Goal: Task Accomplishment & Management: Manage account settings

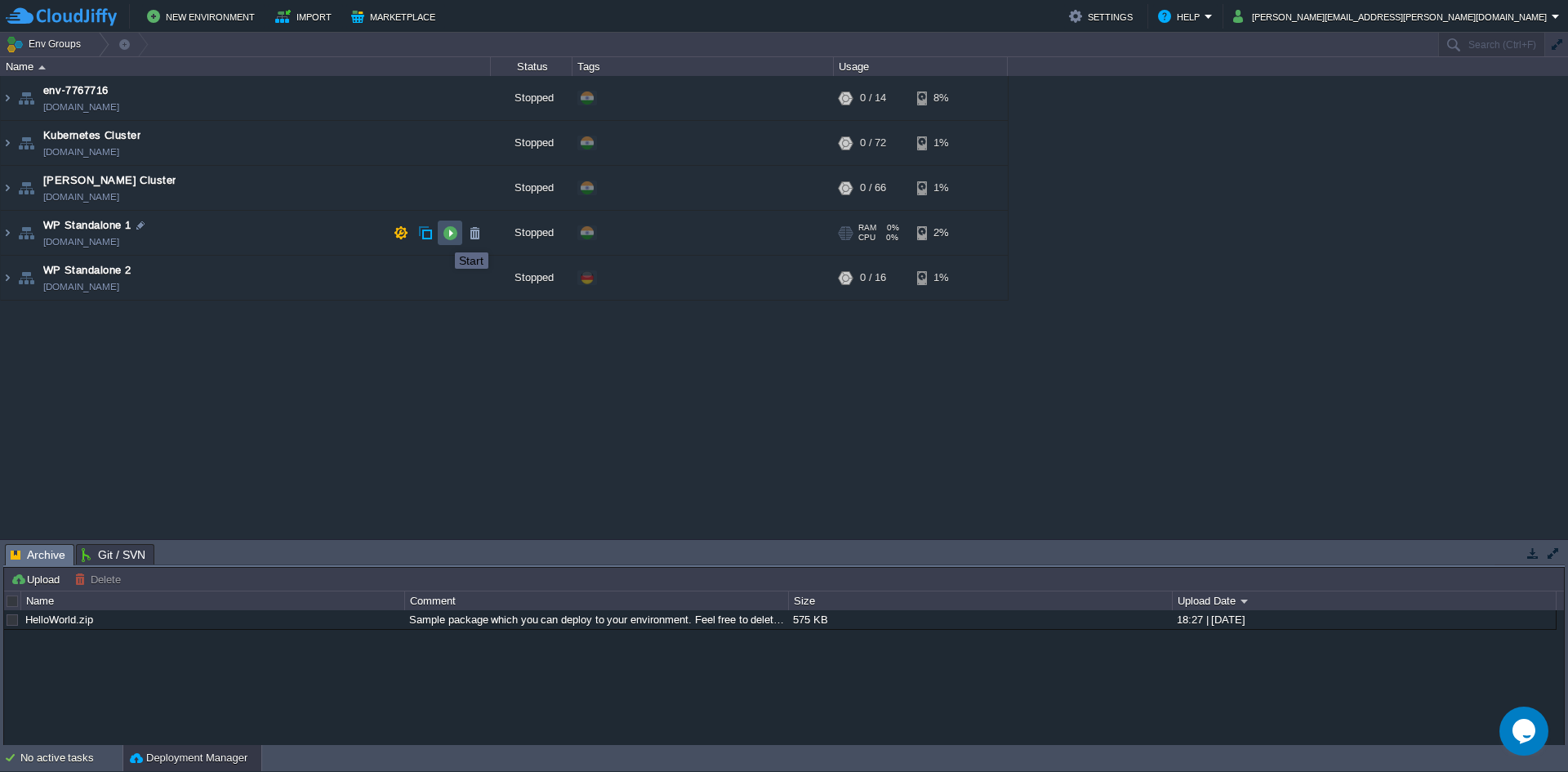
click at [443, 237] on button "button" at bounding box center [450, 233] width 15 height 15
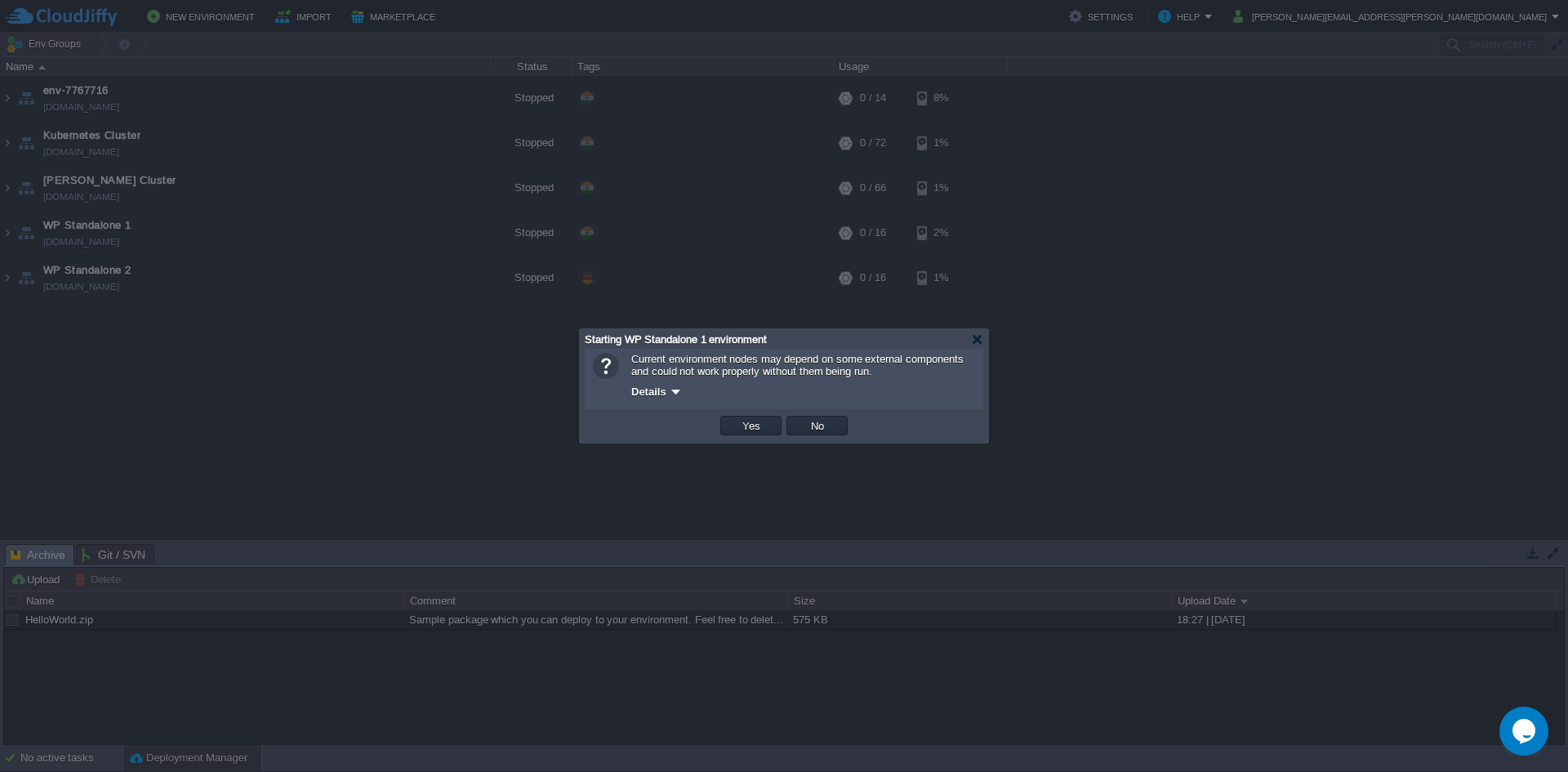
click at [685, 400] on div "Details" at bounding box center [803, 391] width 344 height 19
click at [740, 425] on button "Yes" at bounding box center [751, 425] width 28 height 15
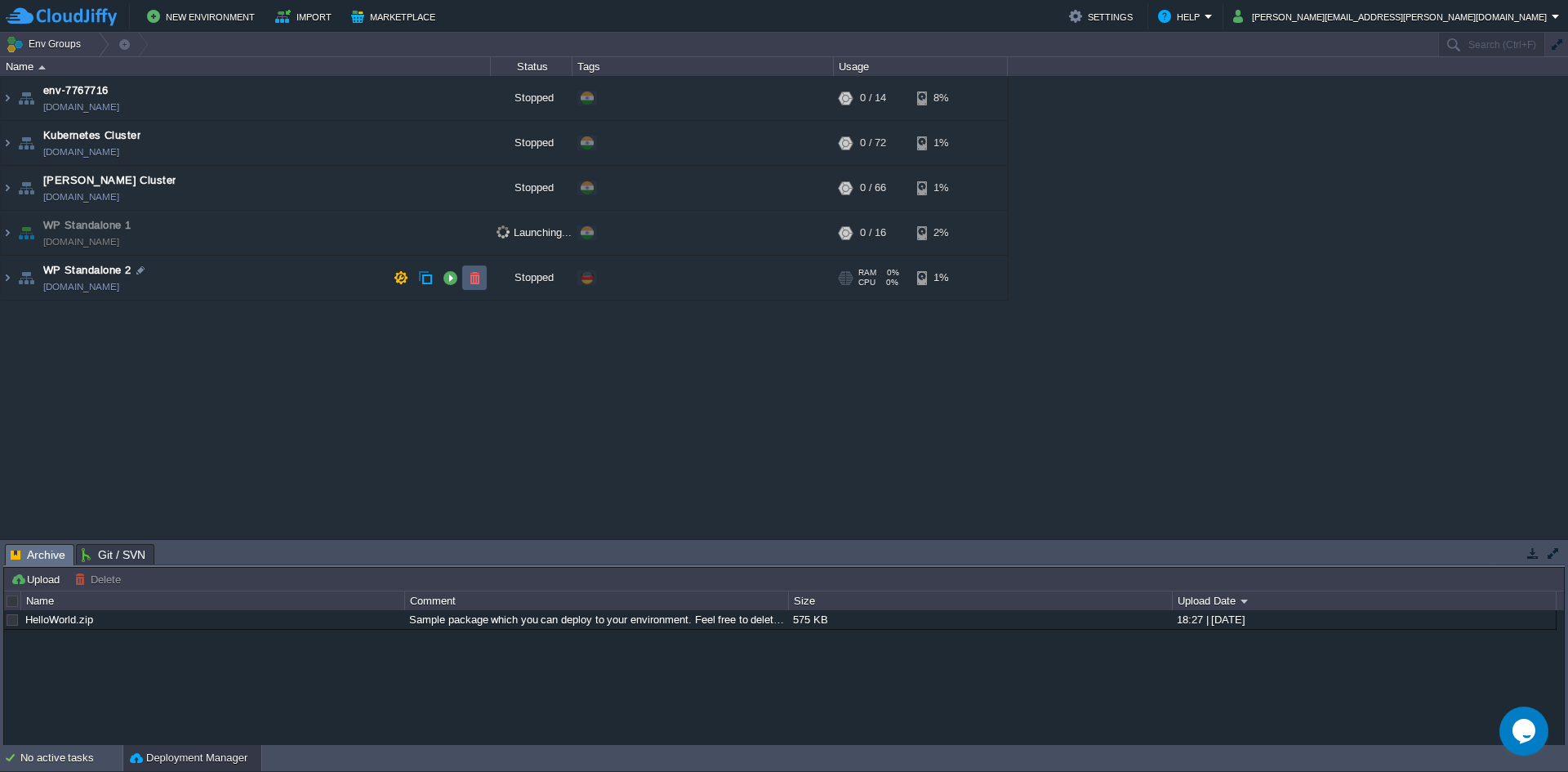
click at [468, 281] on button "button" at bounding box center [475, 278] width 15 height 15
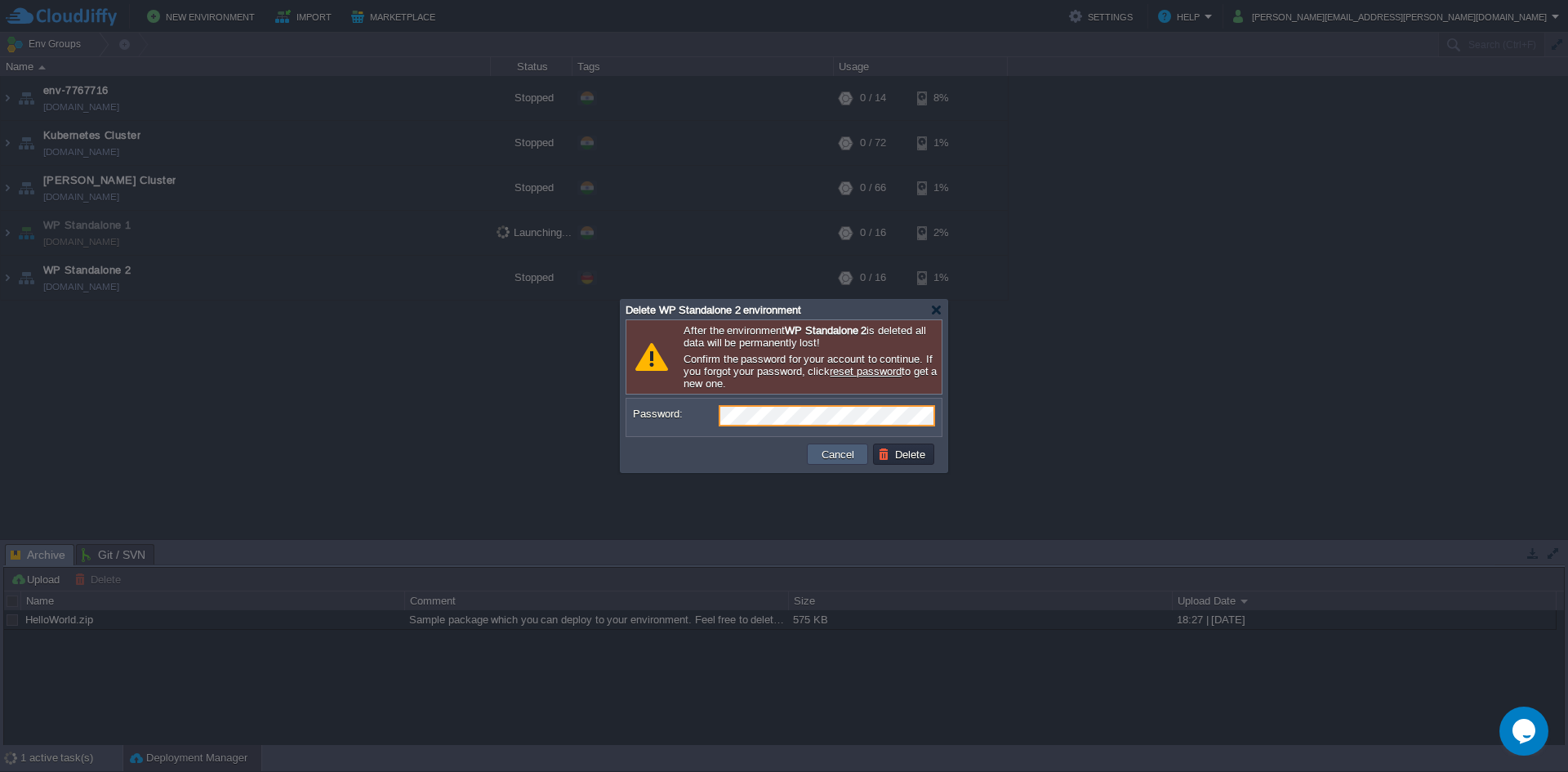
click at [839, 458] on button "Cancel" at bounding box center [838, 454] width 42 height 15
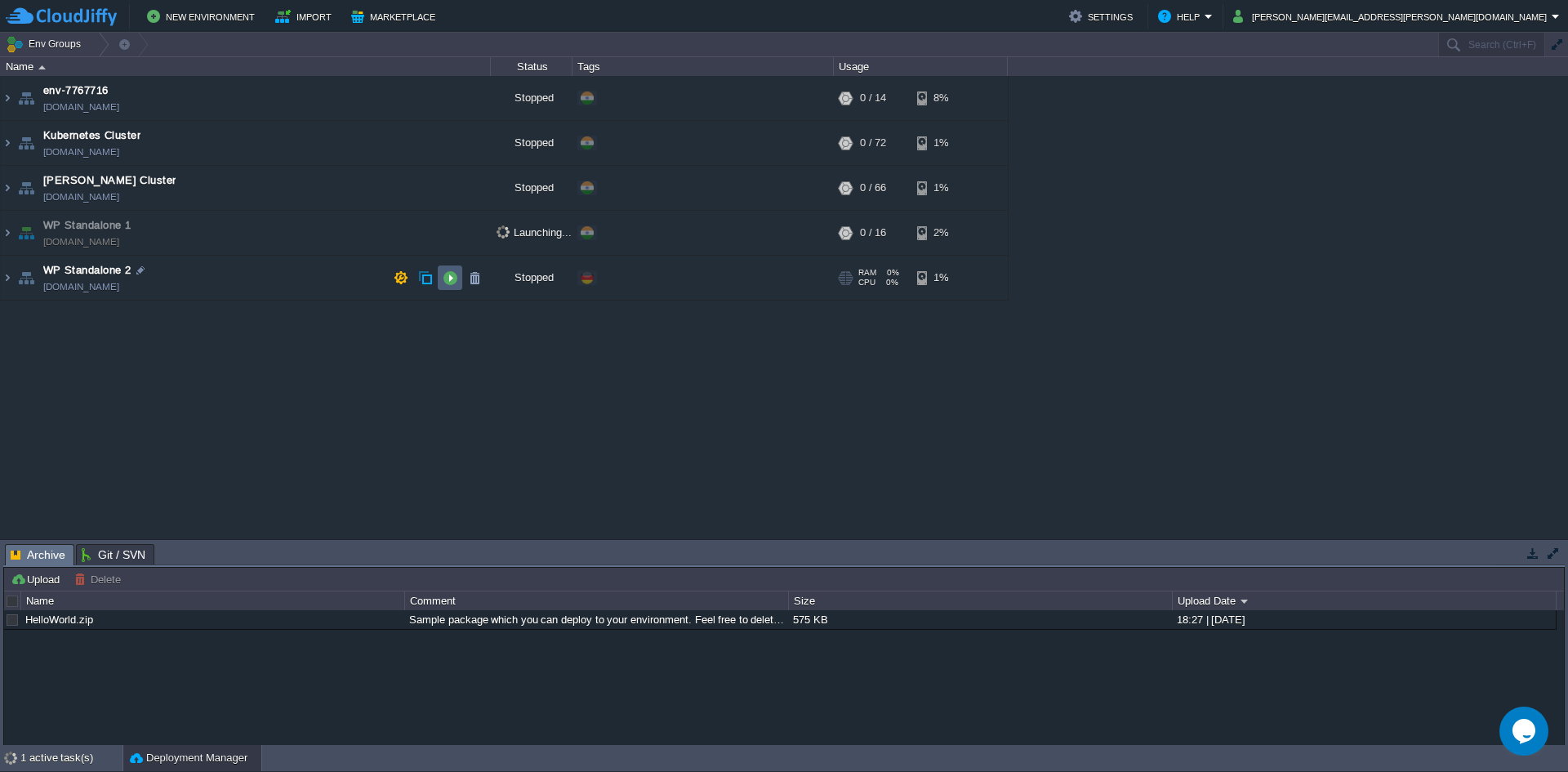
click at [453, 282] on button "button" at bounding box center [450, 278] width 15 height 15
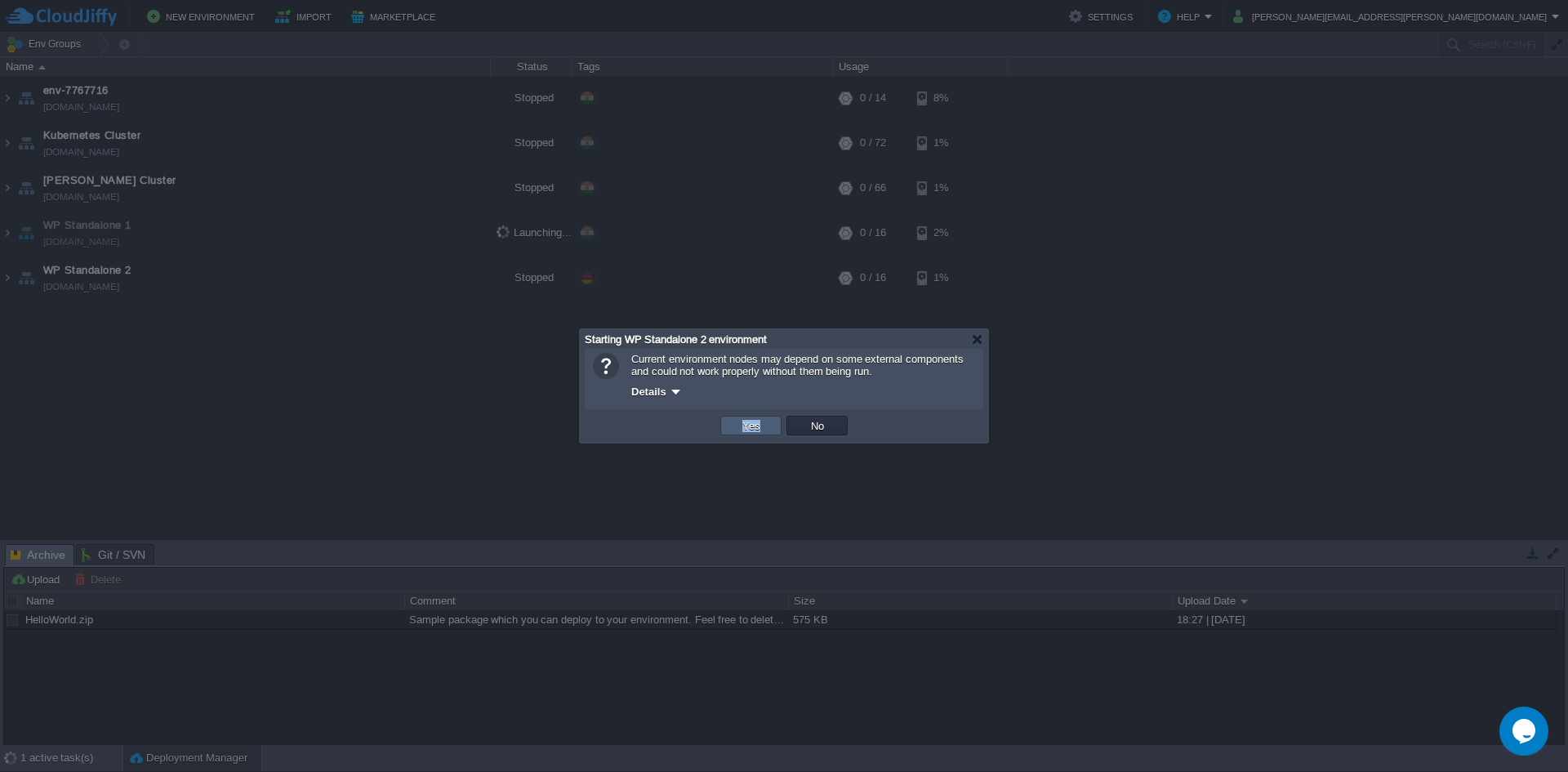
click at [729, 433] on td "Yes" at bounding box center [751, 425] width 61 height 19
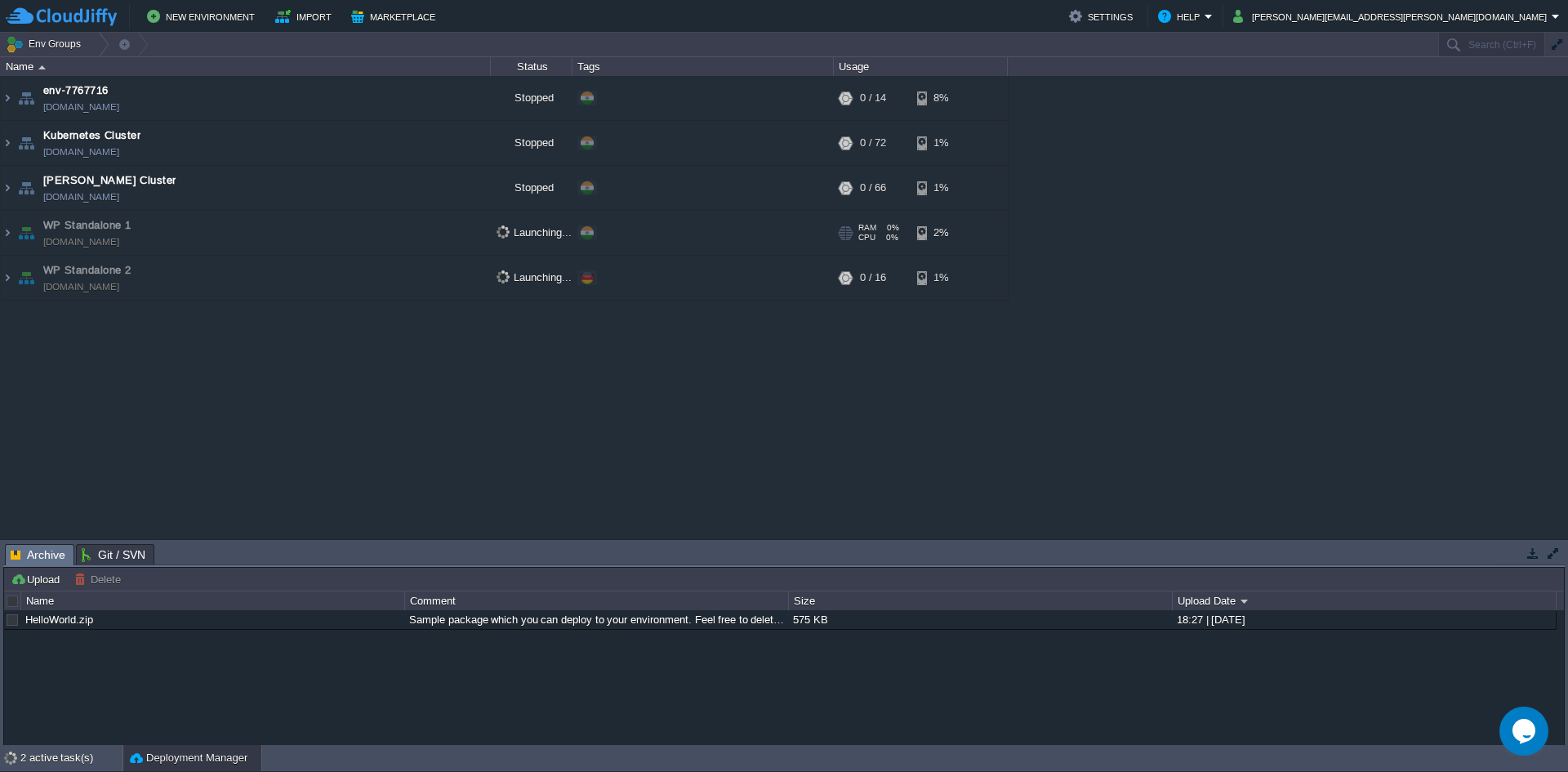
click at [542, 230] on span "Launching..." at bounding box center [535, 232] width 75 height 13
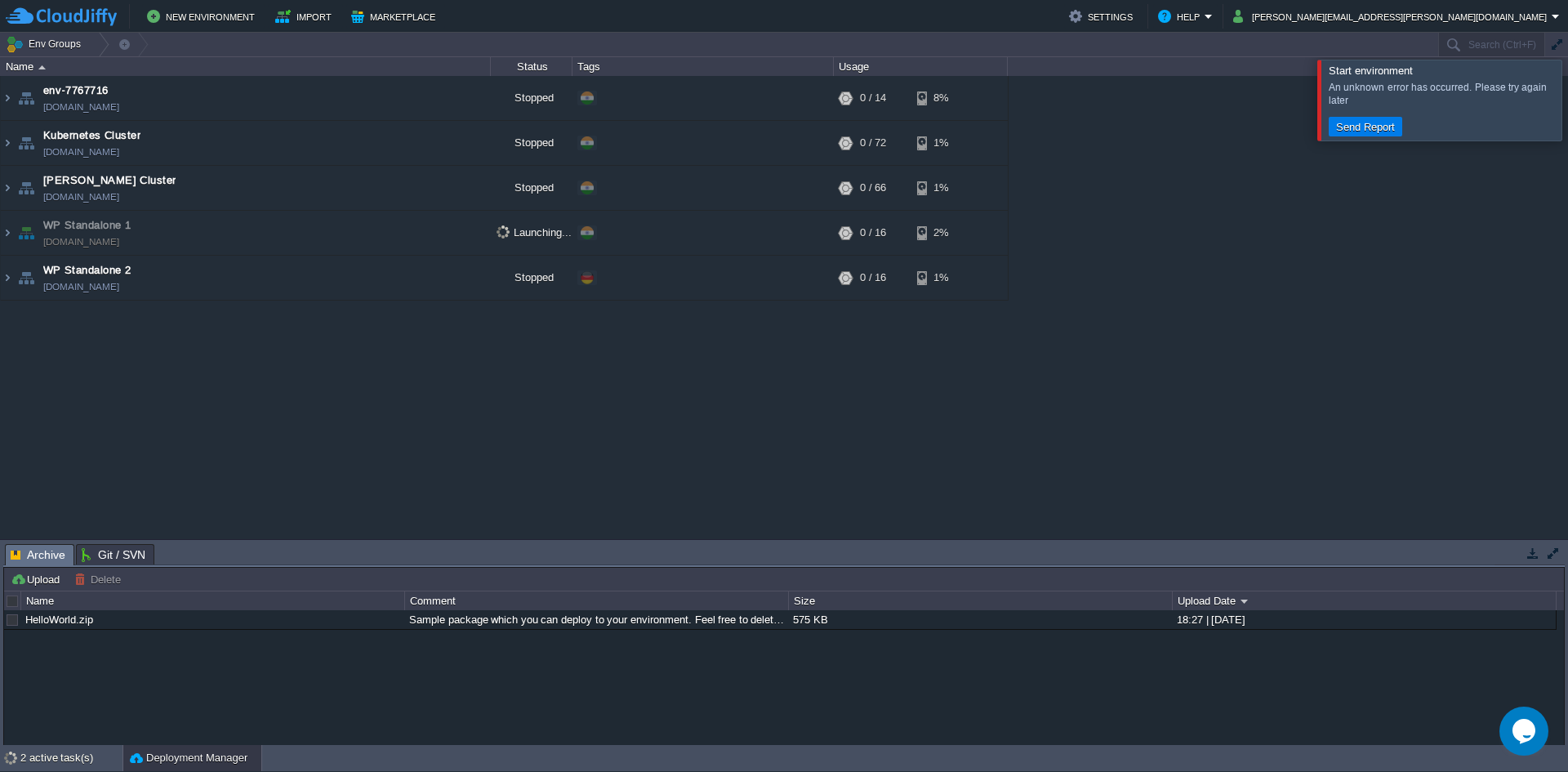
click at [1567, 110] on div at bounding box center [1588, 99] width 0 height 80
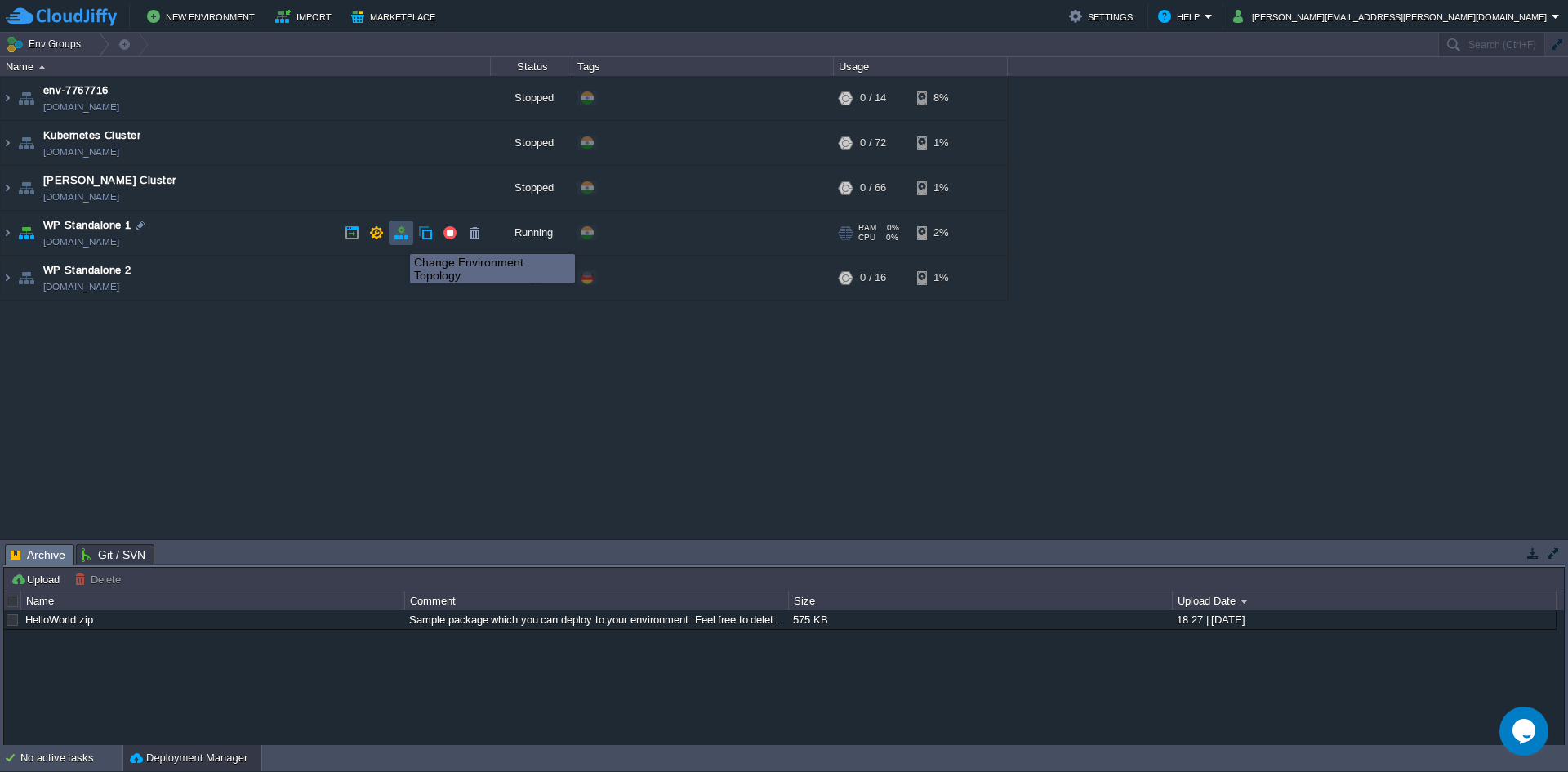
click at [398, 239] on button "button" at bounding box center [401, 233] width 15 height 15
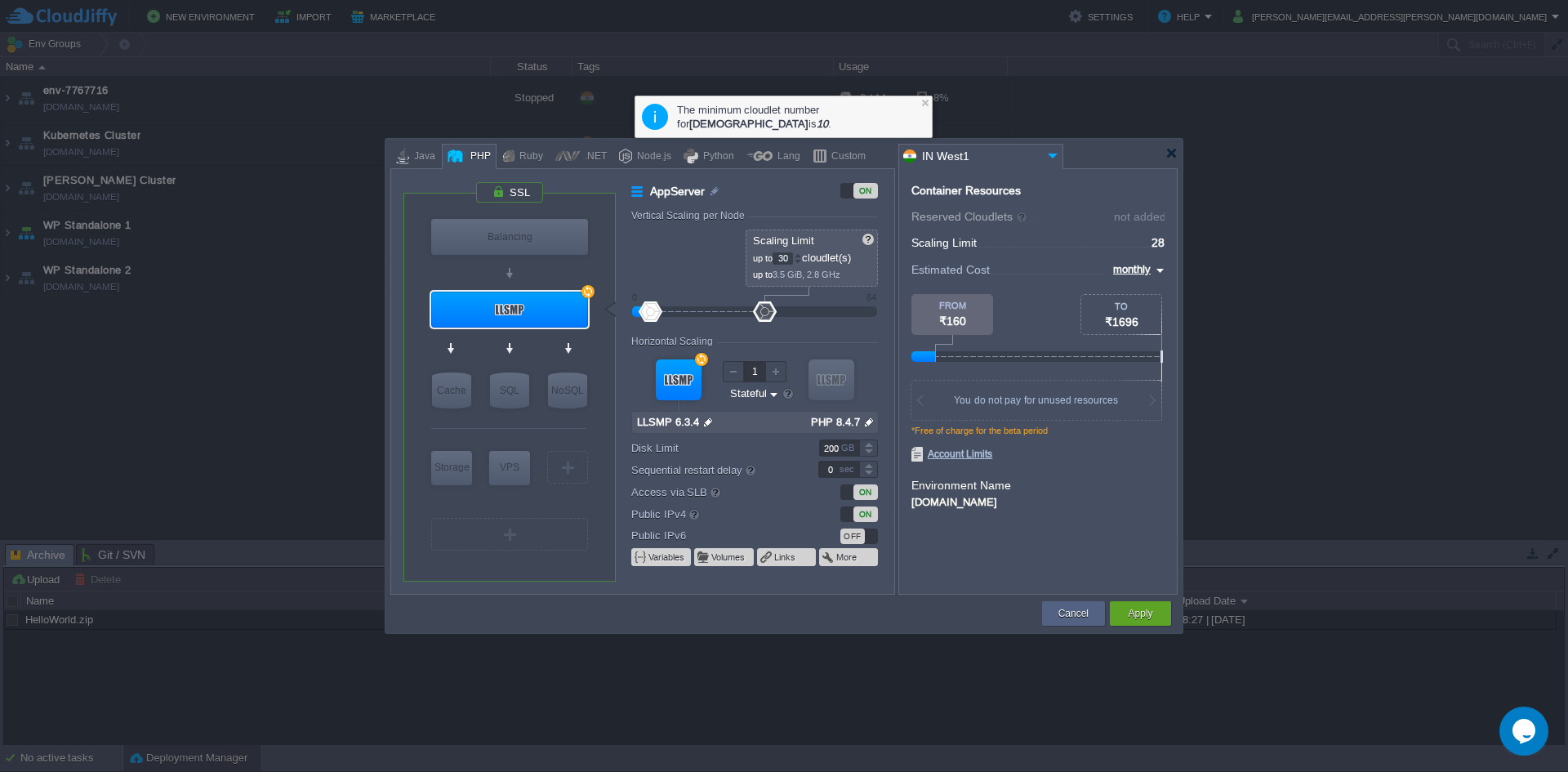
drag, startPoint x: 729, startPoint y: 314, endPoint x: 767, endPoint y: 312, distance: 38.1
click at [767, 312] on div at bounding box center [765, 312] width 24 height 20
drag, startPoint x: 768, startPoint y: 314, endPoint x: 722, endPoint y: 314, distance: 46.0
click at [722, 314] on div at bounding box center [734, 312] width 24 height 20
type input "10"
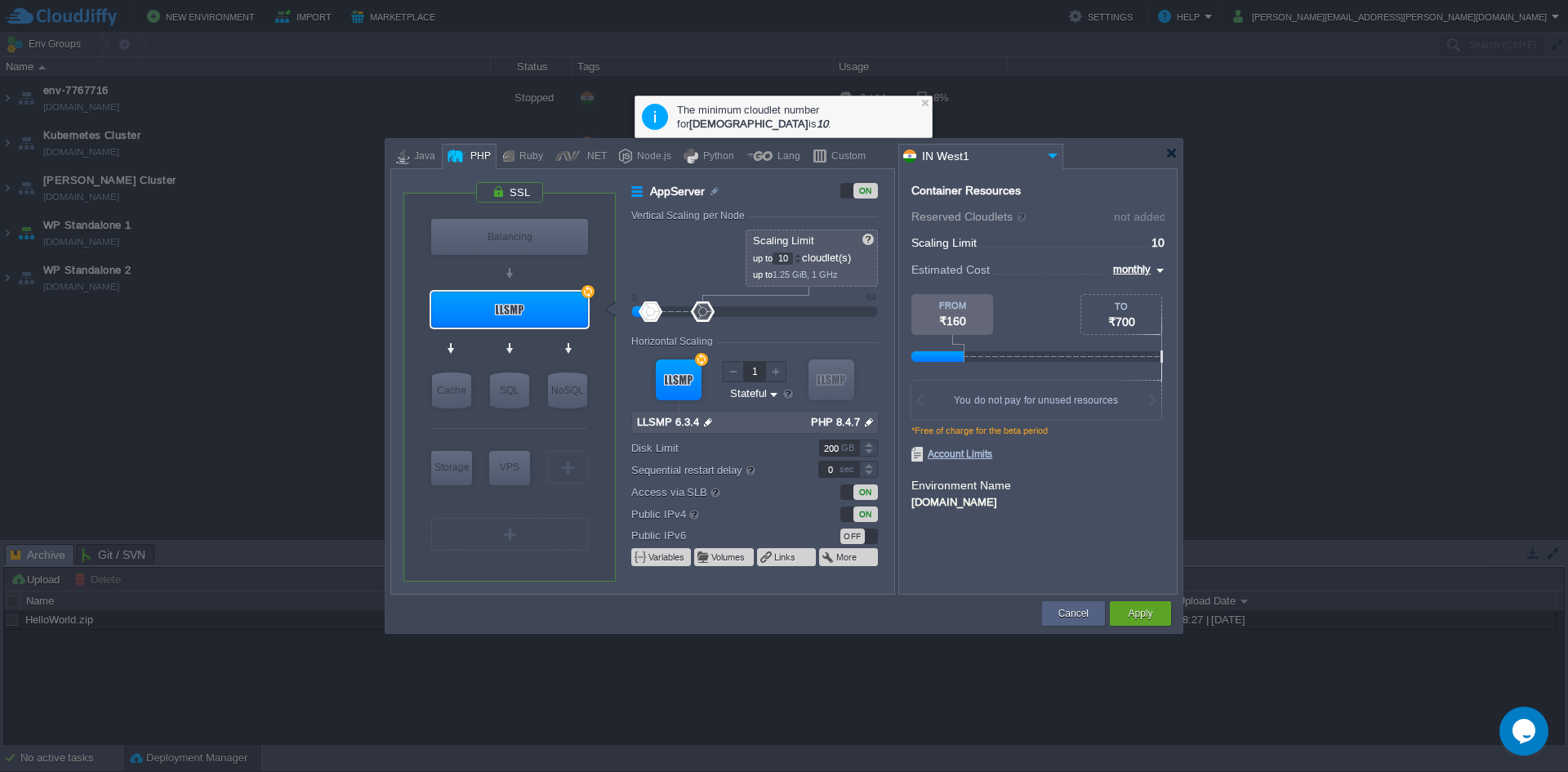
drag, startPoint x: 720, startPoint y: 318, endPoint x: 703, endPoint y: 317, distance: 17.0
click at [703, 317] on div at bounding box center [703, 312] width 24 height 20
click at [694, 314] on div at bounding box center [692, 312] width 24 height 20
drag, startPoint x: 696, startPoint y: 316, endPoint x: 686, endPoint y: 312, distance: 10.8
click at [686, 312] on div at bounding box center [687, 312] width 24 height 20
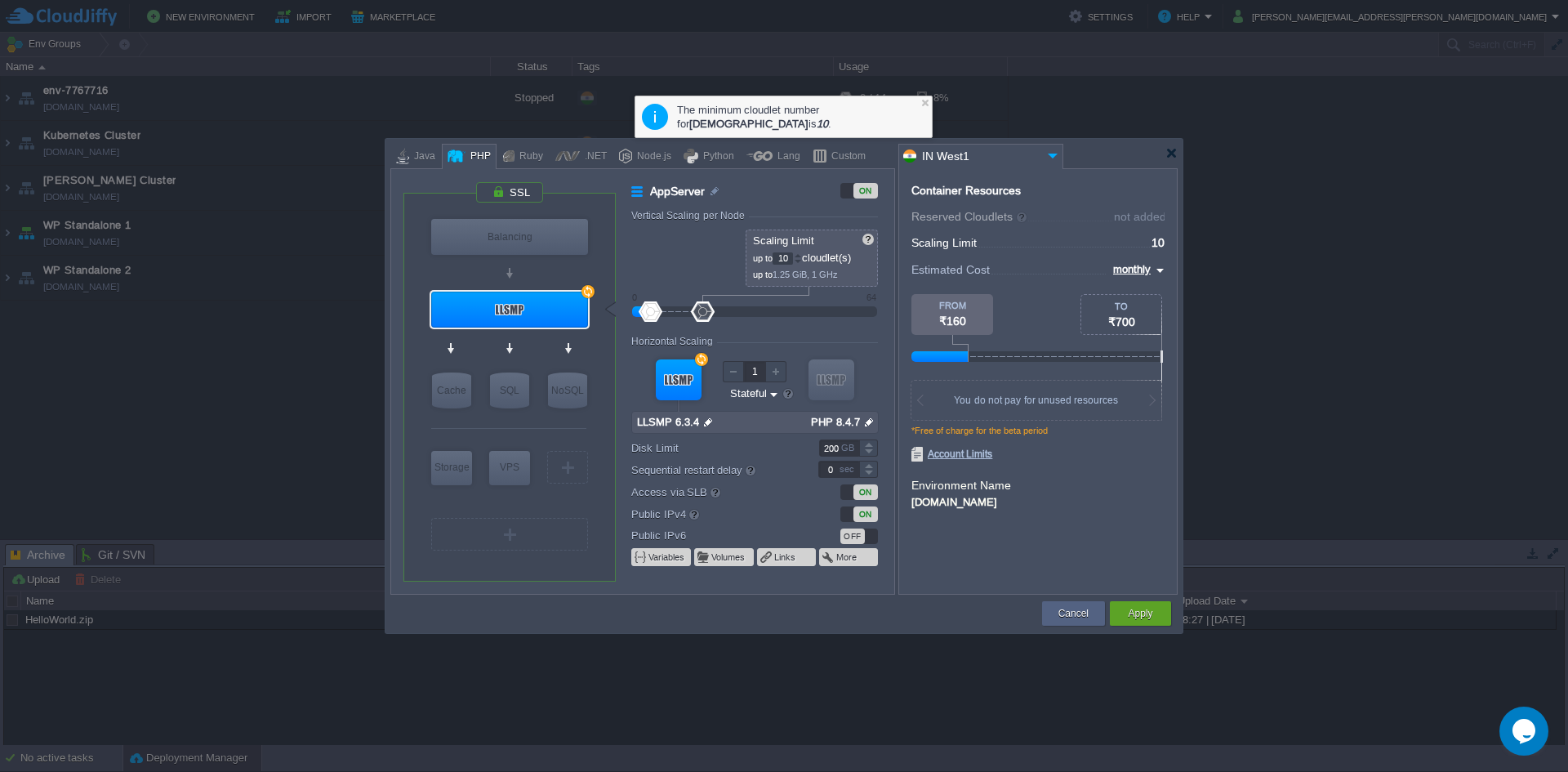
click at [686, 313] on div at bounding box center [662, 312] width 61 height 11
type input "5"
drag, startPoint x: 680, startPoint y: 313, endPoint x: 677, endPoint y: 321, distance: 8.5
click at [677, 321] on div at bounding box center [677, 312] width 24 height 20
click at [695, 216] on div "Vertical Scaling per Node" at bounding box center [690, 215] width 117 height 11
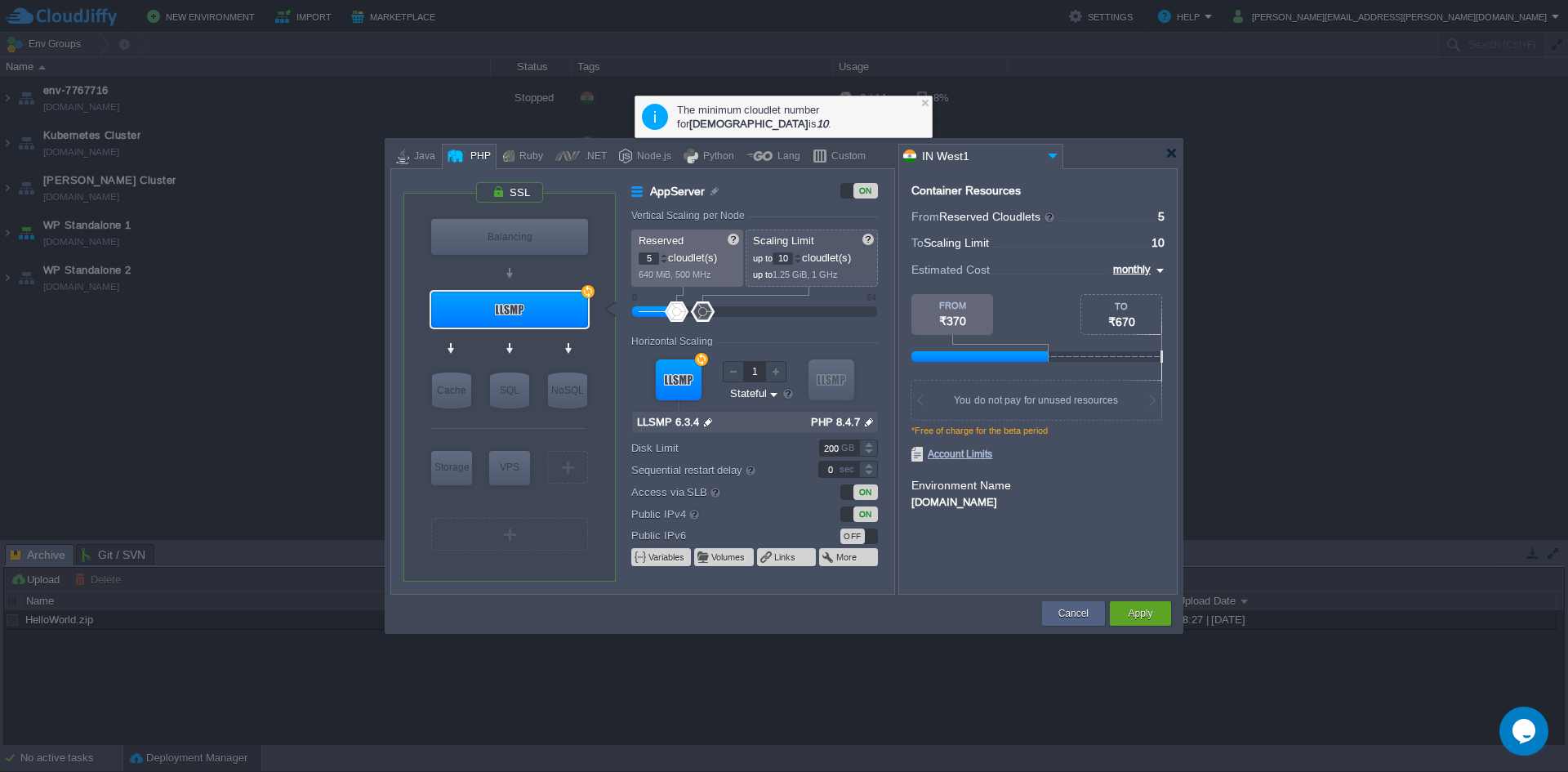
click at [697, 221] on div "Vertical Scaling per Node" at bounding box center [690, 215] width 117 height 11
click at [768, 239] on span "Scaling Limit" at bounding box center [783, 240] width 61 height 12
click at [719, 257] on p "5 cloudlet(s)" at bounding box center [689, 256] width 99 height 17
click at [679, 217] on div "Vertical Scaling per Node" at bounding box center [690, 215] width 117 height 11
click at [772, 242] on span "Scaling Limit" at bounding box center [783, 240] width 61 height 12
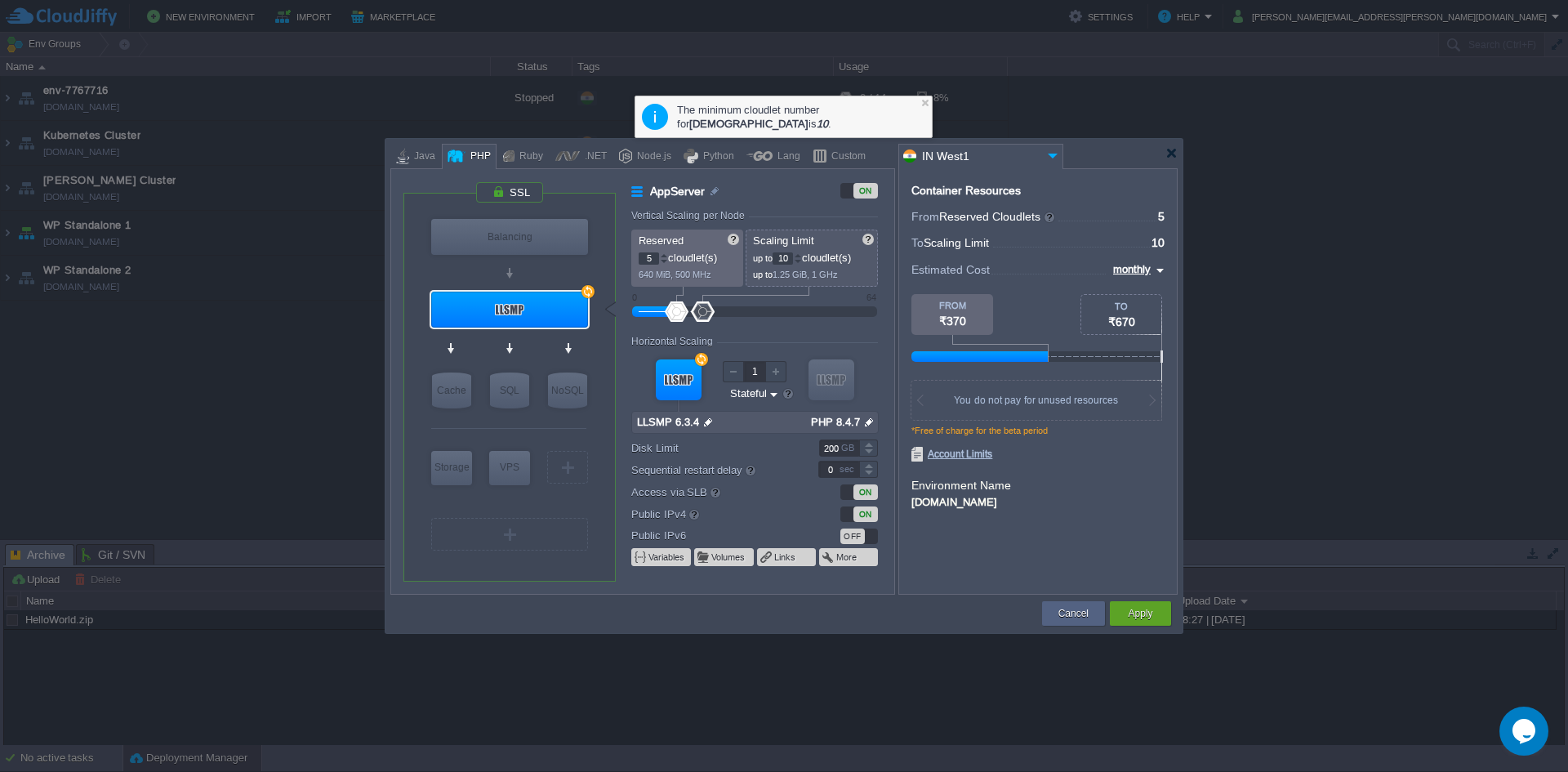
click at [710, 322] on form "Vertical Scaling per Node Reserved 5 cloudlet(s) 640 MiB, 500 MHz Scaling Limit…" at bounding box center [763, 402] width 262 height 384
drag, startPoint x: 722, startPoint y: 319, endPoint x: 819, endPoint y: 319, distance: 97.0
click at [819, 319] on div at bounding box center [823, 312] width 24 height 20
click at [792, 325] on form "Vertical Scaling per Node Reserved 5 cloudlet(s) 640 MiB, 500 MHz Scaling Limit…" at bounding box center [763, 402] width 262 height 384
drag, startPoint x: 819, startPoint y: 315, endPoint x: 805, endPoint y: 316, distance: 14.0
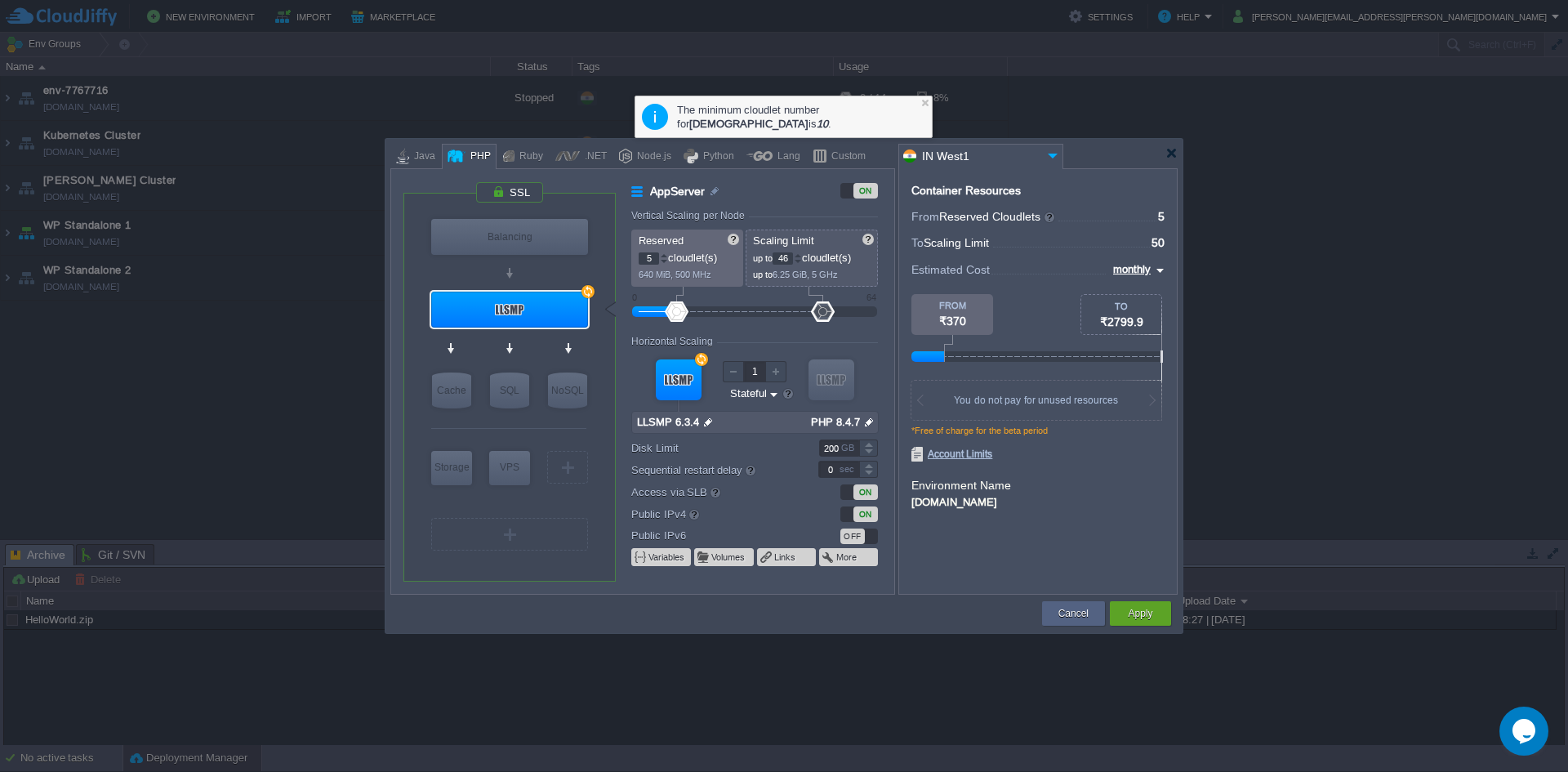
click at [812, 316] on div at bounding box center [823, 312] width 24 height 20
drag, startPoint x: 804, startPoint y: 316, endPoint x: 772, endPoint y: 318, distance: 32.1
click at [801, 318] on div at bounding box center [812, 312] width 24 height 20
drag, startPoint x: 772, startPoint y: 318, endPoint x: 758, endPoint y: 319, distance: 14.0
click at [769, 319] on div at bounding box center [781, 312] width 24 height 20
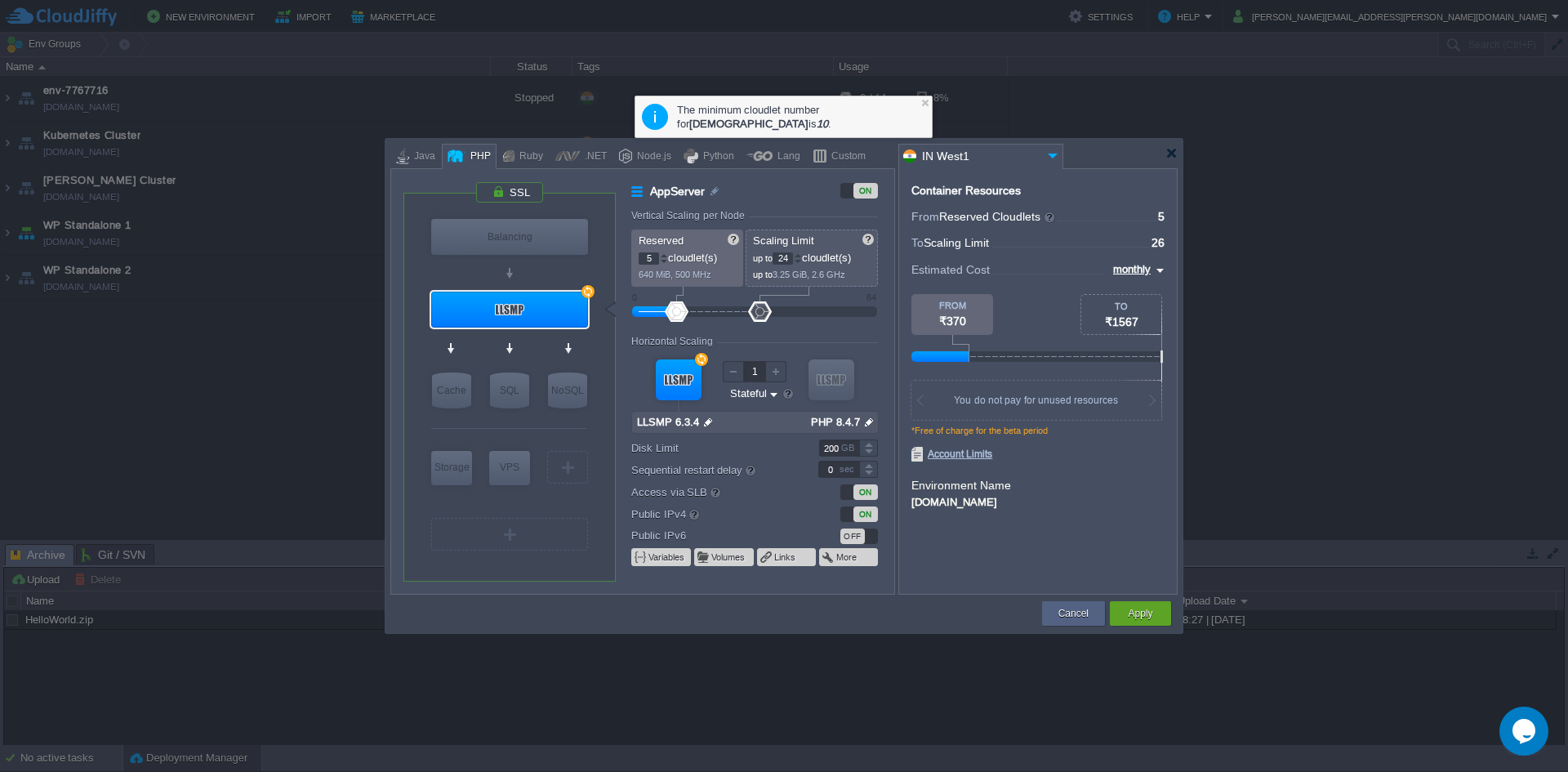
click at [750, 320] on div at bounding box center [760, 312] width 24 height 20
type input "22"
drag, startPoint x: 730, startPoint y: 318, endPoint x: 711, endPoint y: 314, distance: 19.4
click at [712, 314] on div at bounding box center [755, 312] width 209 height 18
click at [710, 314] on div at bounding box center [685, 312] width 107 height 11
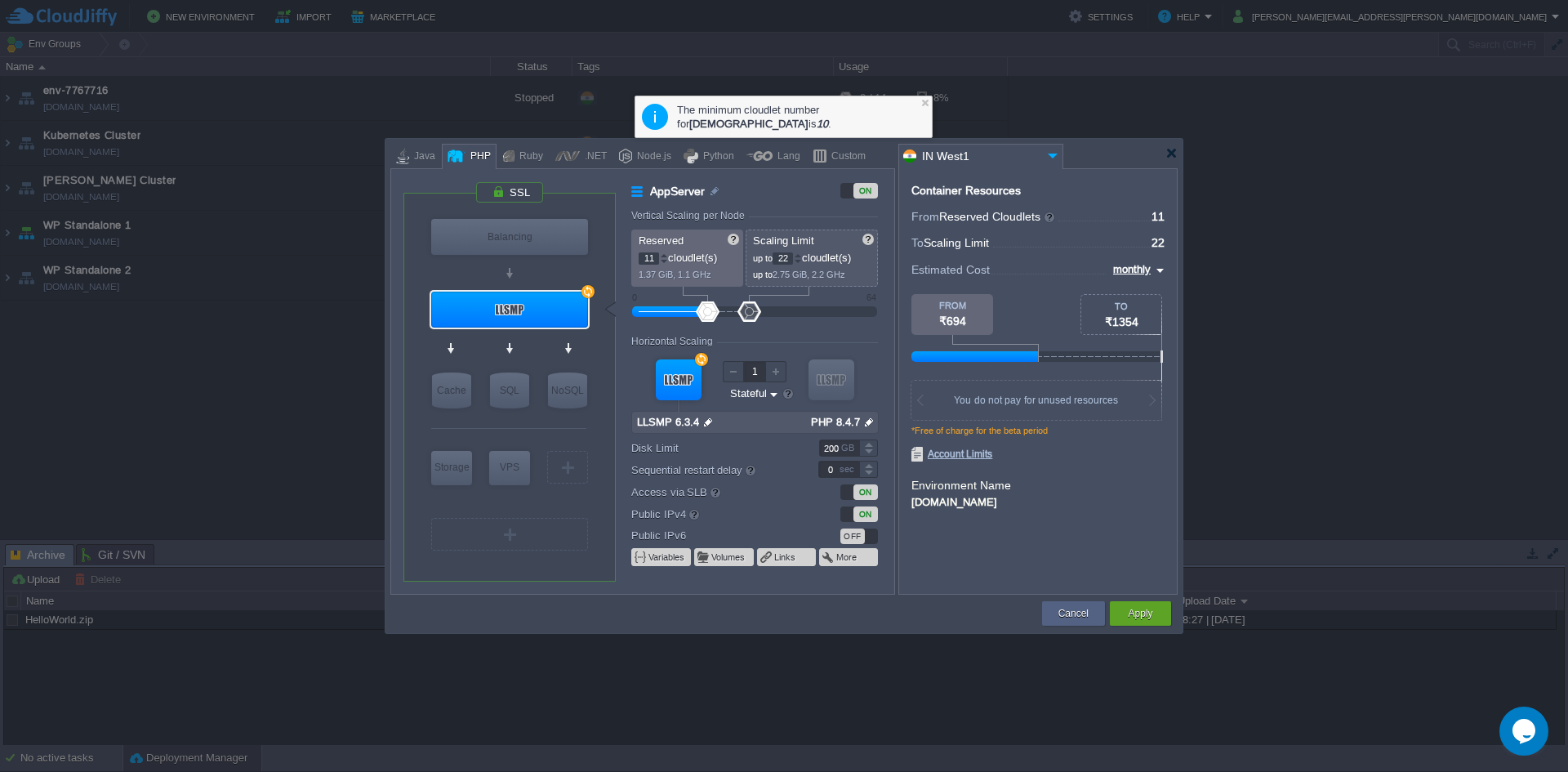
click at [700, 316] on div at bounding box center [708, 312] width 24 height 20
drag, startPoint x: 700, startPoint y: 316, endPoint x: 688, endPoint y: 314, distance: 12.2
click at [698, 316] on div at bounding box center [708, 312] width 24 height 20
click at [696, 314] on div at bounding box center [708, 312] width 24 height 20
type input "7"
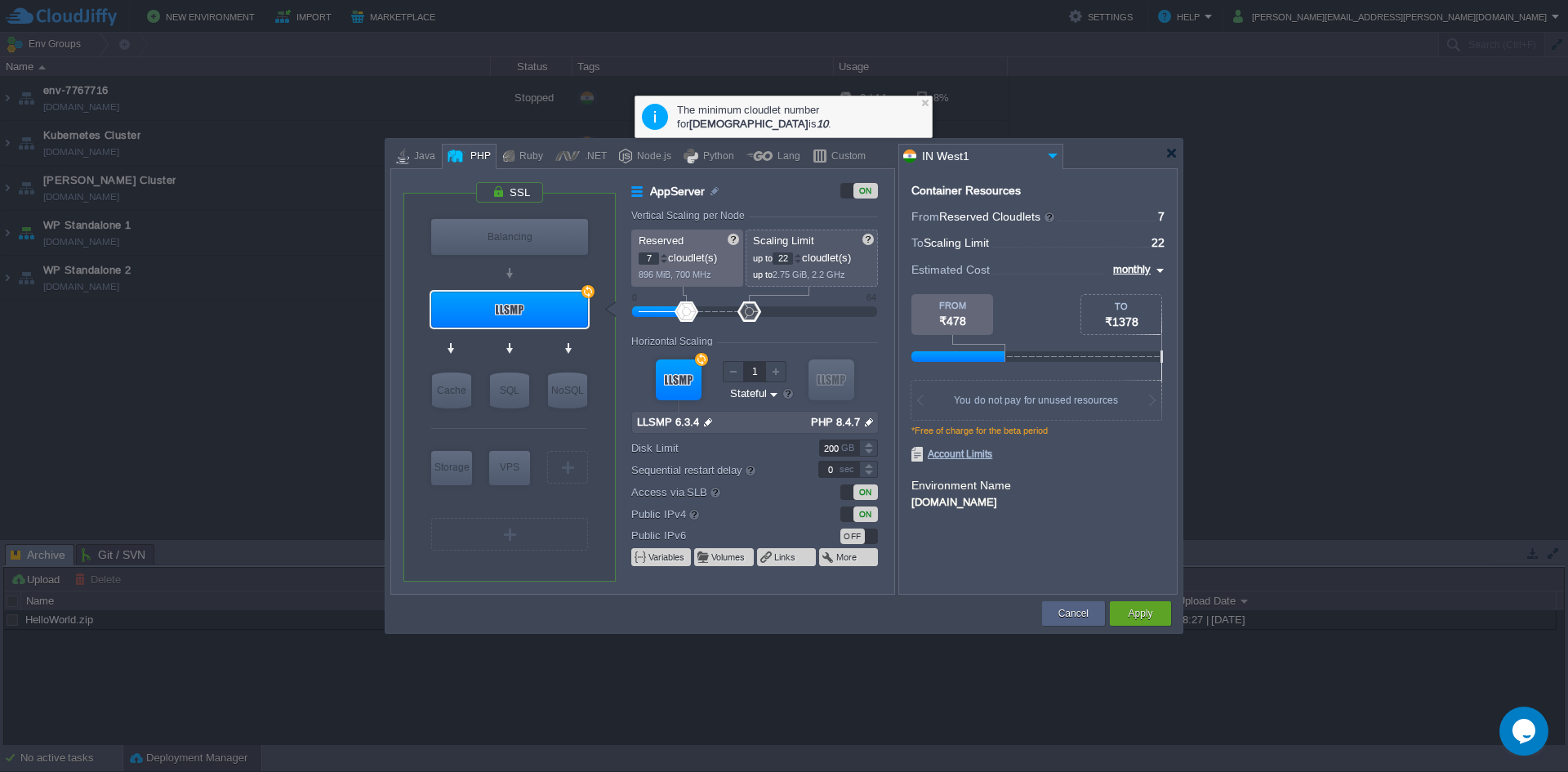
click at [684, 314] on div at bounding box center [687, 312] width 24 height 20
drag, startPoint x: 738, startPoint y: 318, endPoint x: 731, endPoint y: 314, distance: 8.1
click at [737, 316] on div at bounding box center [749, 312] width 24 height 20
type input "15"
click at [737, 312] on div at bounding box center [749, 312] width 24 height 20
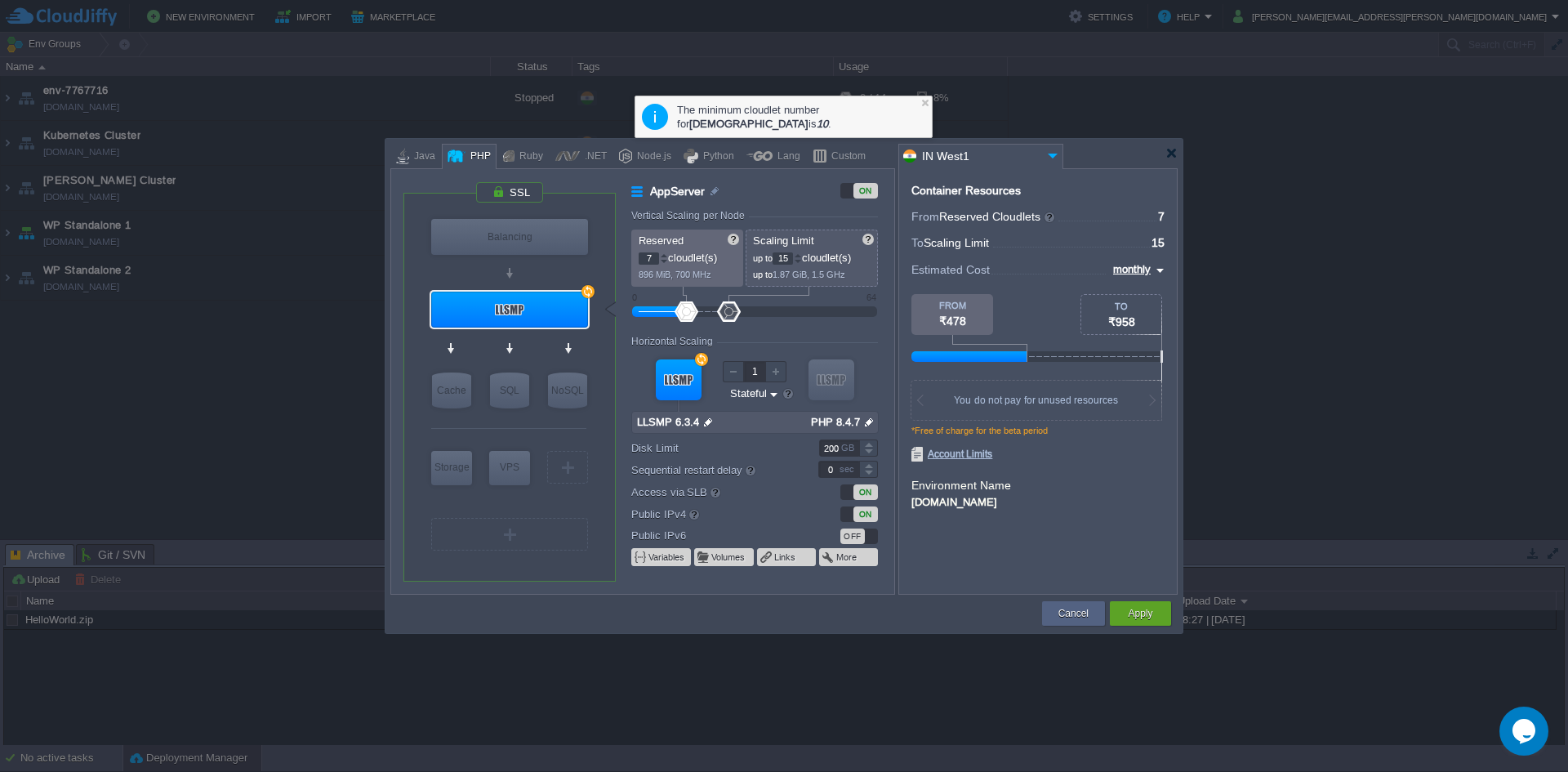
click at [725, 312] on div at bounding box center [729, 312] width 24 height 20
click at [687, 318] on div at bounding box center [687, 312] width 24 height 20
type input "2"
drag, startPoint x: 659, startPoint y: 307, endPoint x: 665, endPoint y: 314, distance: 9.2
click at [659, 308] on div at bounding box center [657, 312] width 50 height 11
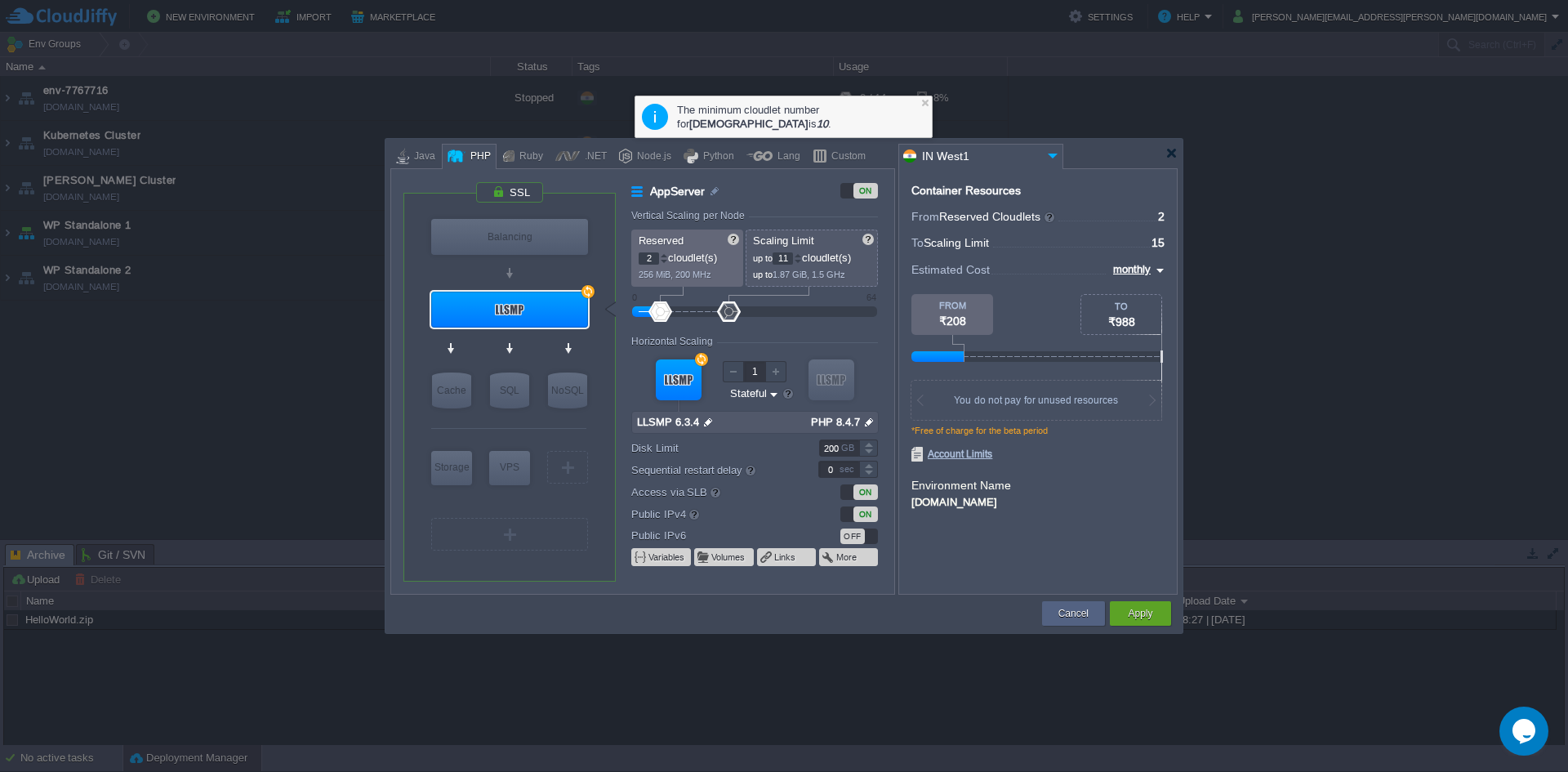
type input "10"
drag, startPoint x: 721, startPoint y: 315, endPoint x: 695, endPoint y: 307, distance: 27.2
click at [695, 307] on div at bounding box center [697, 312] width 24 height 20
click at [1171, 154] on div at bounding box center [1171, 152] width 12 height 12
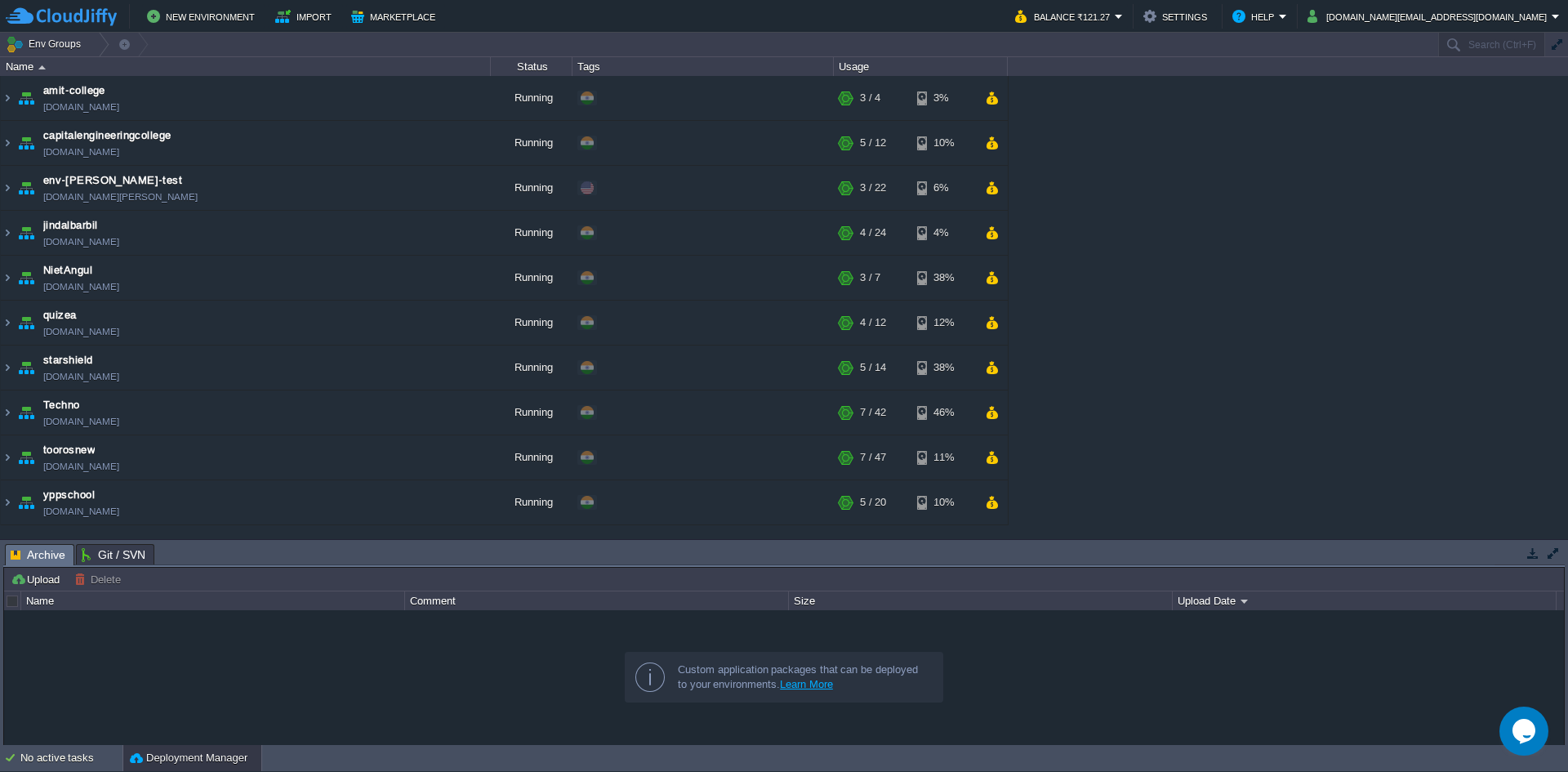
click at [1408, 45] on td "Env Groups" at bounding box center [718, 45] width 1437 height 24
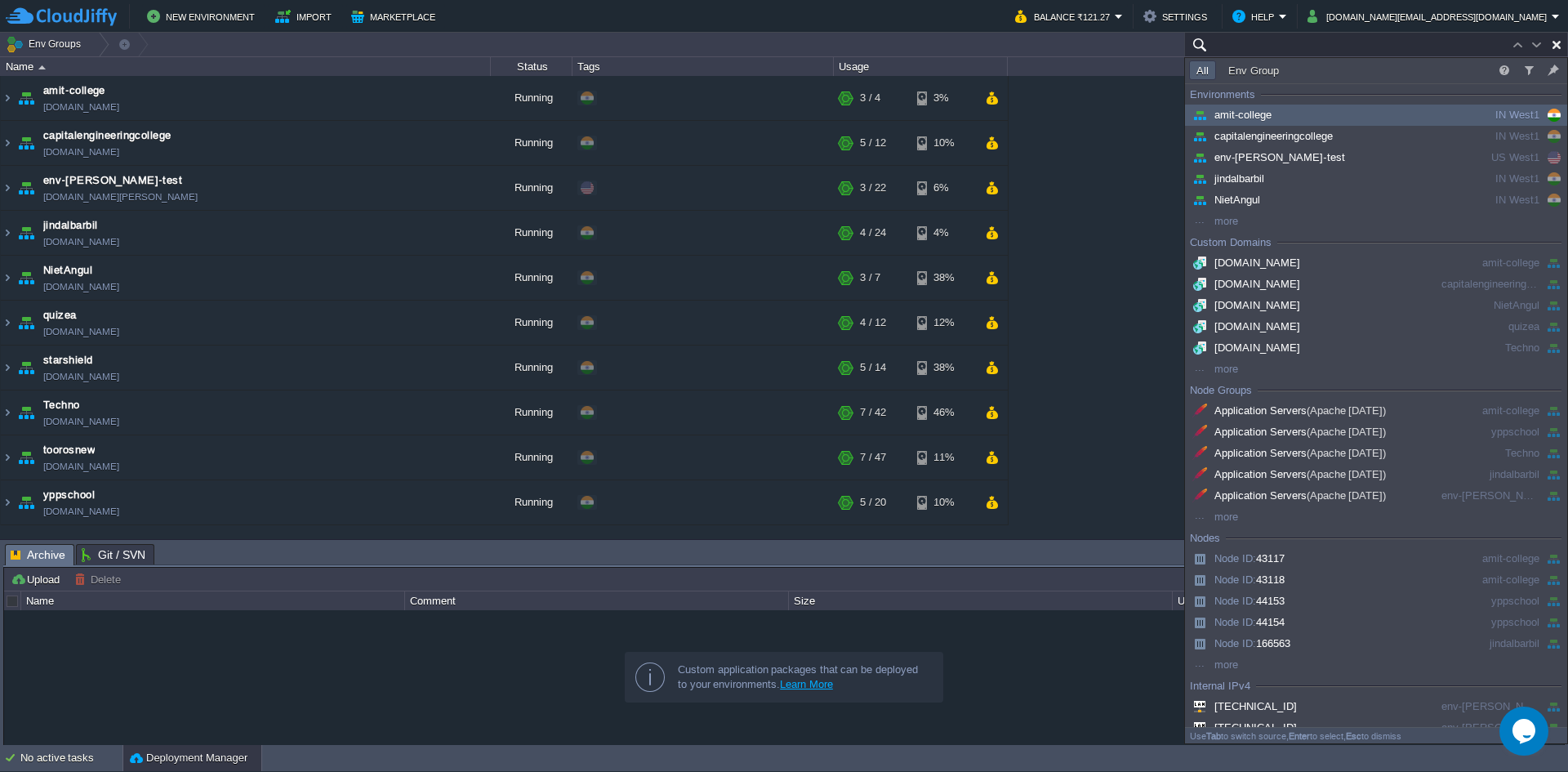
paste input "221942"
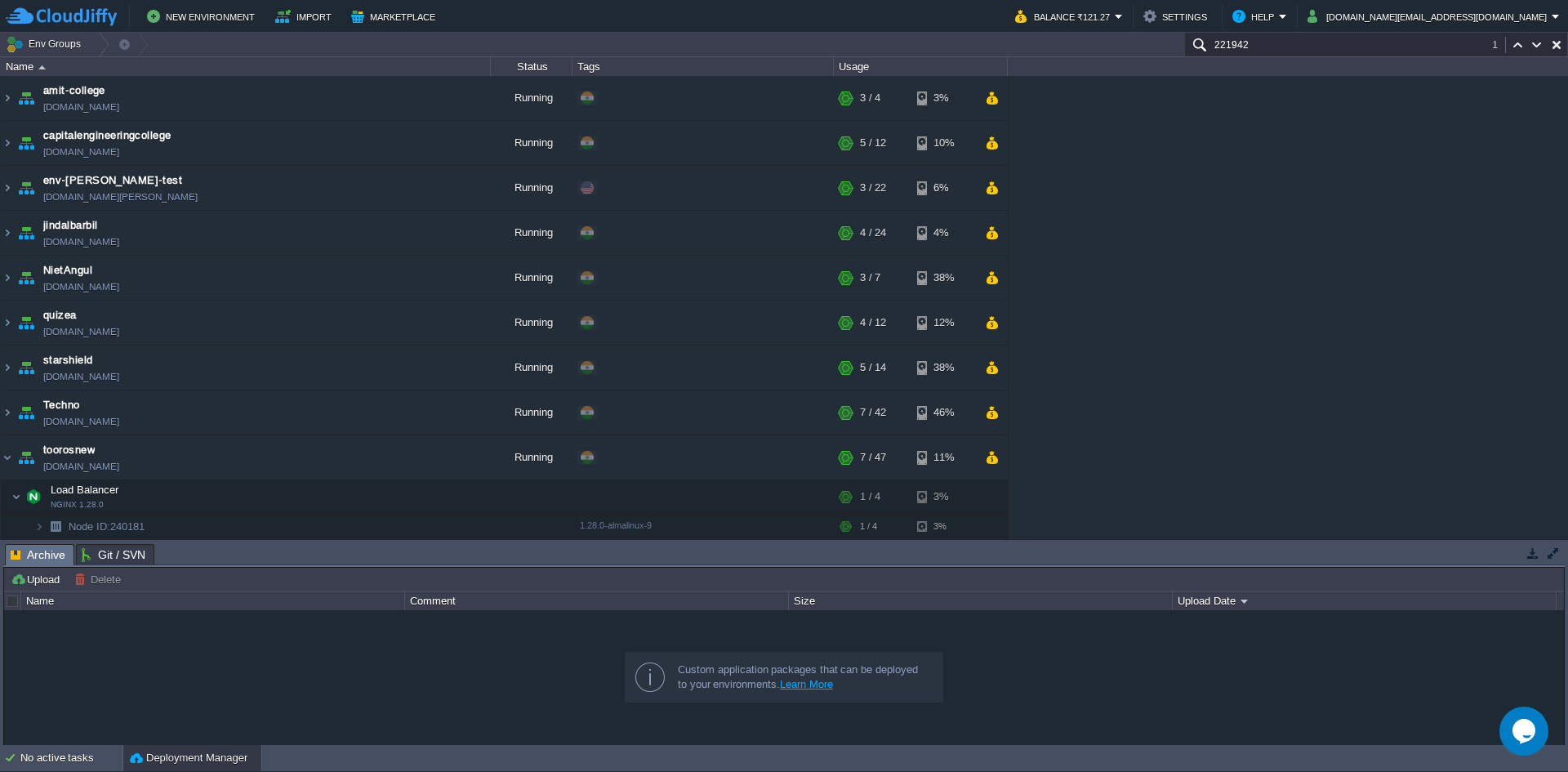
scroll to position [191, 0]
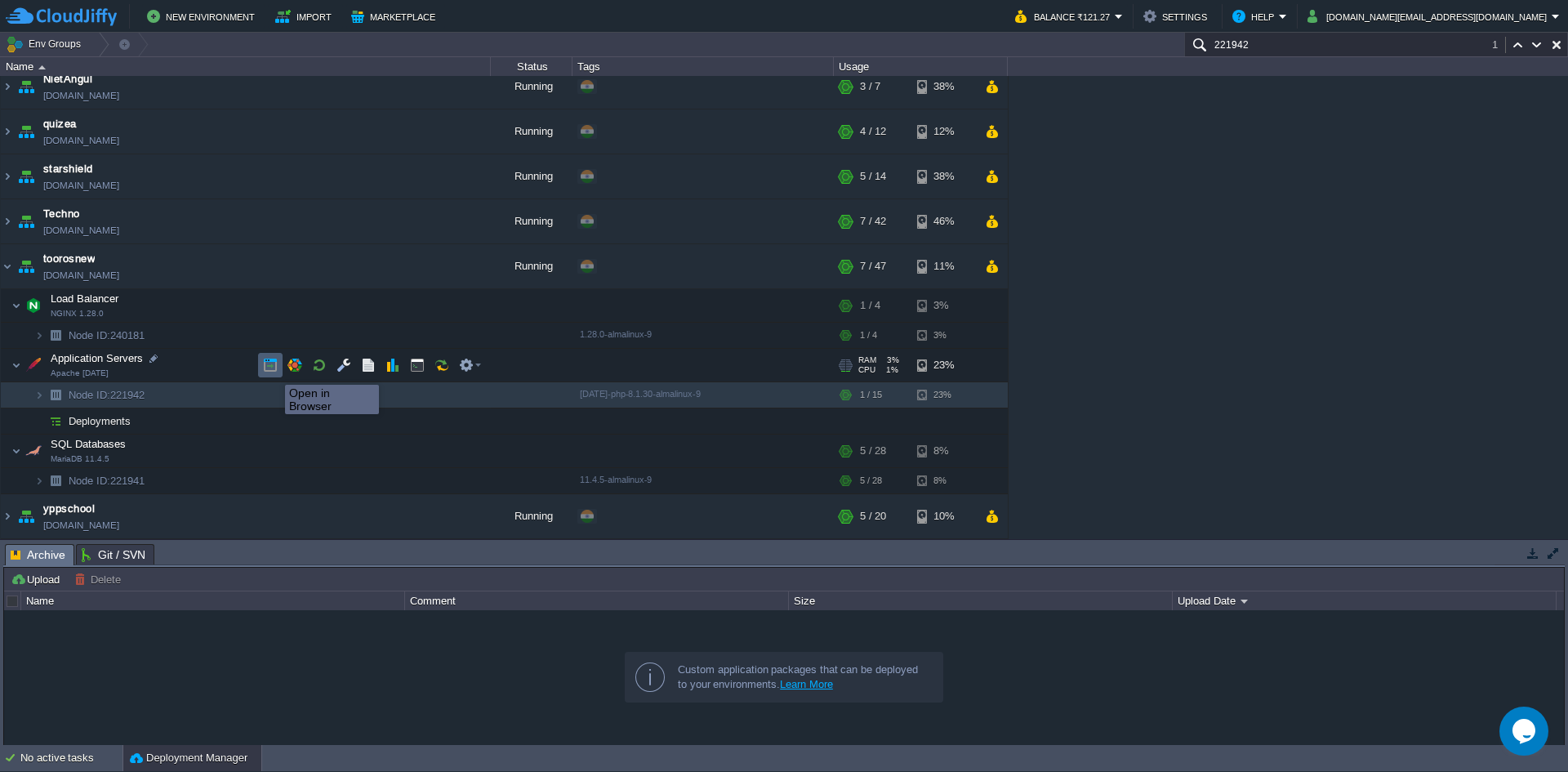
click at [277, 374] on td at bounding box center [270, 365] width 25 height 25
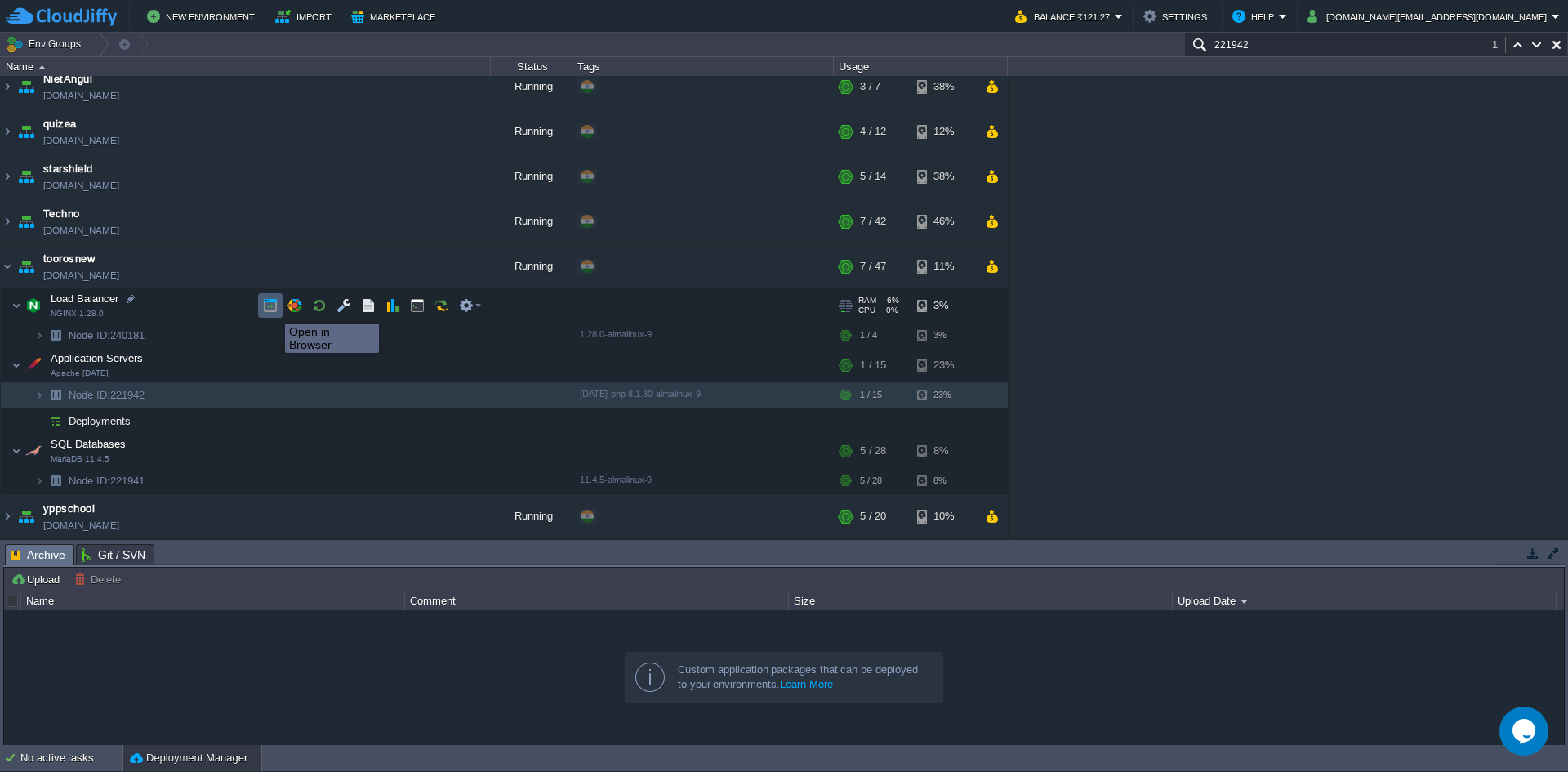
click at [273, 310] on button "button" at bounding box center [271, 305] width 15 height 15
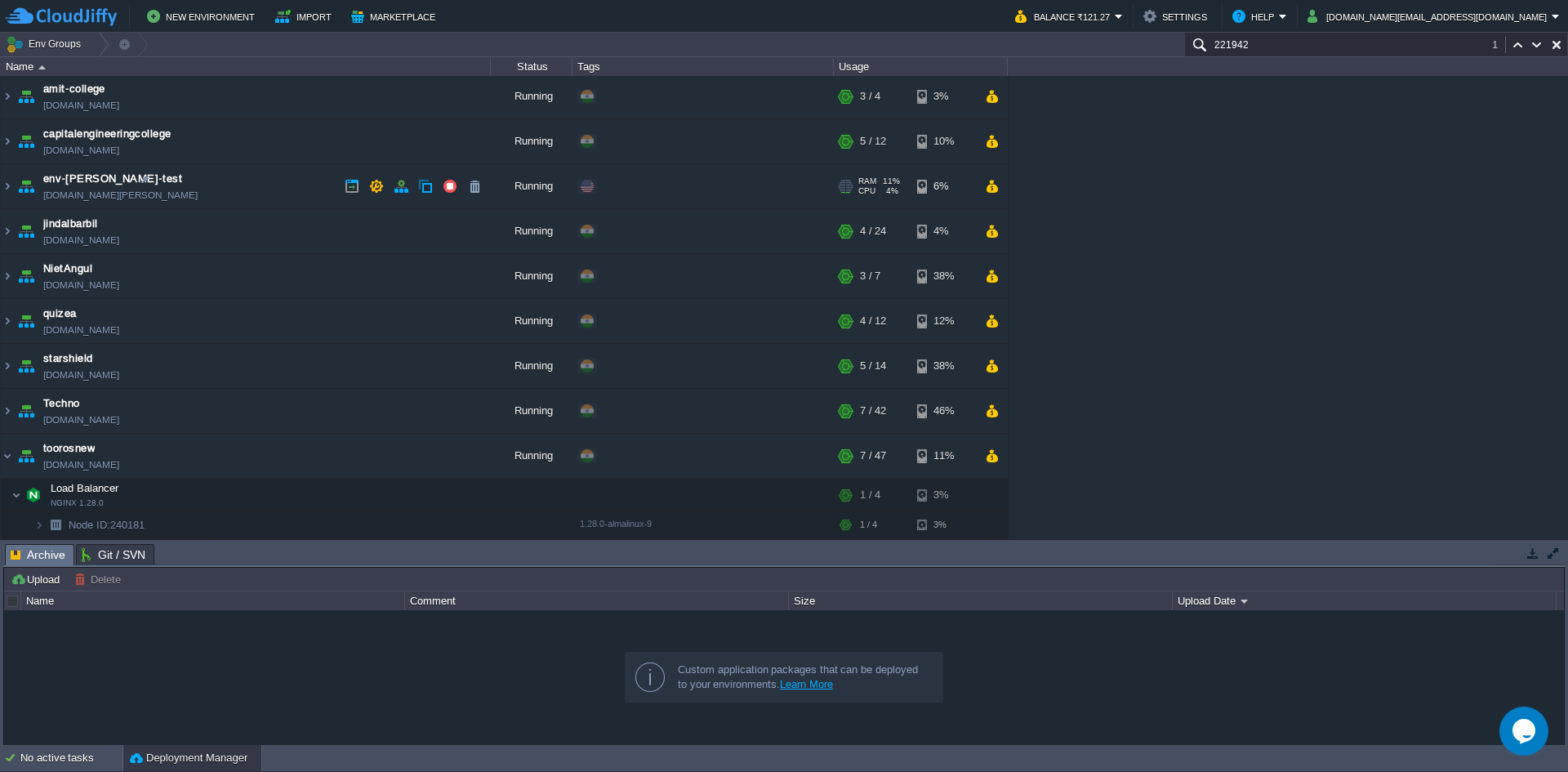
scroll to position [0, 0]
click at [1562, 44] on button "button" at bounding box center [1557, 45] width 15 height 15
type input "Search (Ctrl+F)"
paste input "221942"
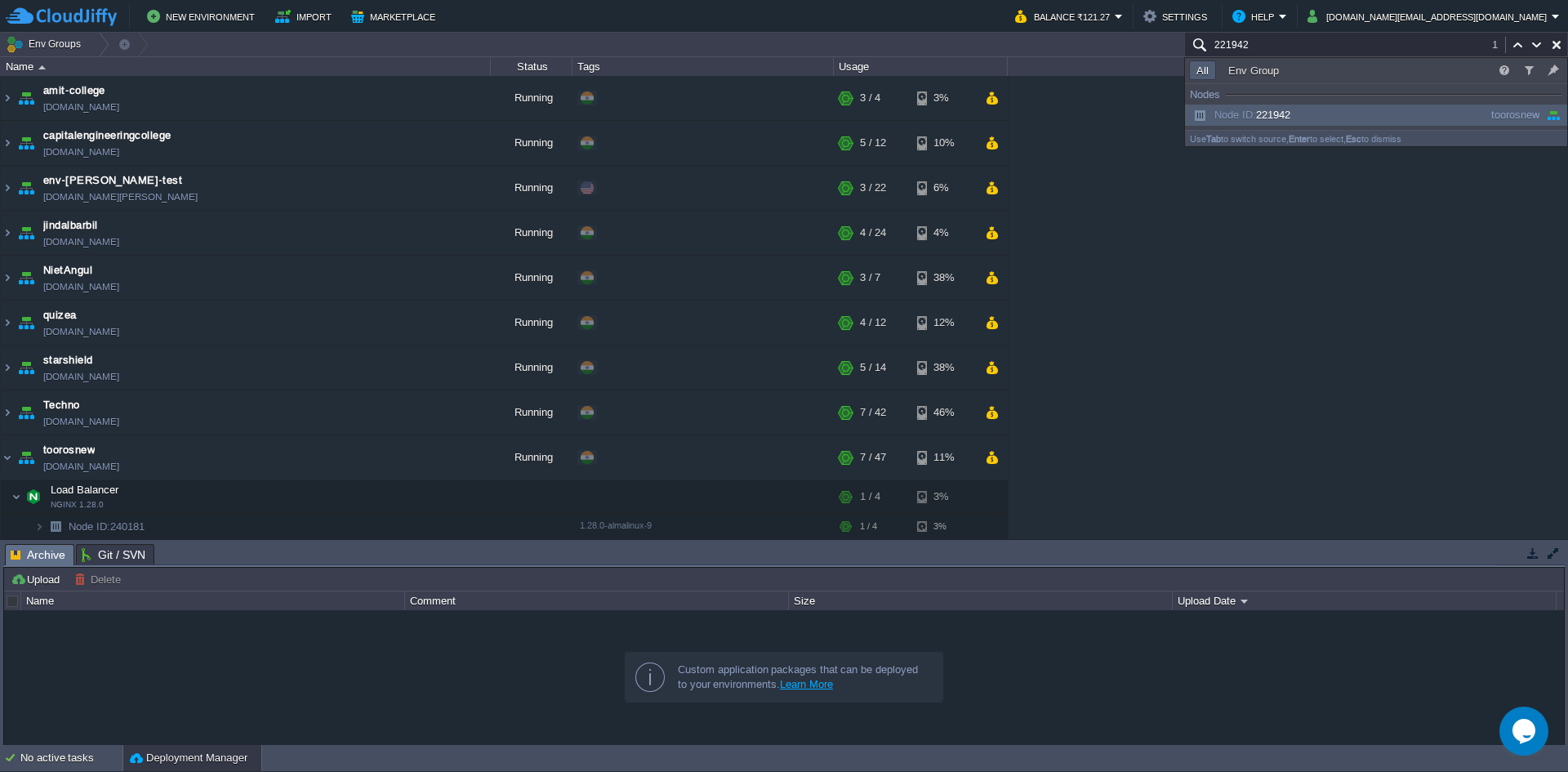
scroll to position [191, 0]
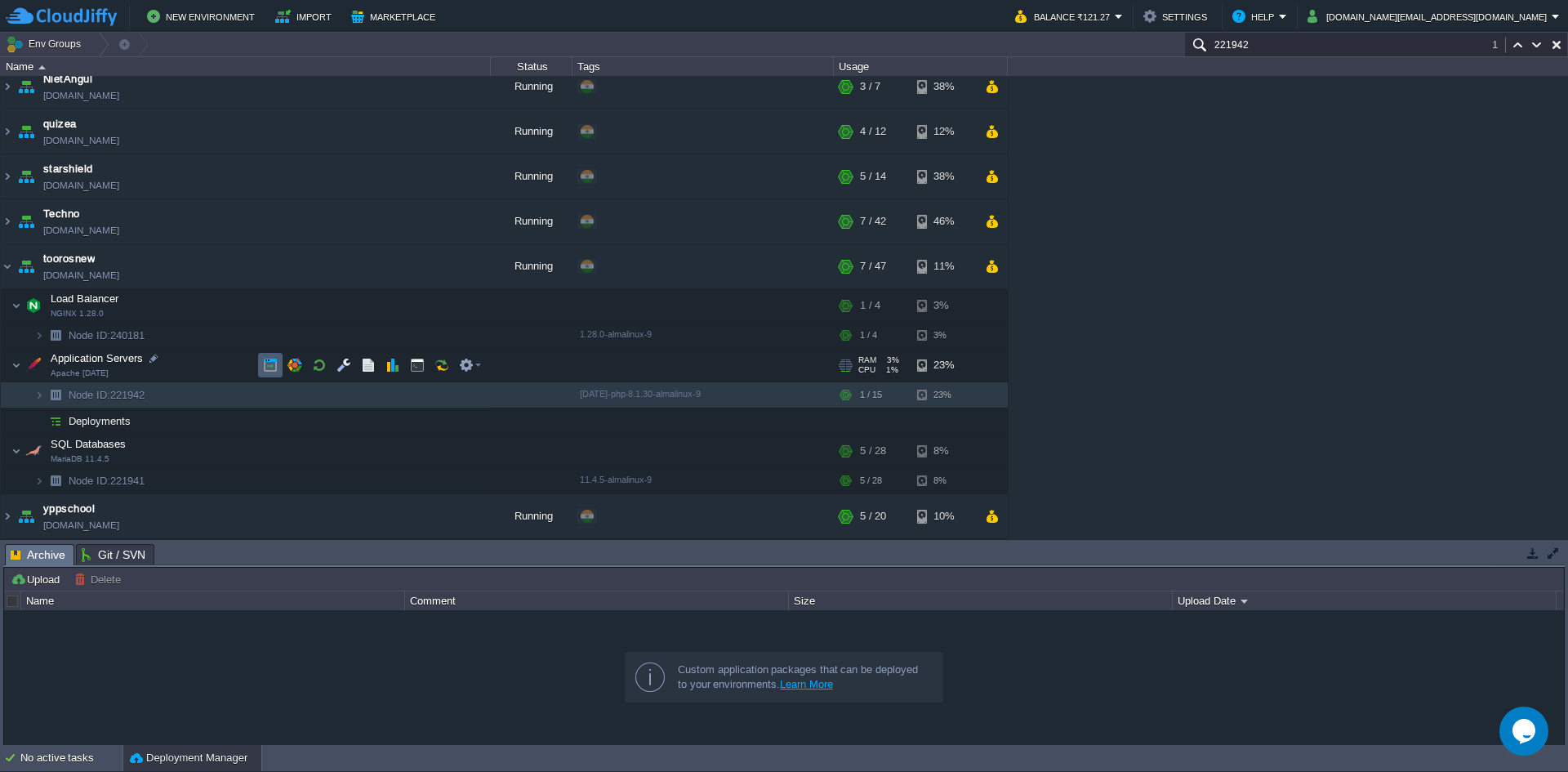
type input "221942"
click at [265, 373] on td at bounding box center [270, 365] width 25 height 25
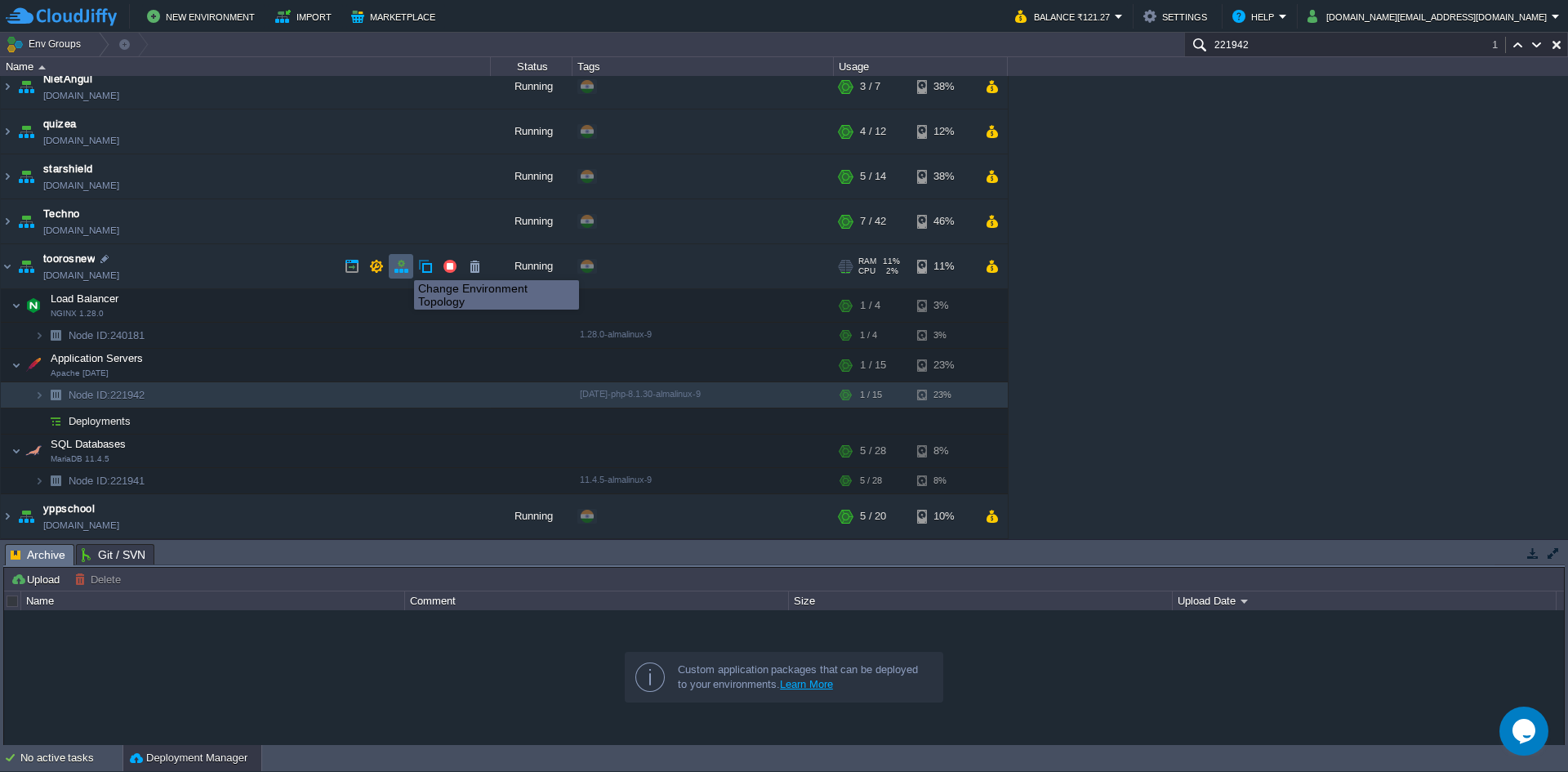
click at [402, 266] on button "button" at bounding box center [401, 266] width 15 height 15
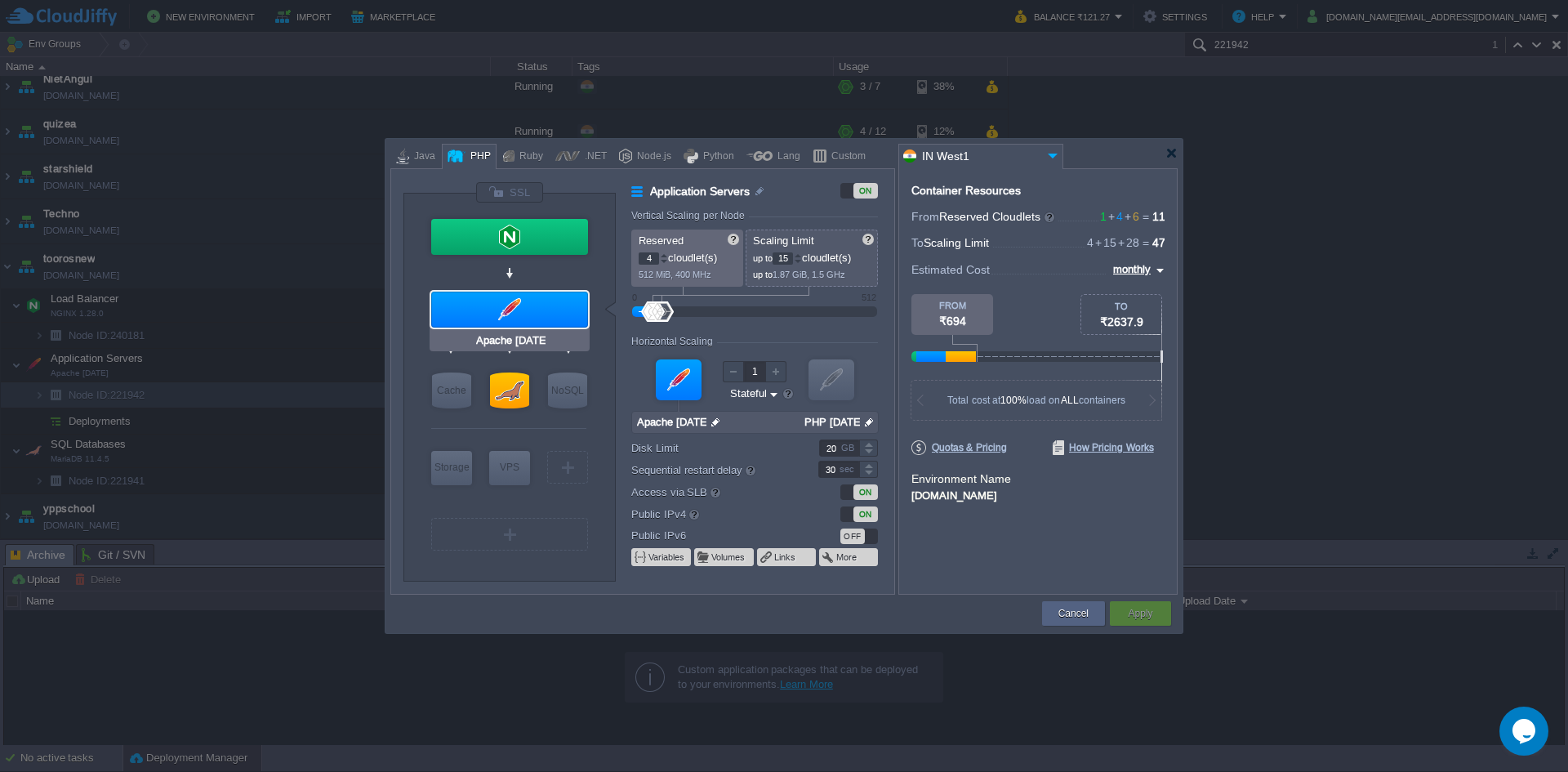
type input "MariaDB 11.4.5"
click at [1174, 156] on div at bounding box center [1171, 152] width 12 height 12
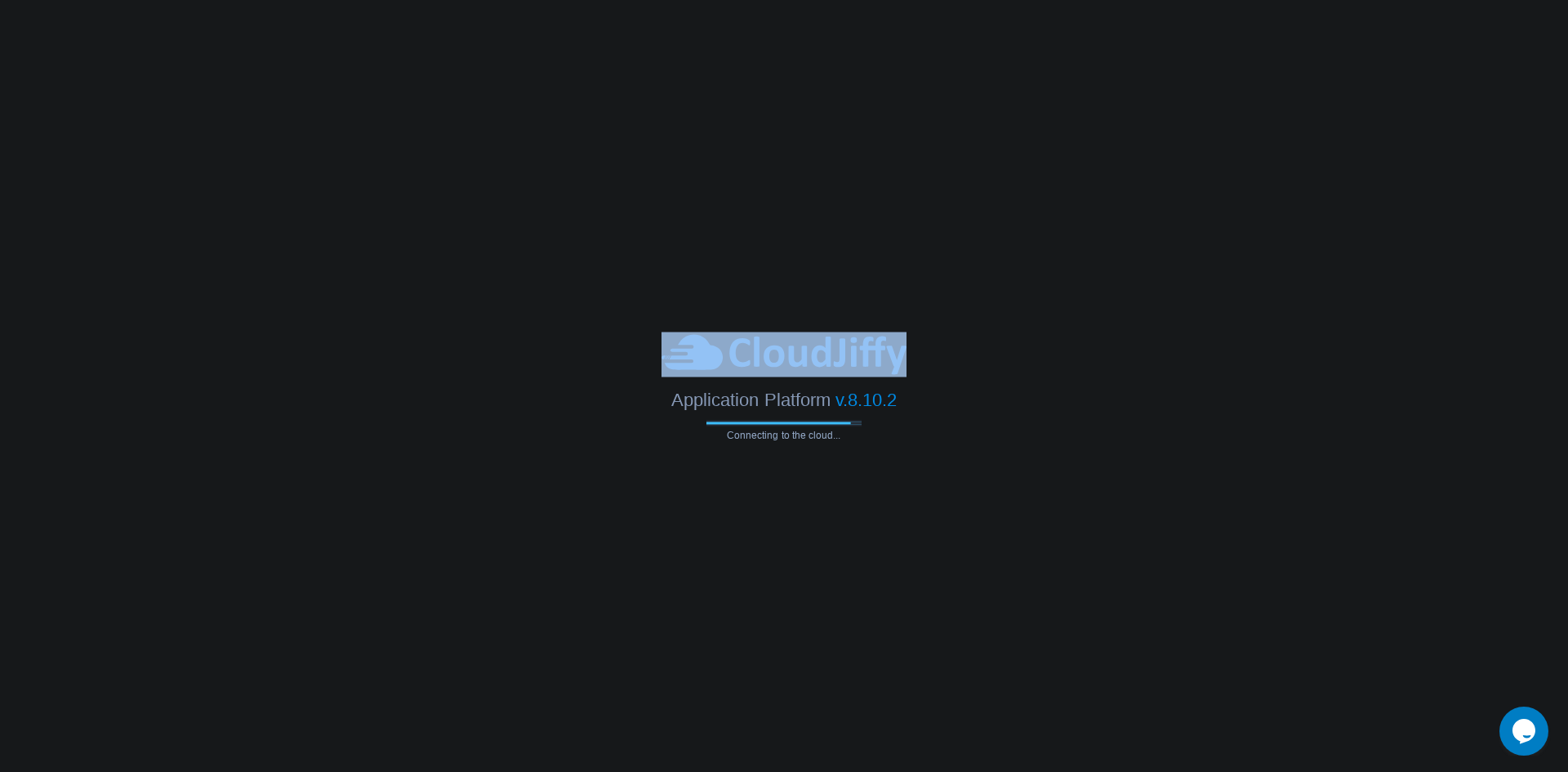
drag, startPoint x: 778, startPoint y: 358, endPoint x: 860, endPoint y: 369, distance: 82.7
click at [860, 369] on div at bounding box center [784, 354] width 1568 height 45
click at [942, 359] on div at bounding box center [784, 354] width 1568 height 45
drag, startPoint x: 942, startPoint y: 359, endPoint x: 713, endPoint y: 350, distance: 229.2
click at [713, 350] on div at bounding box center [784, 354] width 1568 height 45
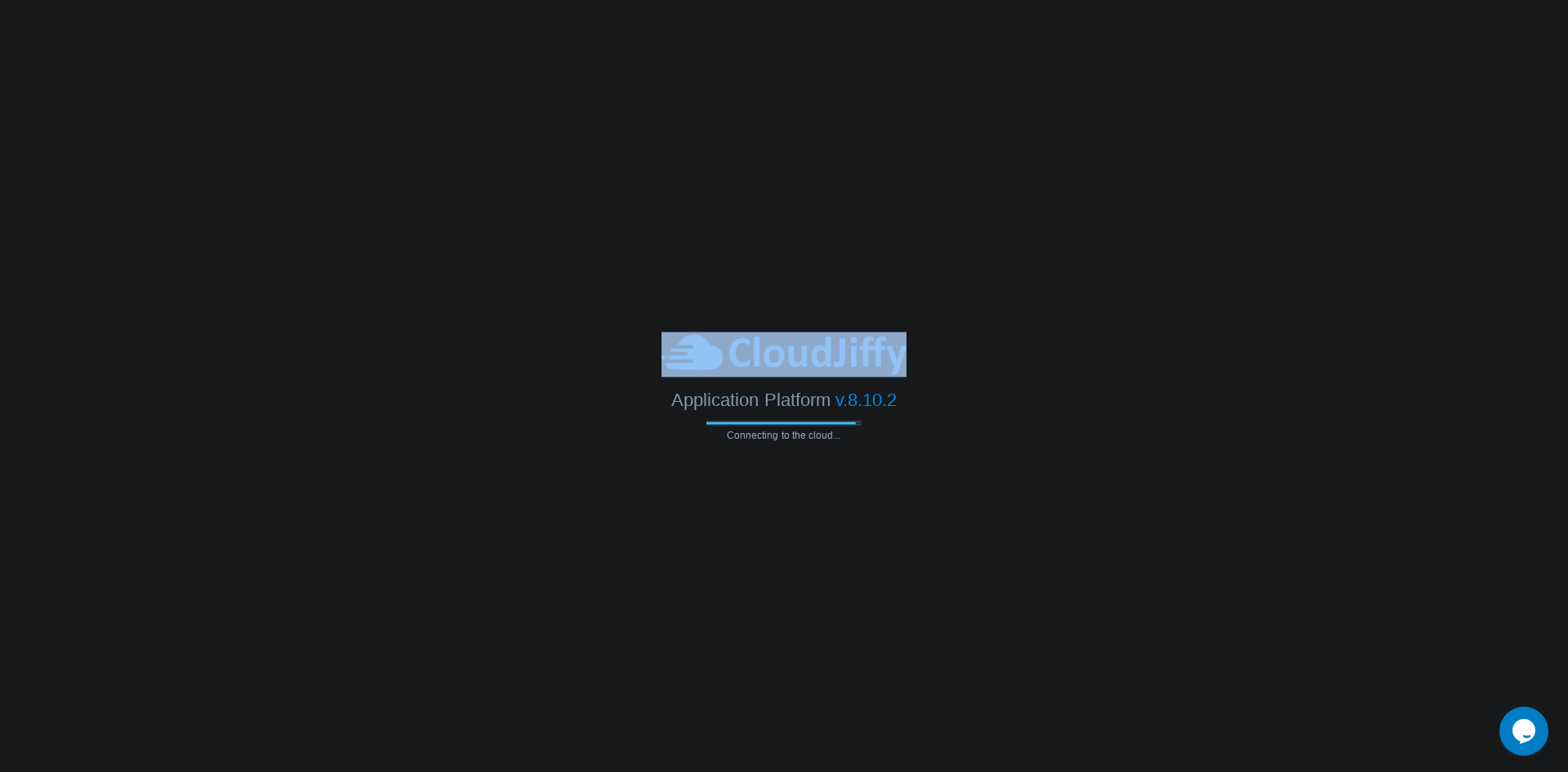
click at [603, 352] on div at bounding box center [784, 354] width 1568 height 45
drag, startPoint x: 791, startPoint y: 356, endPoint x: 974, endPoint y: 358, distance: 183.0
click at [961, 357] on div at bounding box center [784, 354] width 1568 height 45
click at [974, 358] on div at bounding box center [784, 354] width 1568 height 45
drag, startPoint x: 594, startPoint y: 350, endPoint x: 918, endPoint y: 410, distance: 329.5
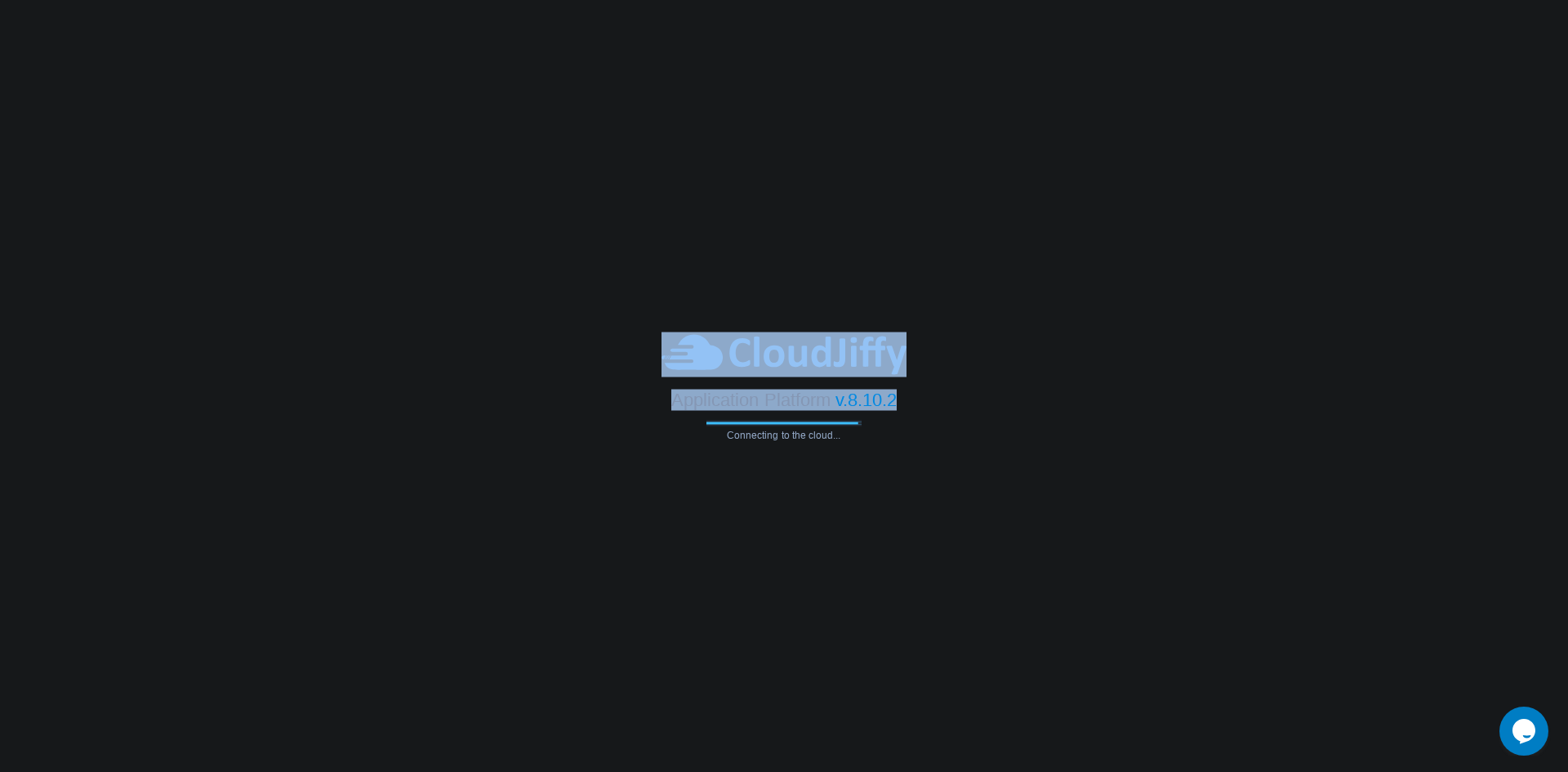
click at [912, 406] on div "Application Platform v.8.10.2 Connecting to the cloud..." at bounding box center [784, 386] width 1568 height 108
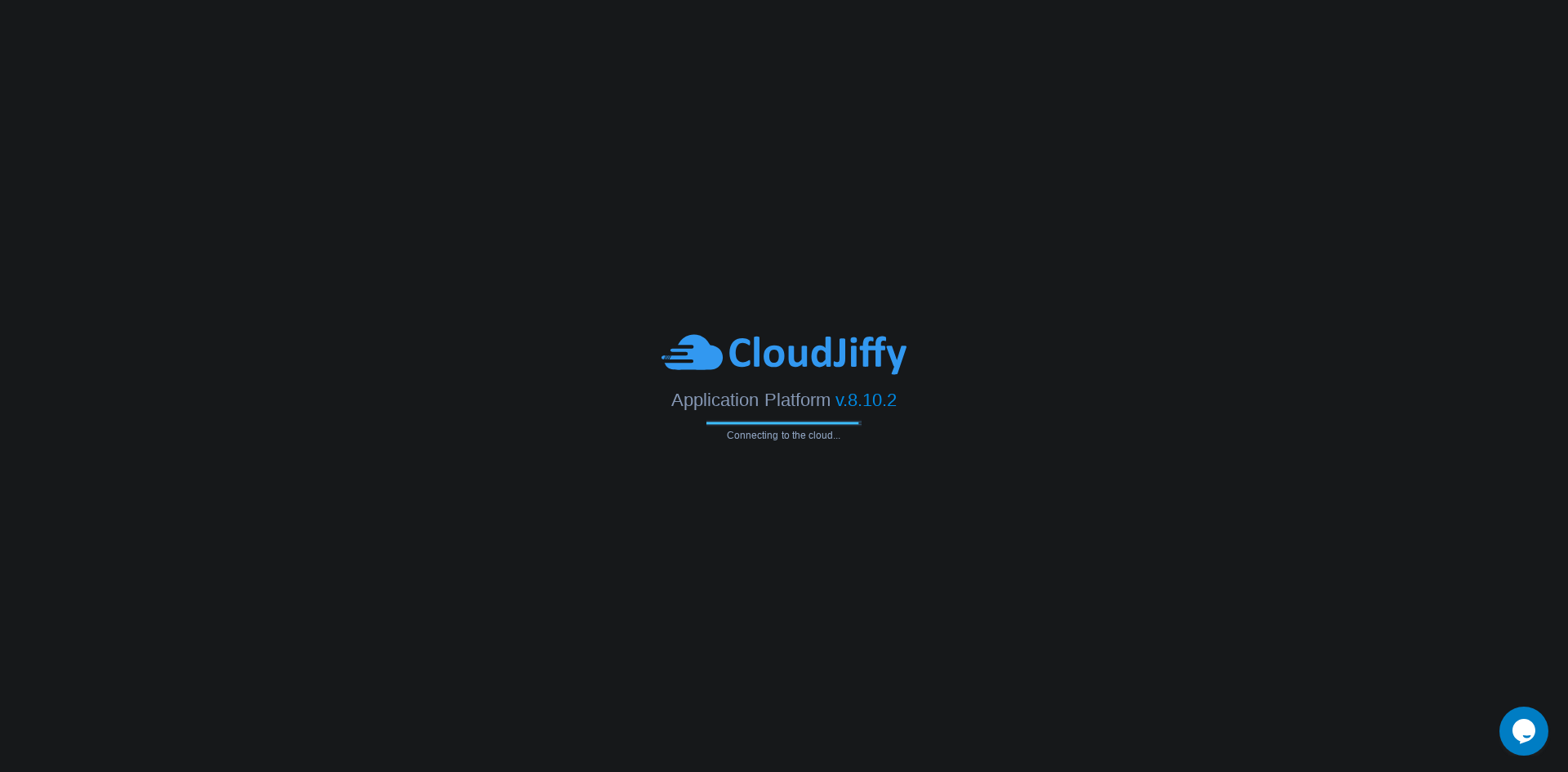
click at [944, 458] on body "Application Platform v.8.10.2 Connecting to the cloud..." at bounding box center [784, 386] width 1568 height 772
drag, startPoint x: 944, startPoint y: 458, endPoint x: 669, endPoint y: 351, distance: 295.1
click at [678, 353] on body "Application Platform v.8.10.2 Connecting to the cloud..." at bounding box center [784, 386] width 1568 height 772
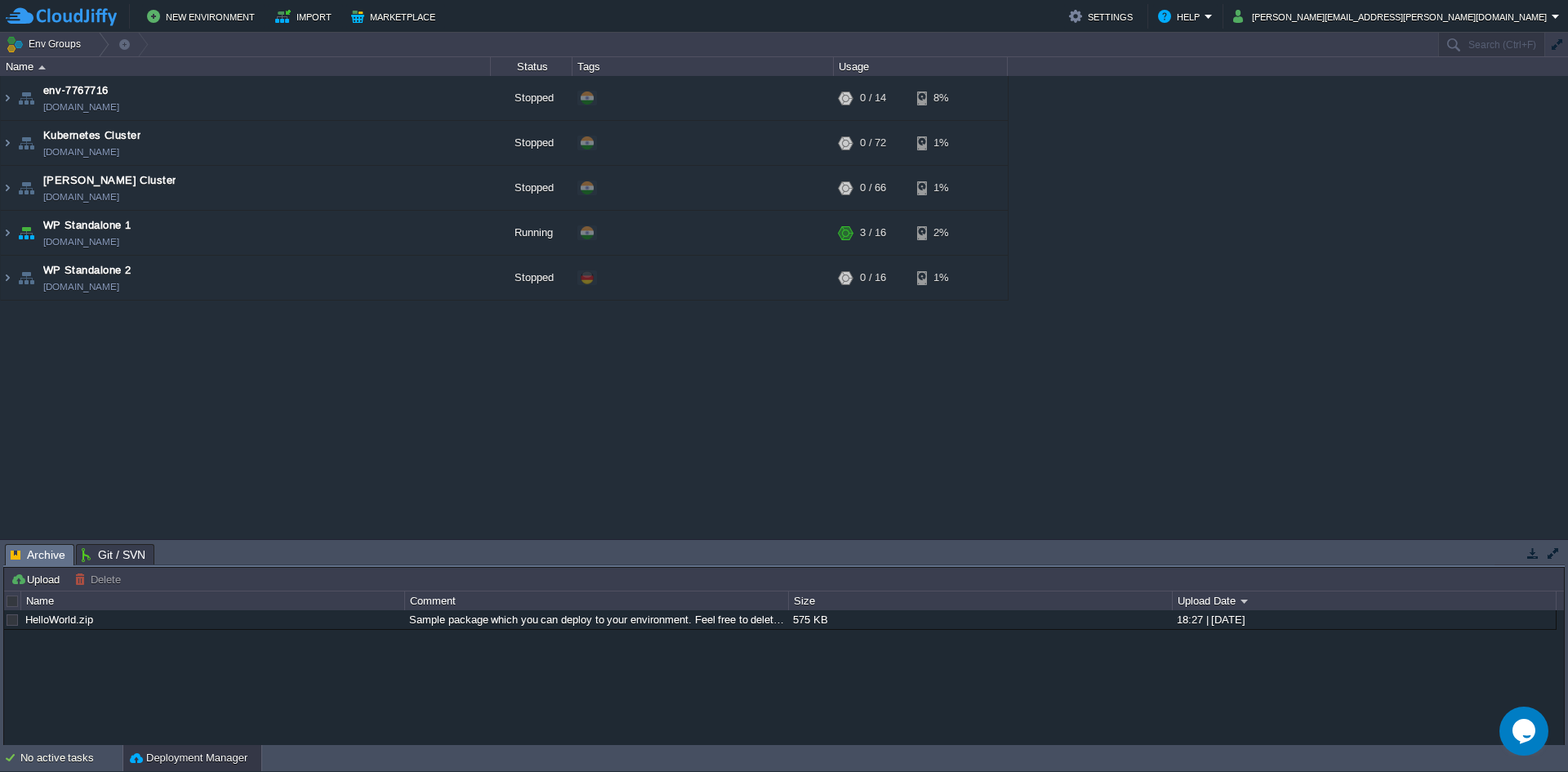
click at [429, 403] on div "env-7767716 [DOMAIN_NAME] Stopped + Add to Env Group RAM 0% CPU 0% 0 / 14 8% Ku…" at bounding box center [784, 307] width 1568 height 463
click at [400, 237] on button "button" at bounding box center [401, 233] width 15 height 15
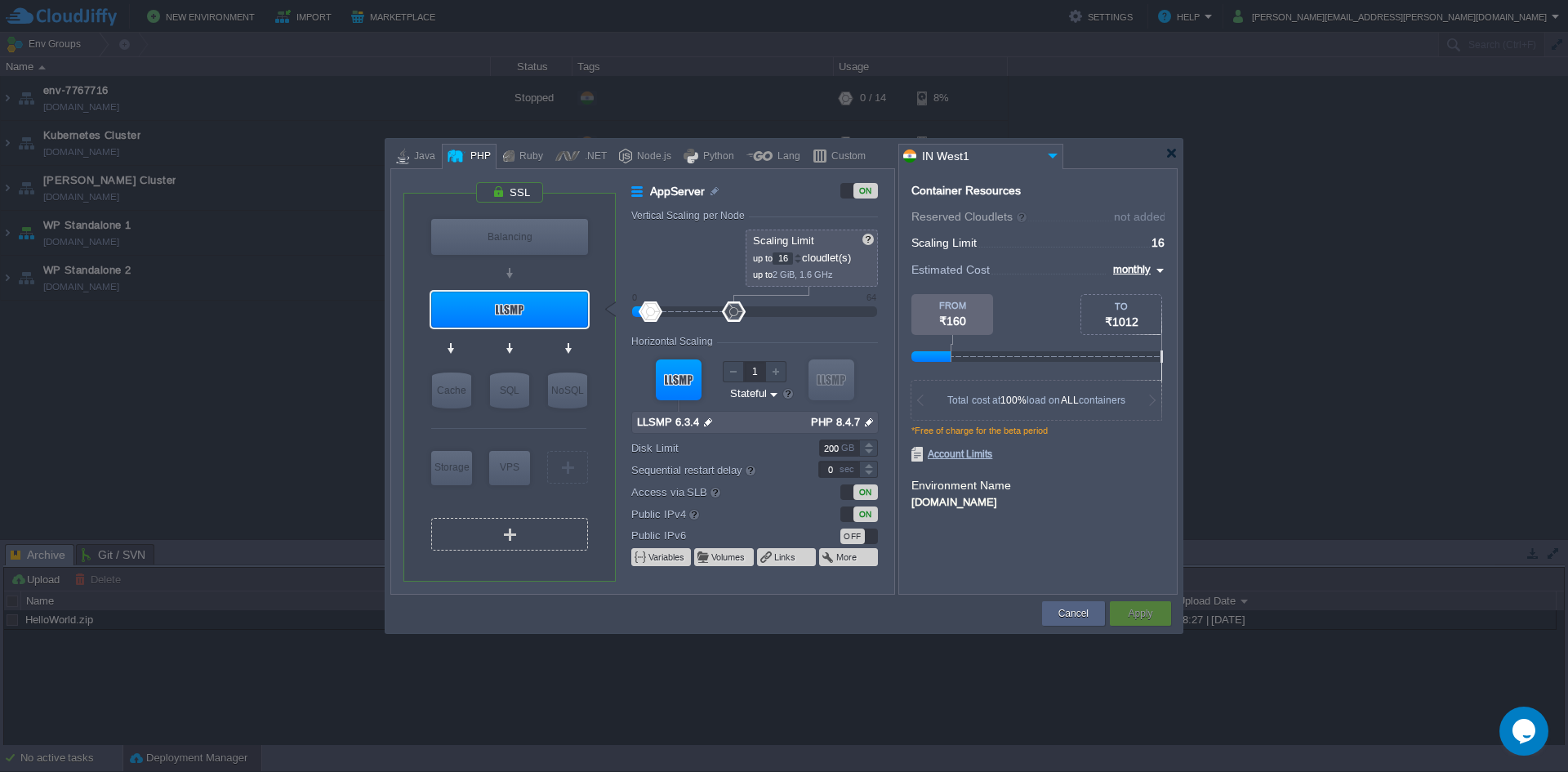
type input "Redis 7.2.4"
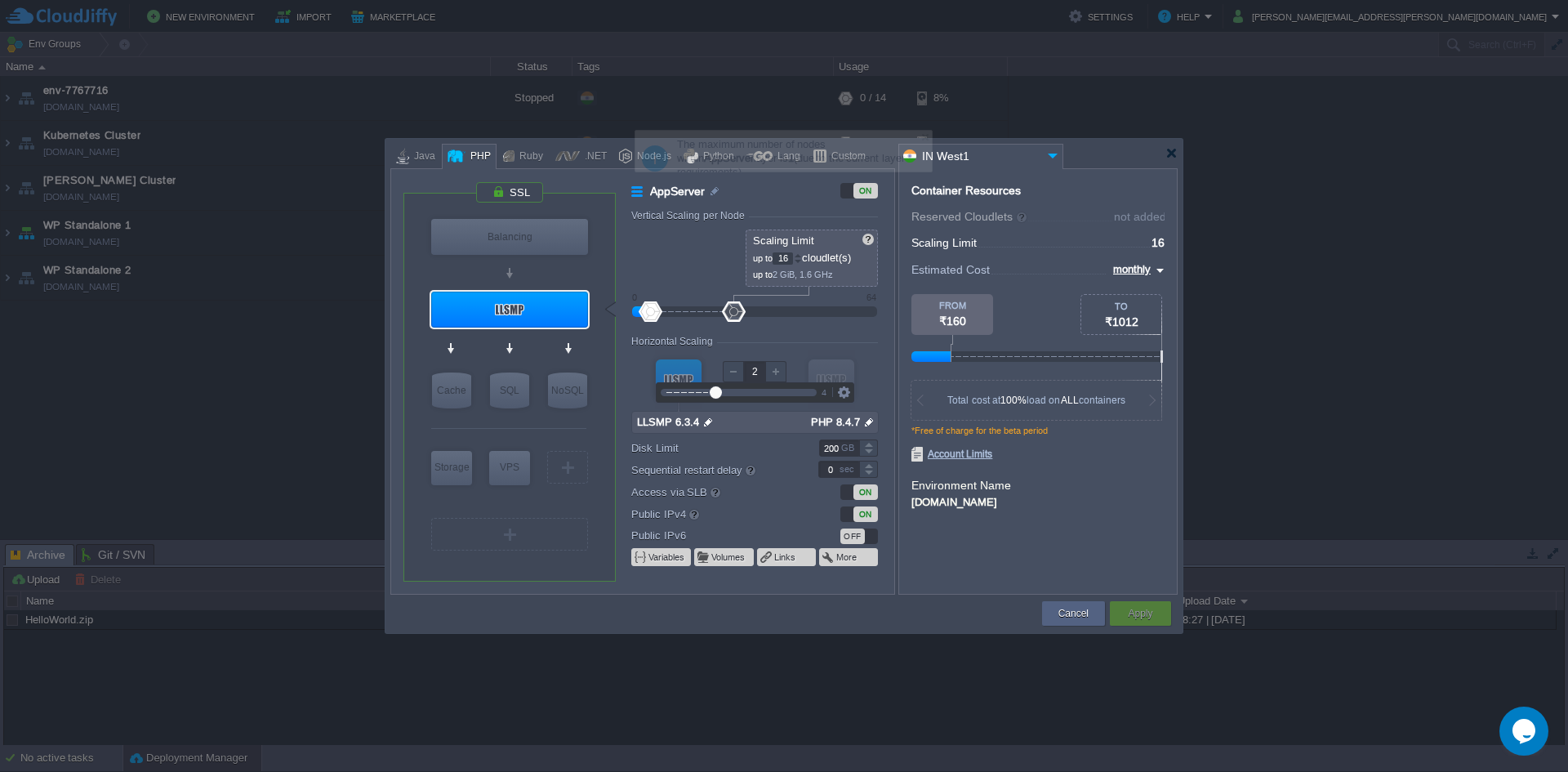
click at [780, 379] on div at bounding box center [776, 371] width 21 height 21
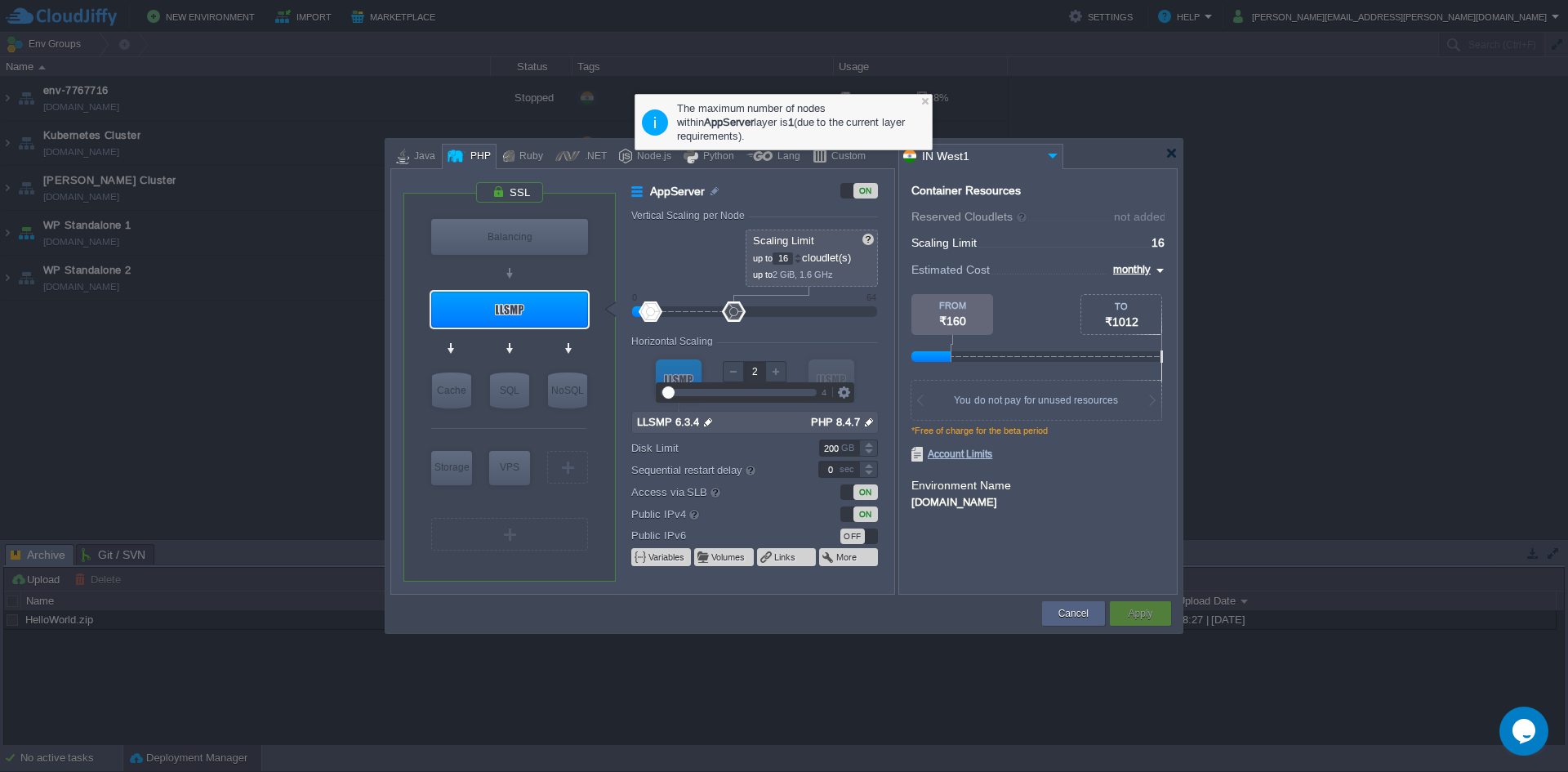
click at [779, 370] on div at bounding box center [776, 371] width 21 height 21
click at [779, 371] on div at bounding box center [776, 371] width 21 height 21
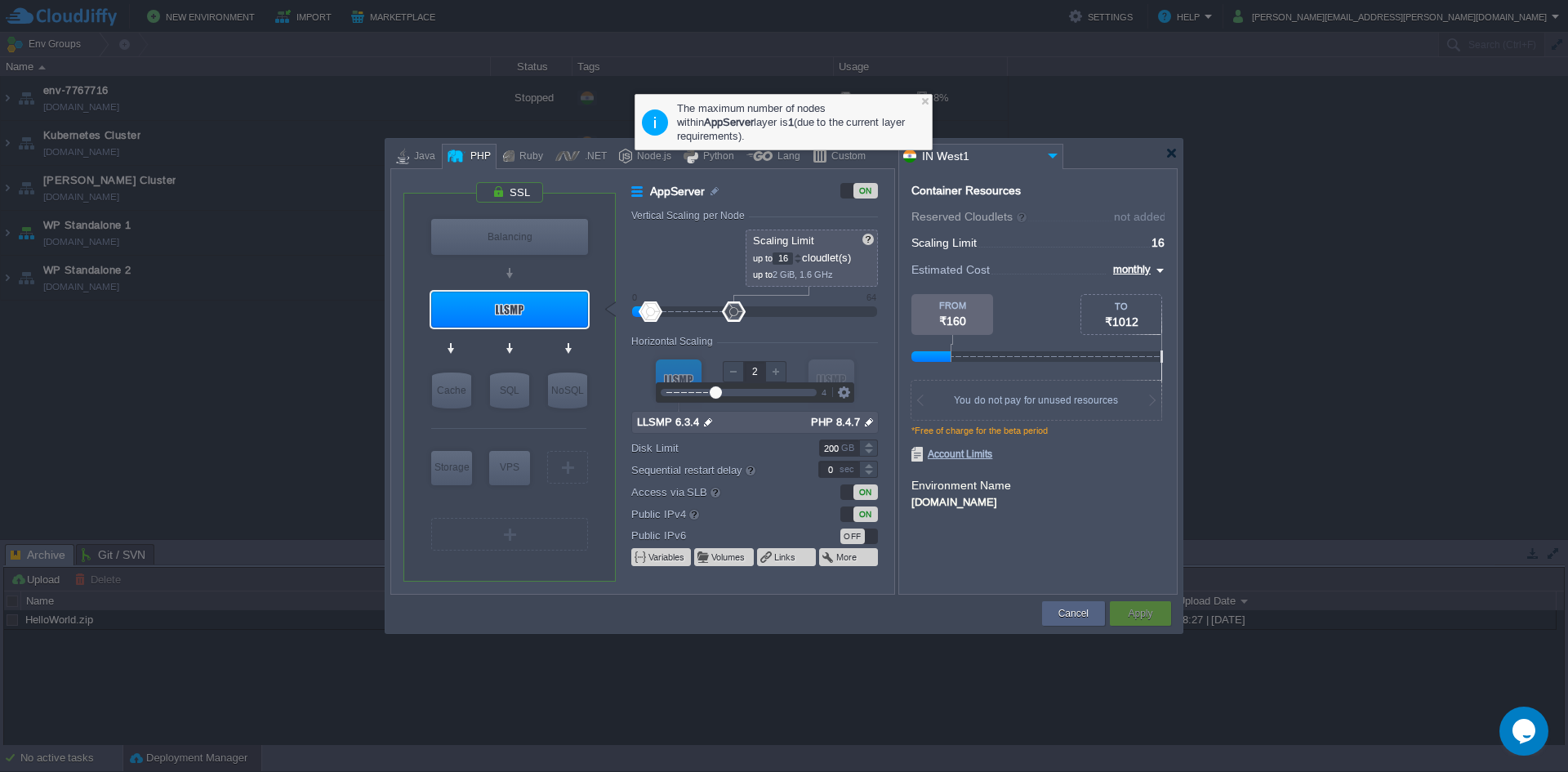
type input "1"
click at [734, 306] on div at bounding box center [734, 312] width 24 height 20
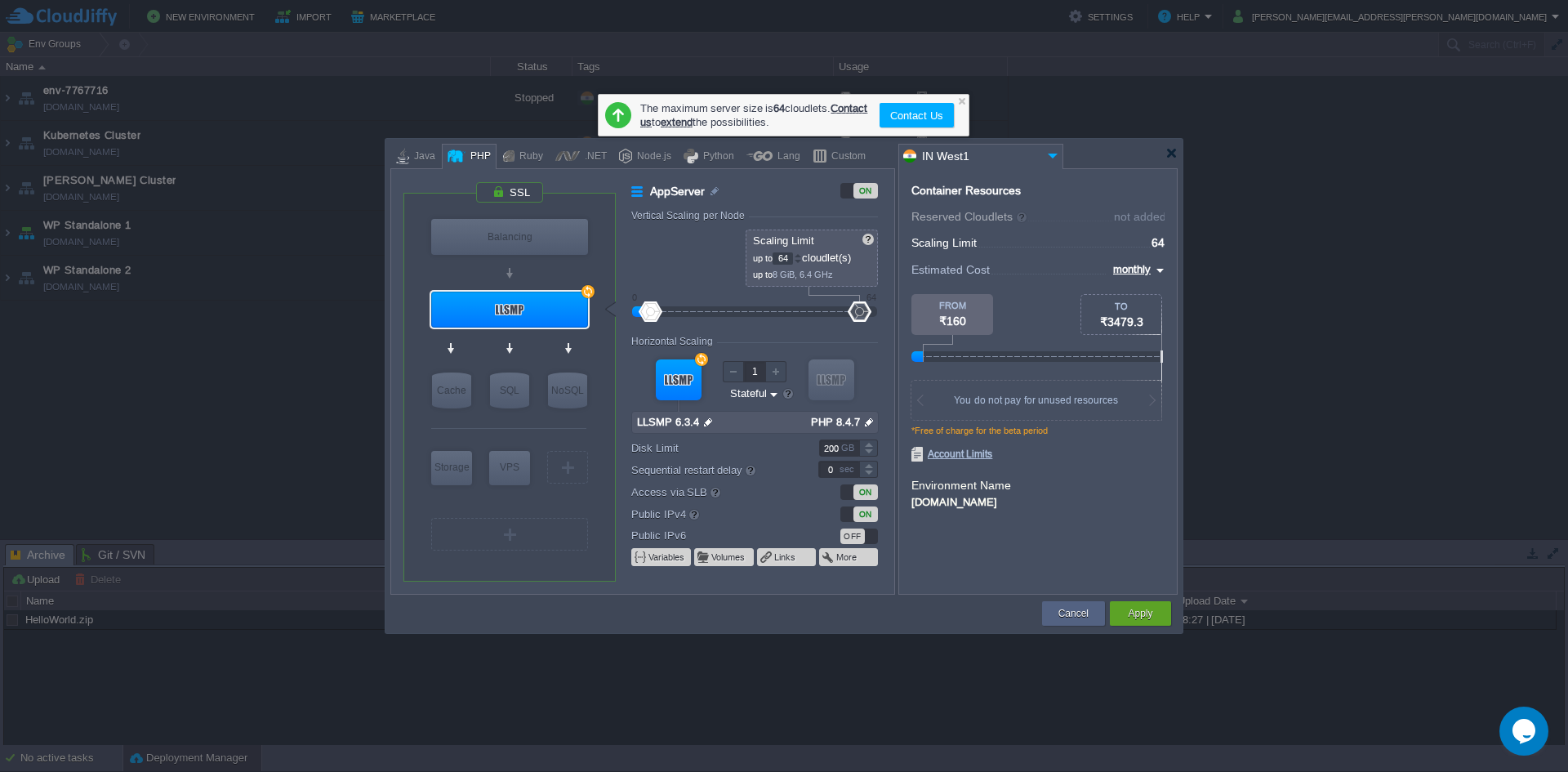
drag, startPoint x: 734, startPoint y: 306, endPoint x: 887, endPoint y: 301, distance: 153.1
click at [887, 301] on form "Vertical Scaling per Node Reserved 0 cloudlet(s) 0 MiB, 0 MHz Scaling Limit up …" at bounding box center [763, 402] width 262 height 384
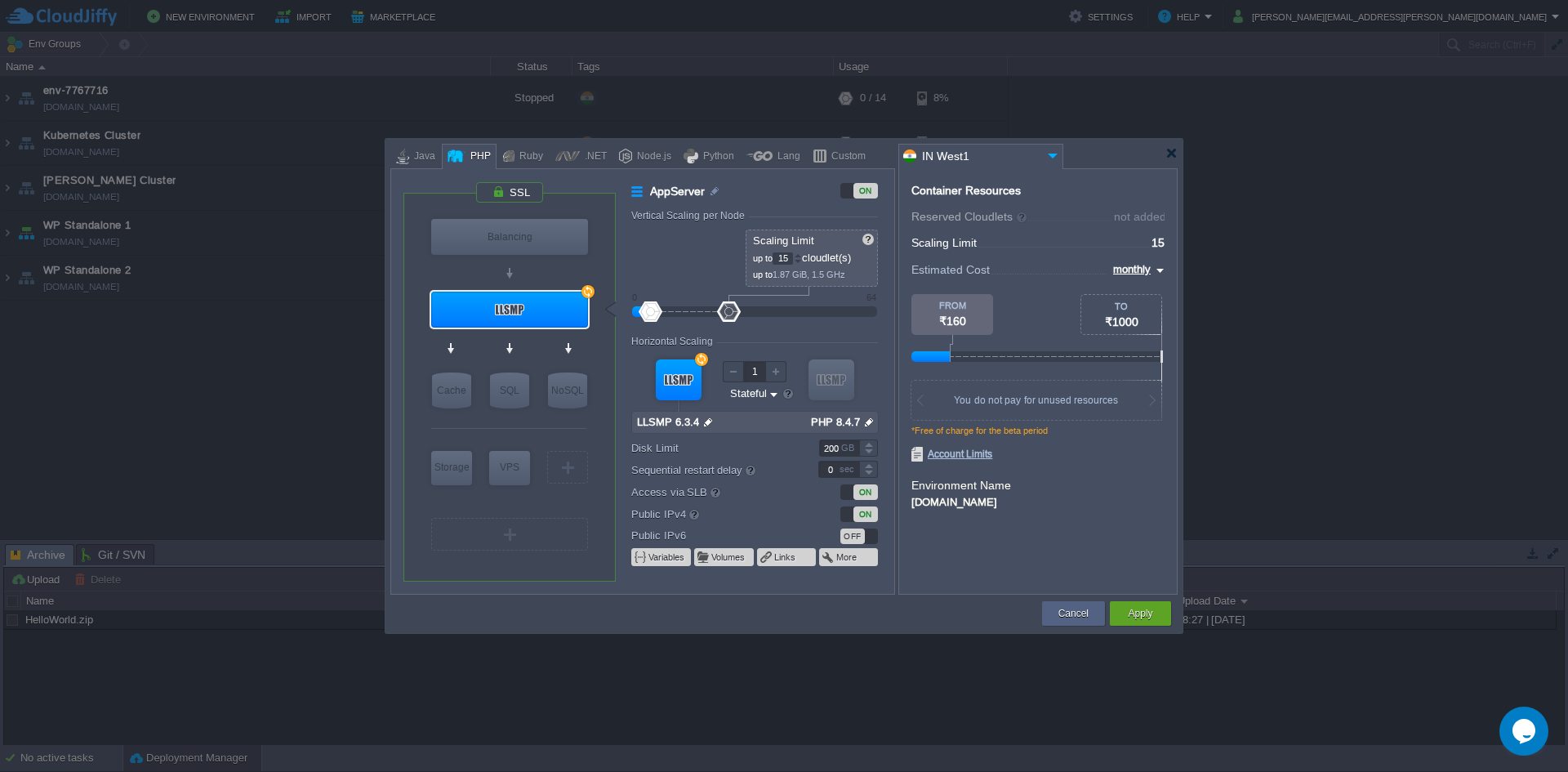
type input "14"
drag, startPoint x: 853, startPoint y: 312, endPoint x: 723, endPoint y: 316, distance: 130.1
click at [723, 316] on div at bounding box center [723, 312] width 24 height 20
click at [767, 369] on div at bounding box center [776, 371] width 21 height 21
type input "1"
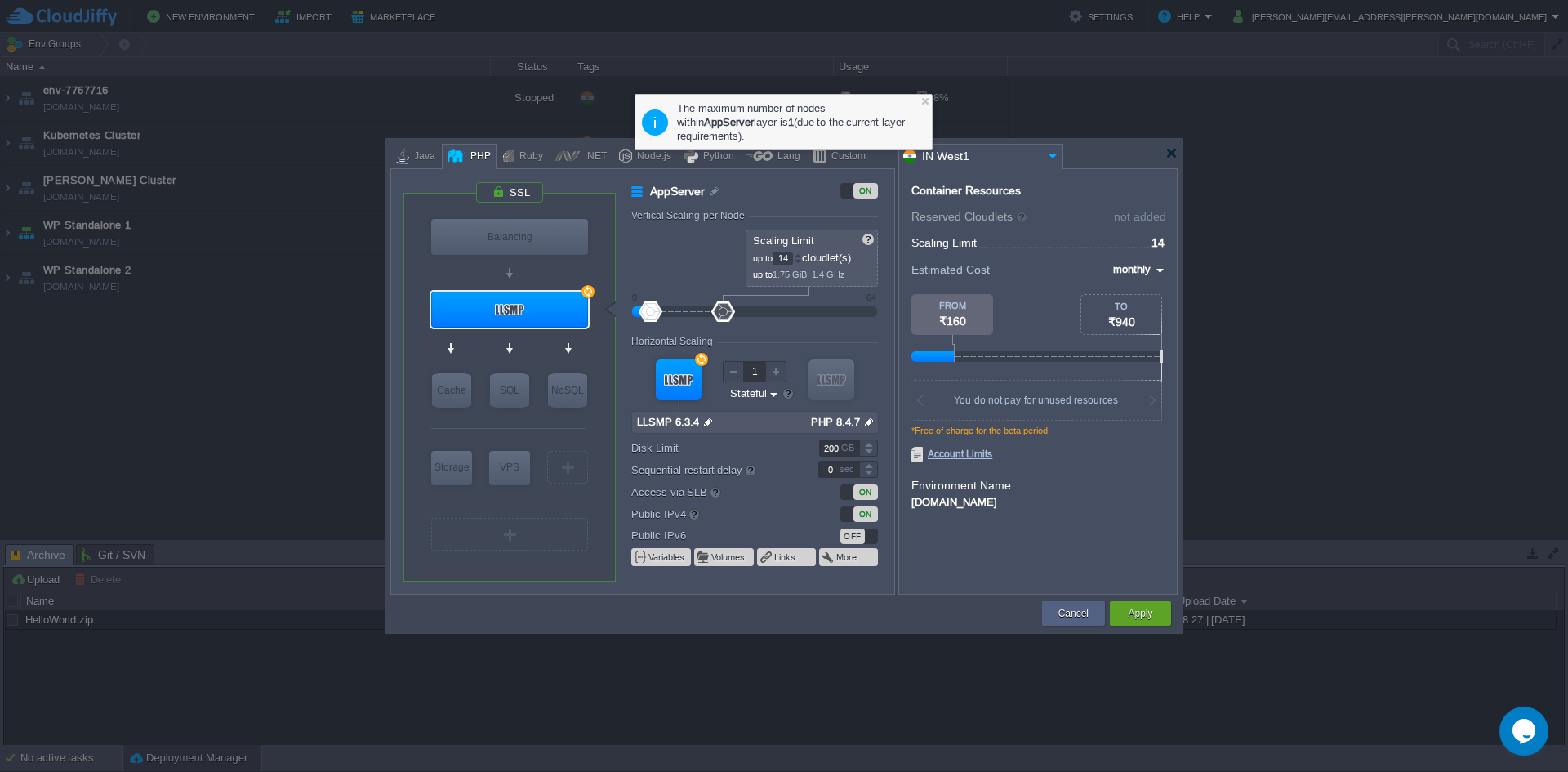
drag, startPoint x: 1193, startPoint y: 155, endPoint x: 1185, endPoint y: 153, distance: 8.2
click at [1192, 154] on div at bounding box center [784, 386] width 1568 height 772
click at [1176, 152] on div at bounding box center [787, 153] width 792 height 29
click at [1088, 603] on div "Cancel" at bounding box center [1074, 613] width 39 height 25
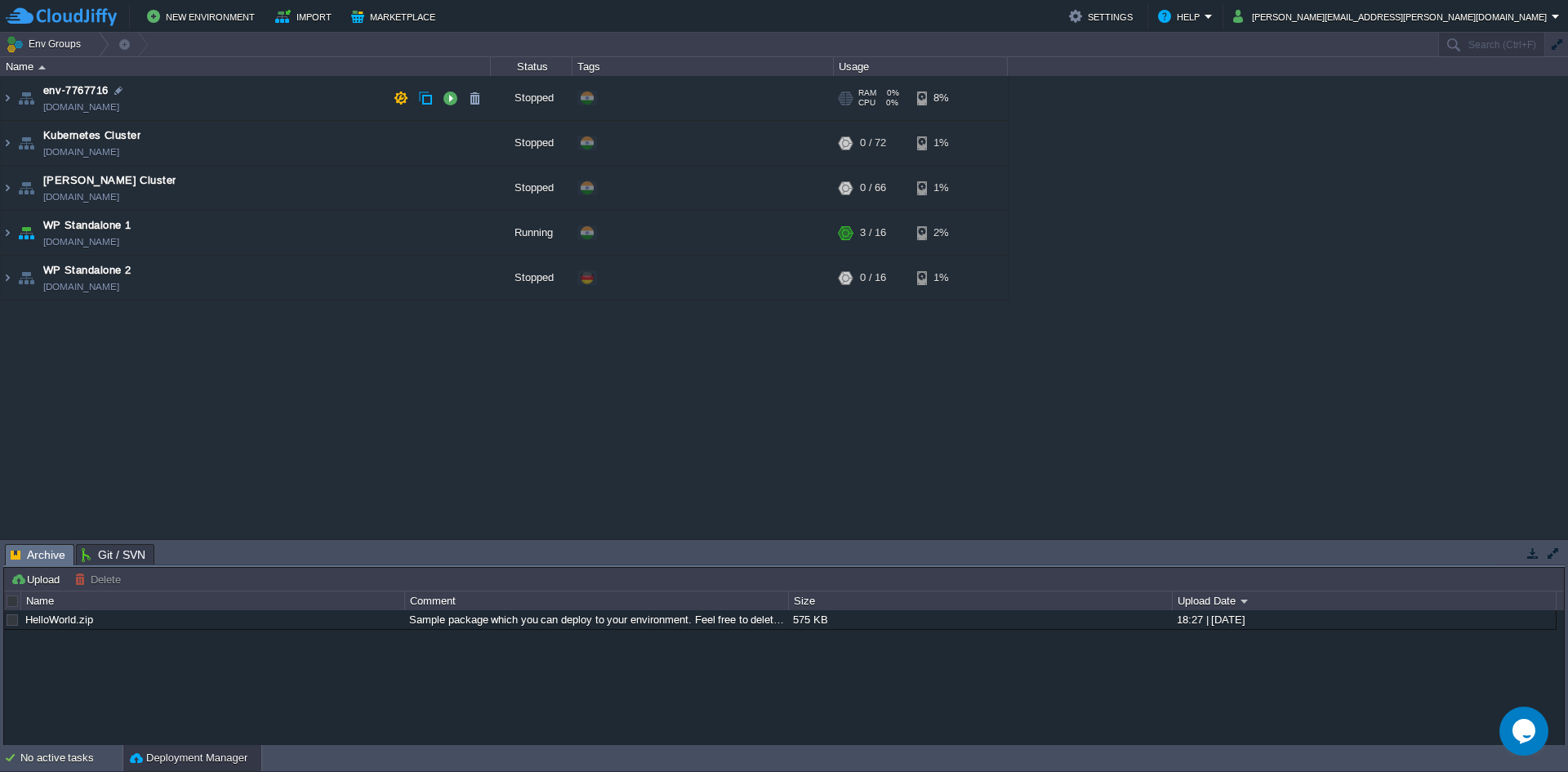
click at [174, 105] on td "env-7767716 env-7767716.cloudjiffy.net" at bounding box center [246, 98] width 490 height 45
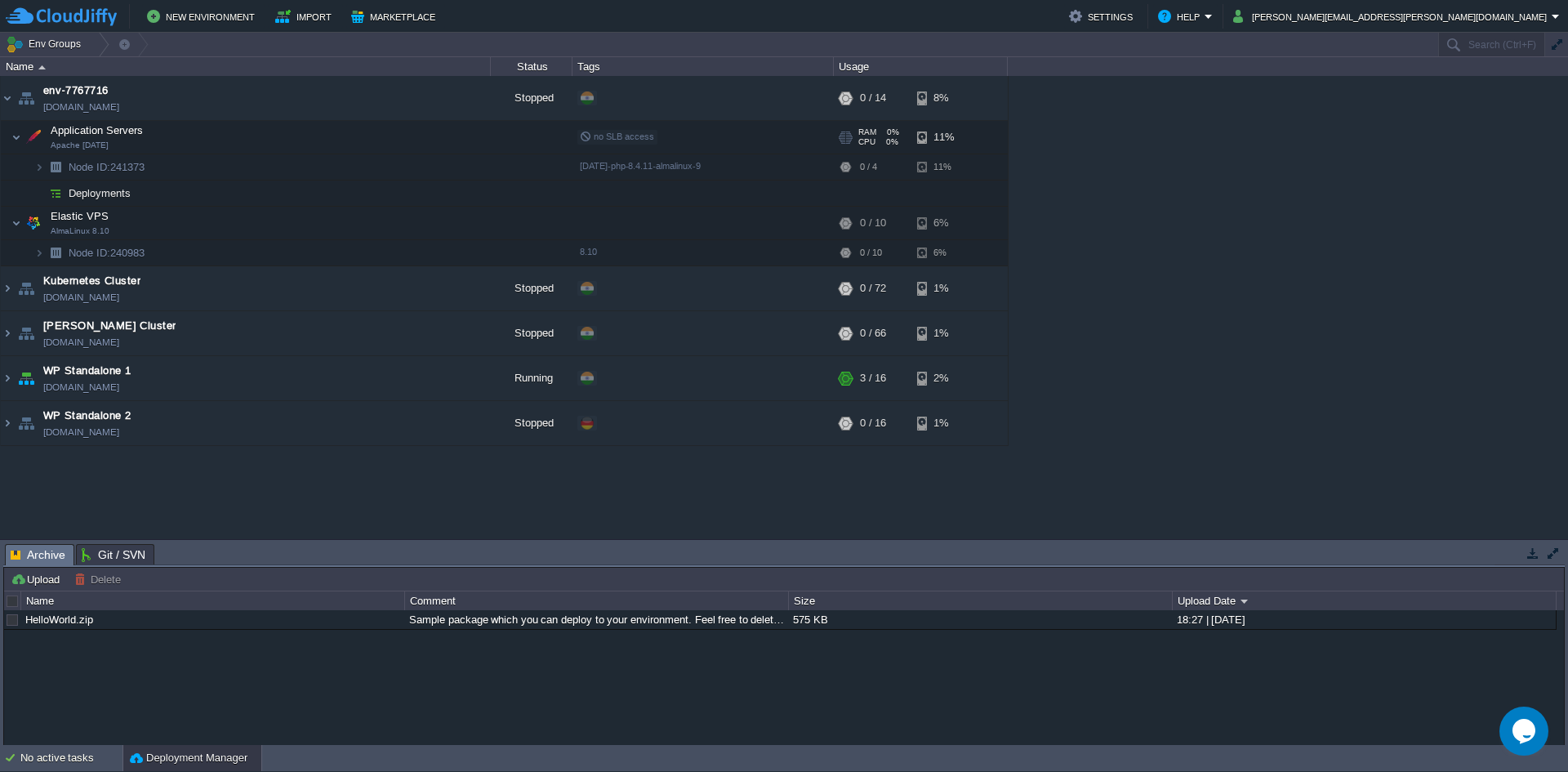
click at [174, 138] on td "Application Servers Apache 2.4.65" at bounding box center [246, 138] width 490 height 34
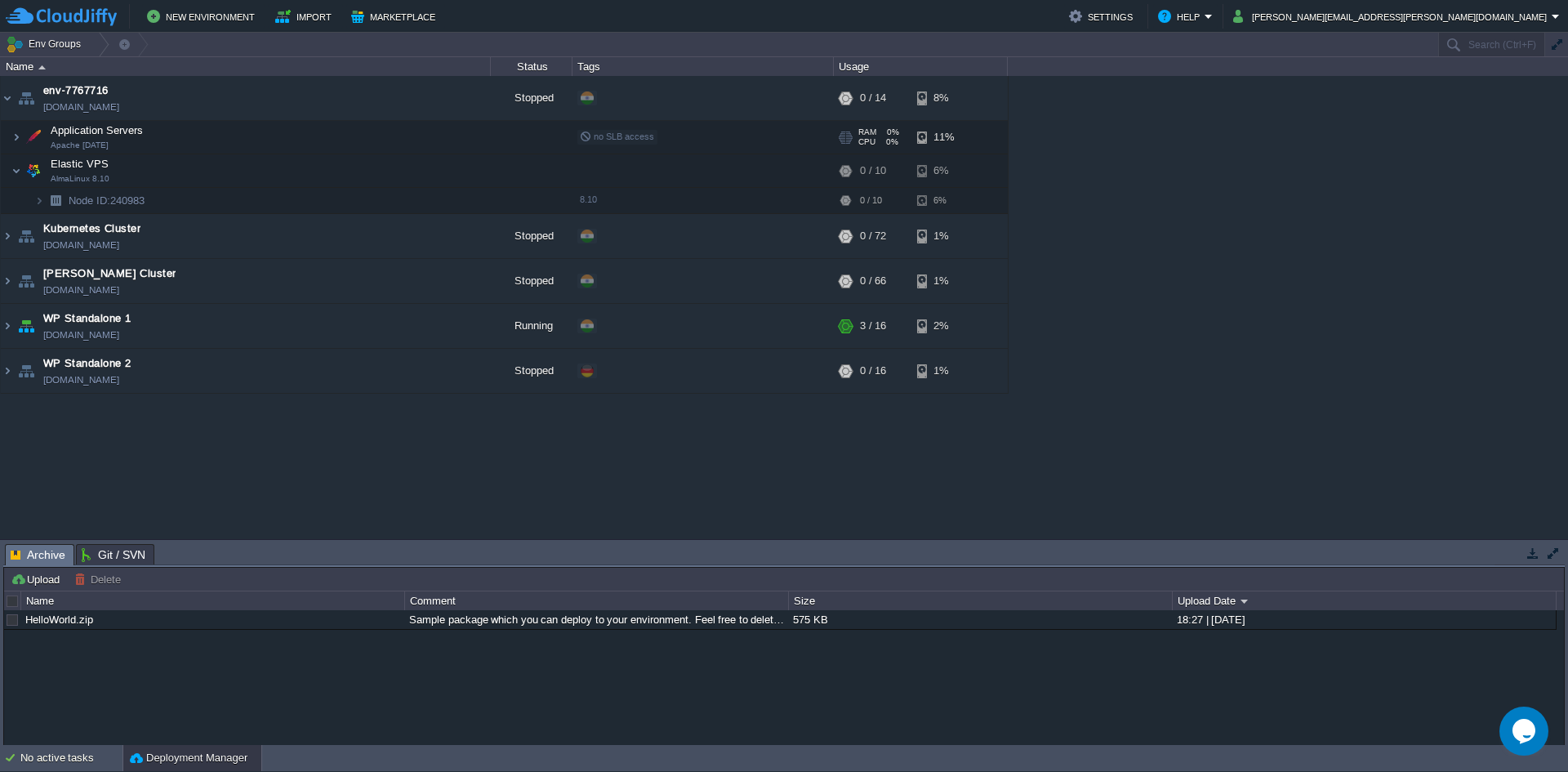
click at [173, 138] on td "Application Servers Apache 2.4.65" at bounding box center [246, 138] width 490 height 34
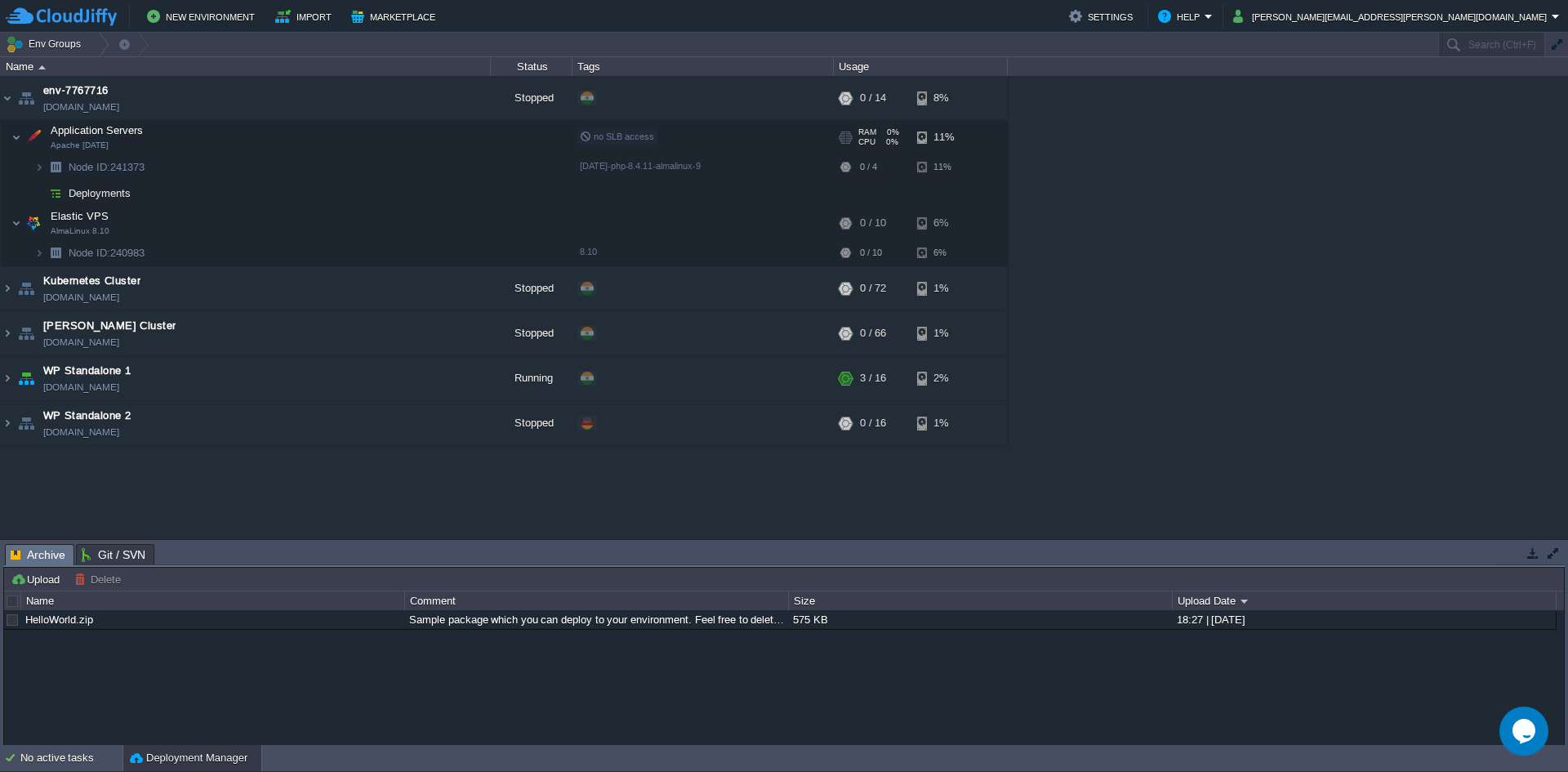
click at [71, 138] on td "Application Servers Apache 2.4.65" at bounding box center [246, 138] width 490 height 34
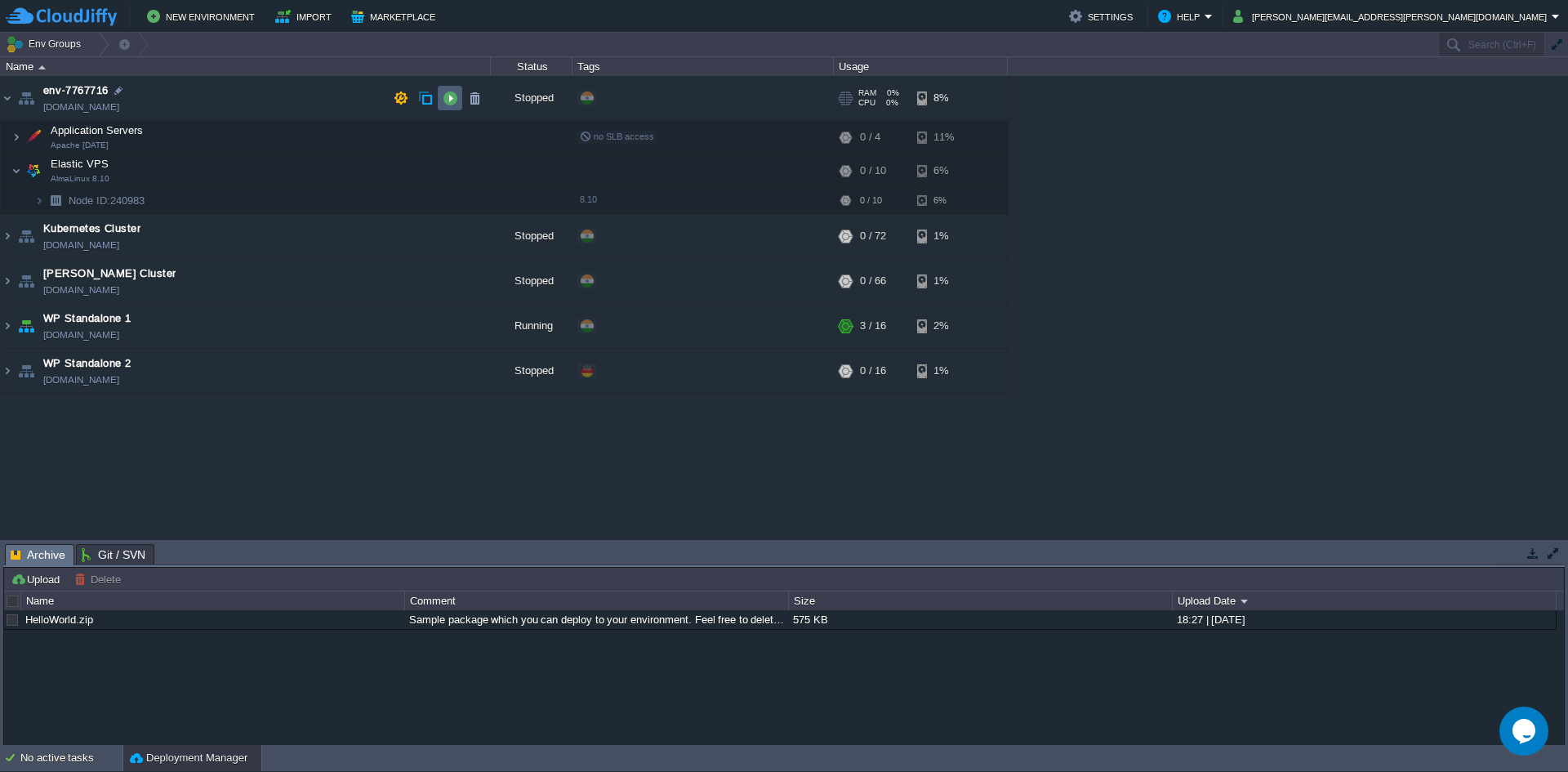
click at [457, 102] on button "button" at bounding box center [450, 98] width 15 height 15
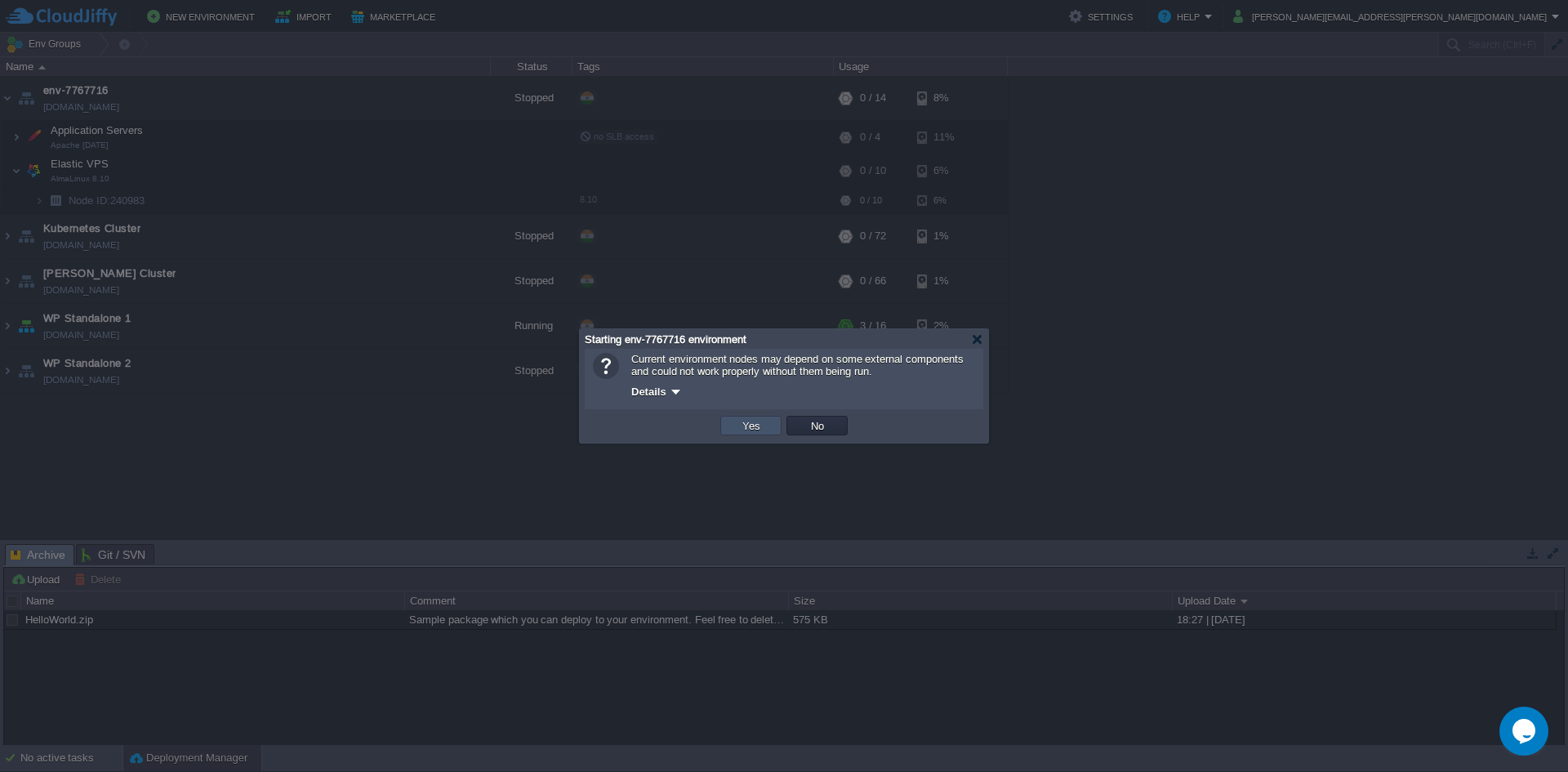
click at [739, 430] on button "Yes" at bounding box center [751, 425] width 28 height 15
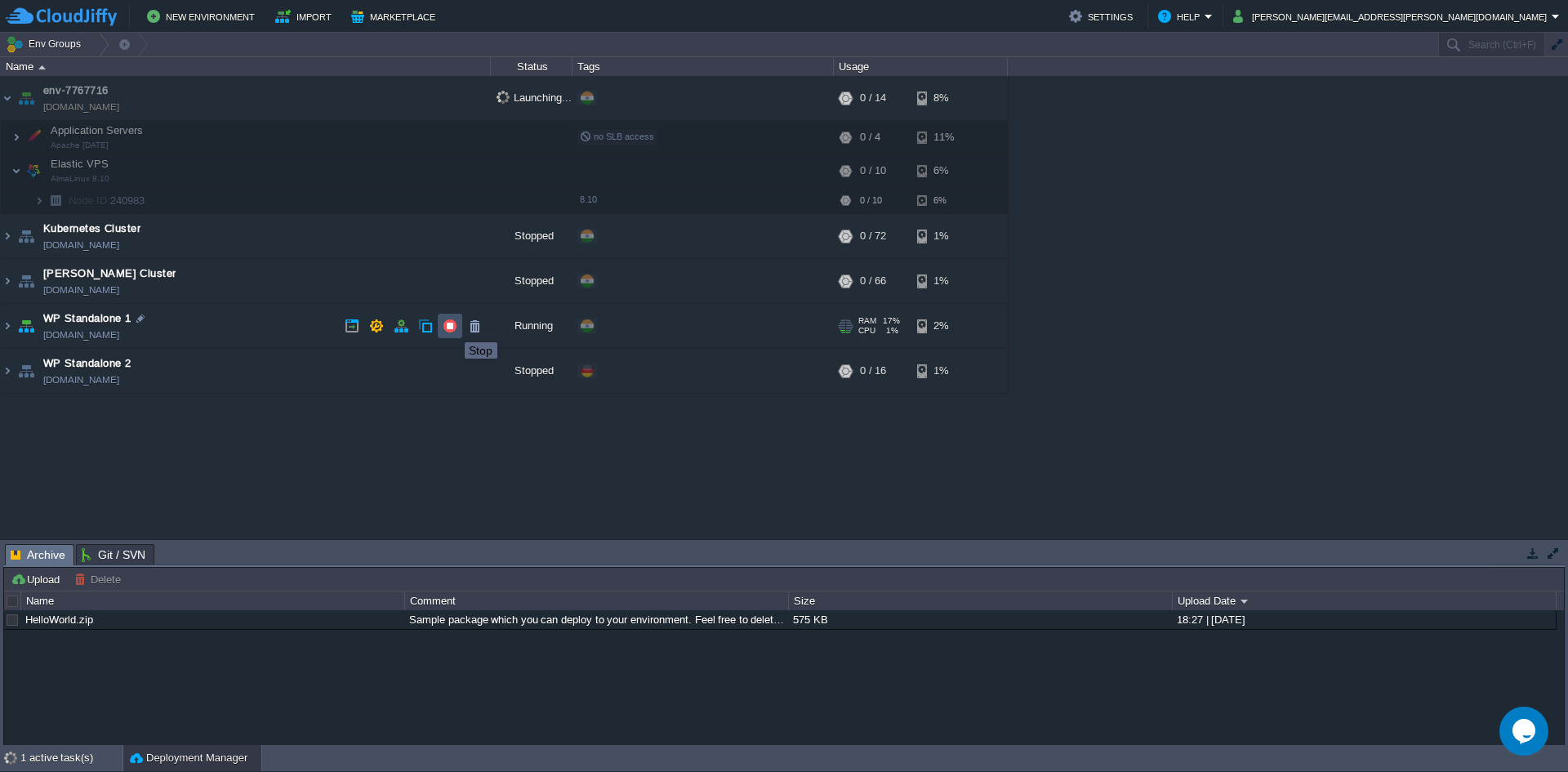
click at [453, 327] on button "button" at bounding box center [450, 325] width 15 height 15
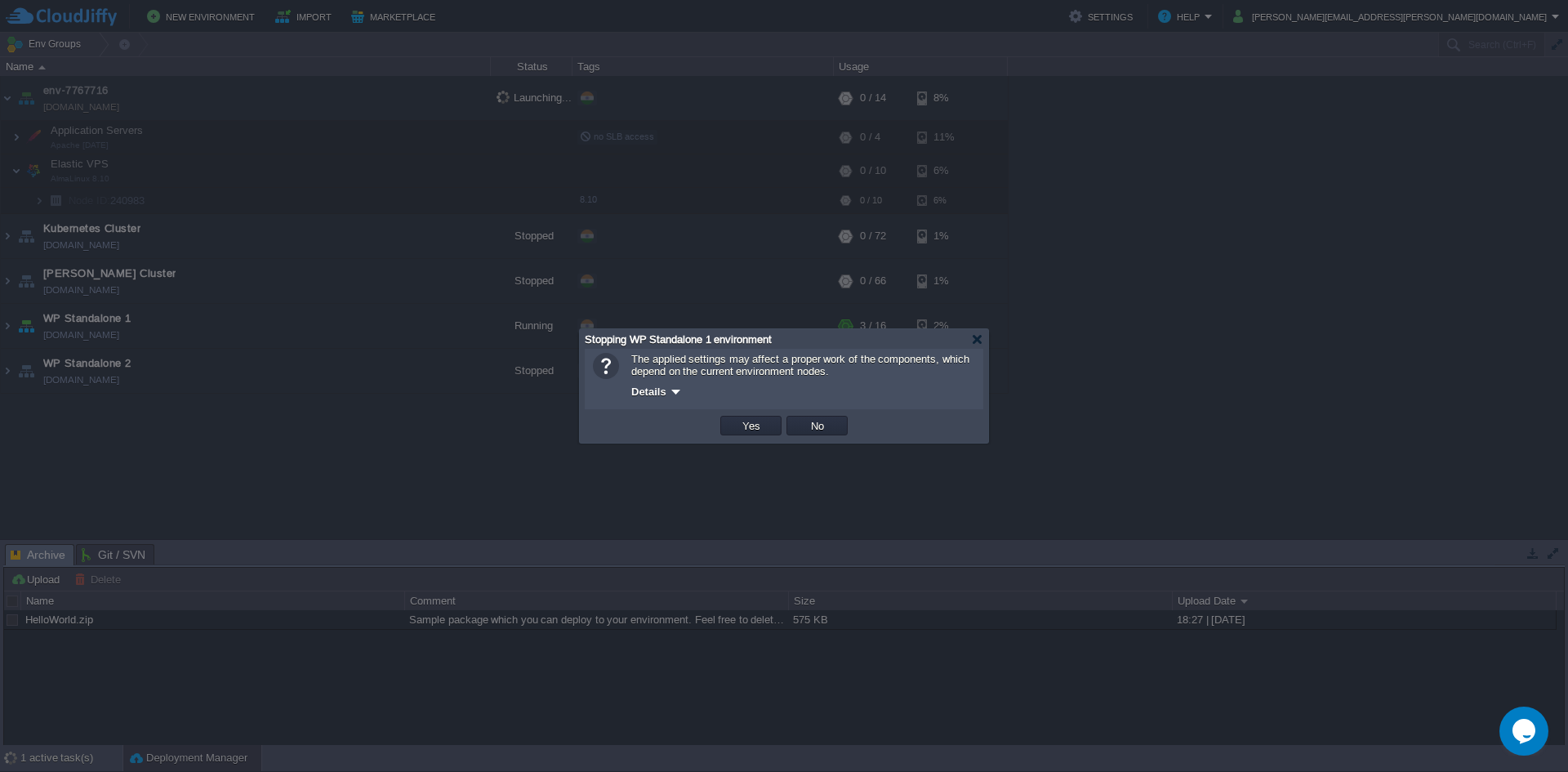
click at [716, 430] on td "OK Yes No Cancel" at bounding box center [784, 425] width 391 height 25
click at [727, 428] on td "Yes" at bounding box center [751, 425] width 61 height 19
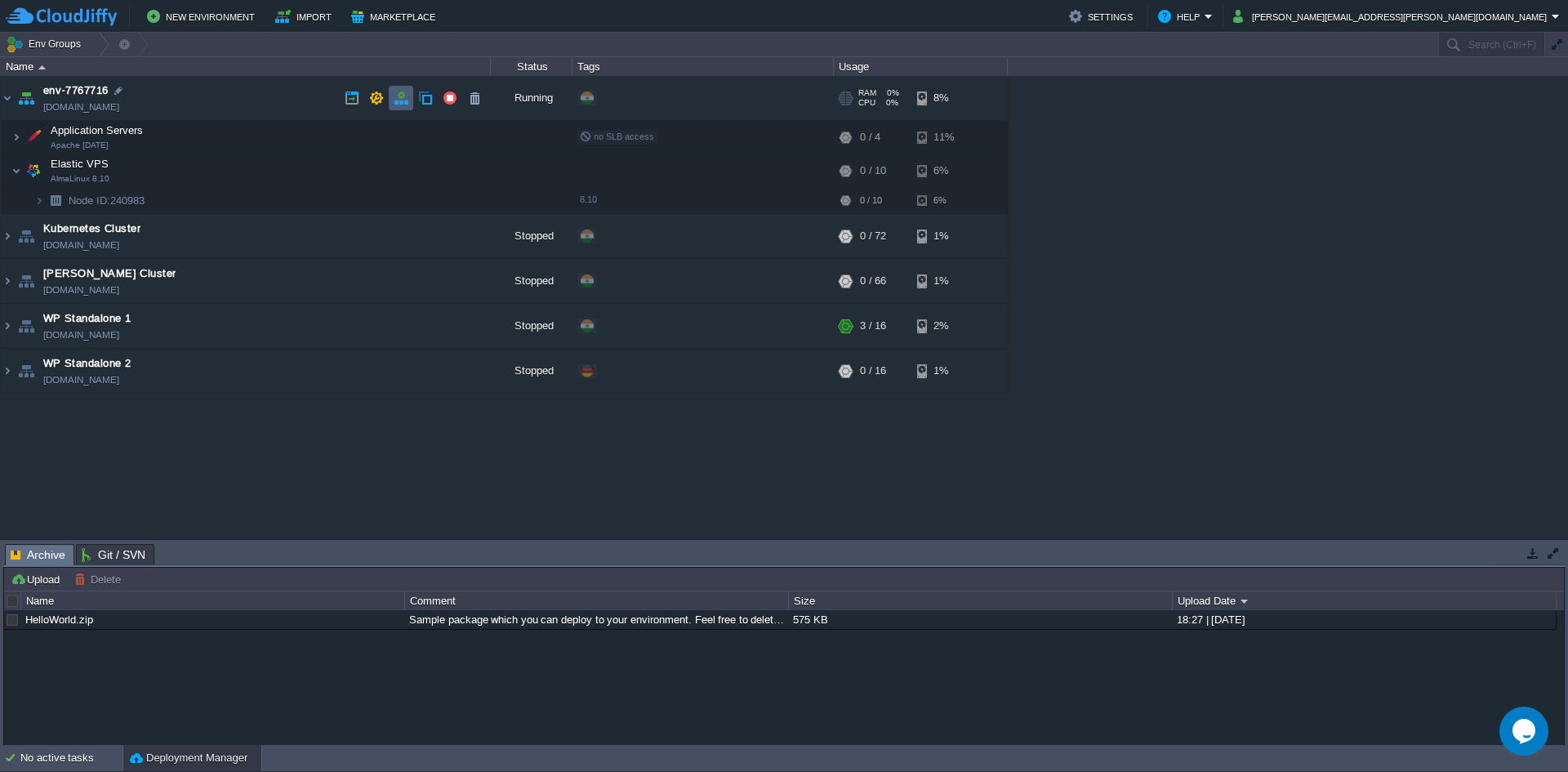
click at [391, 101] on td at bounding box center [401, 98] width 25 height 25
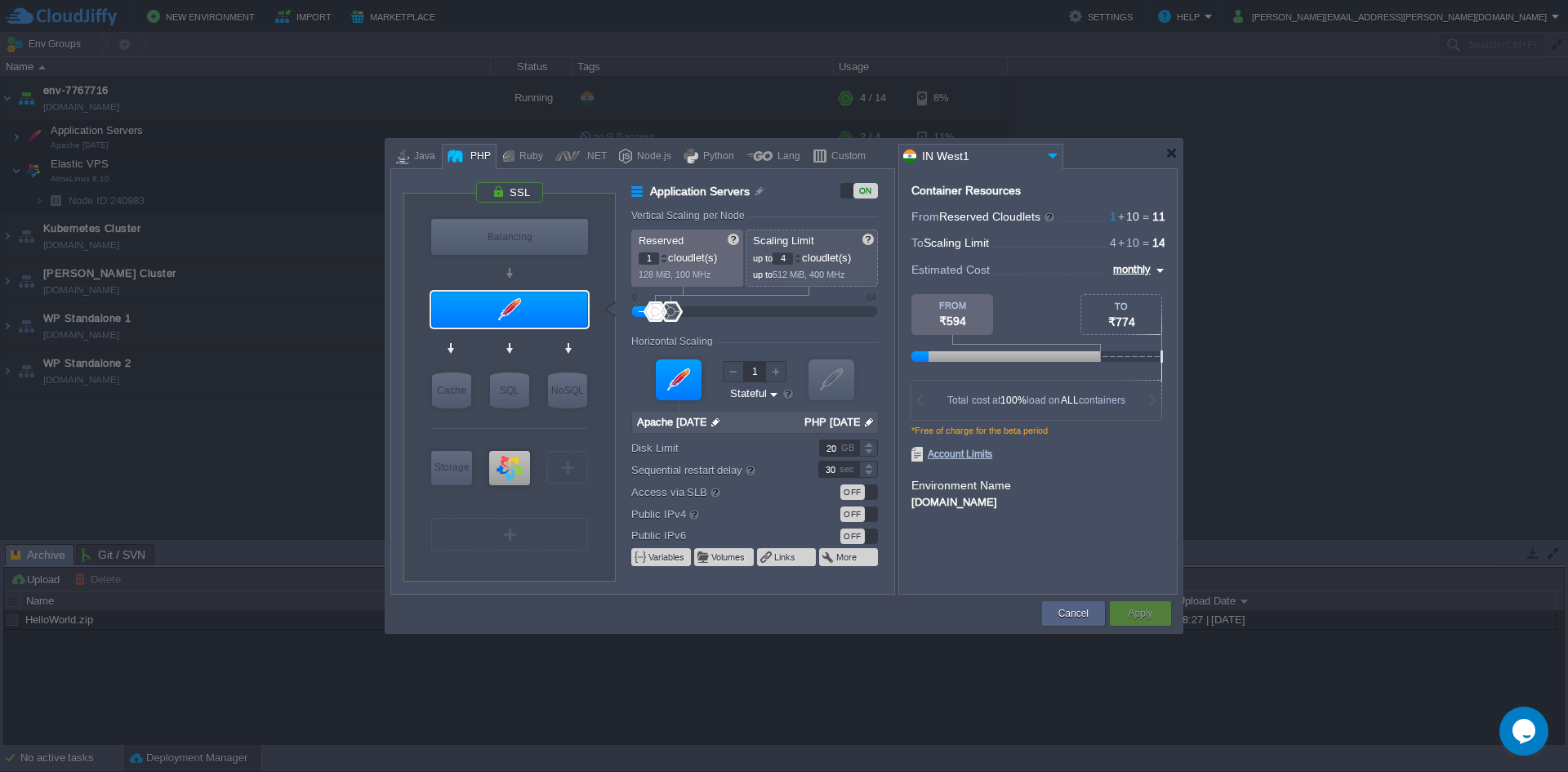
type input "Redis 7.2.4"
click at [780, 373] on div at bounding box center [776, 371] width 21 height 21
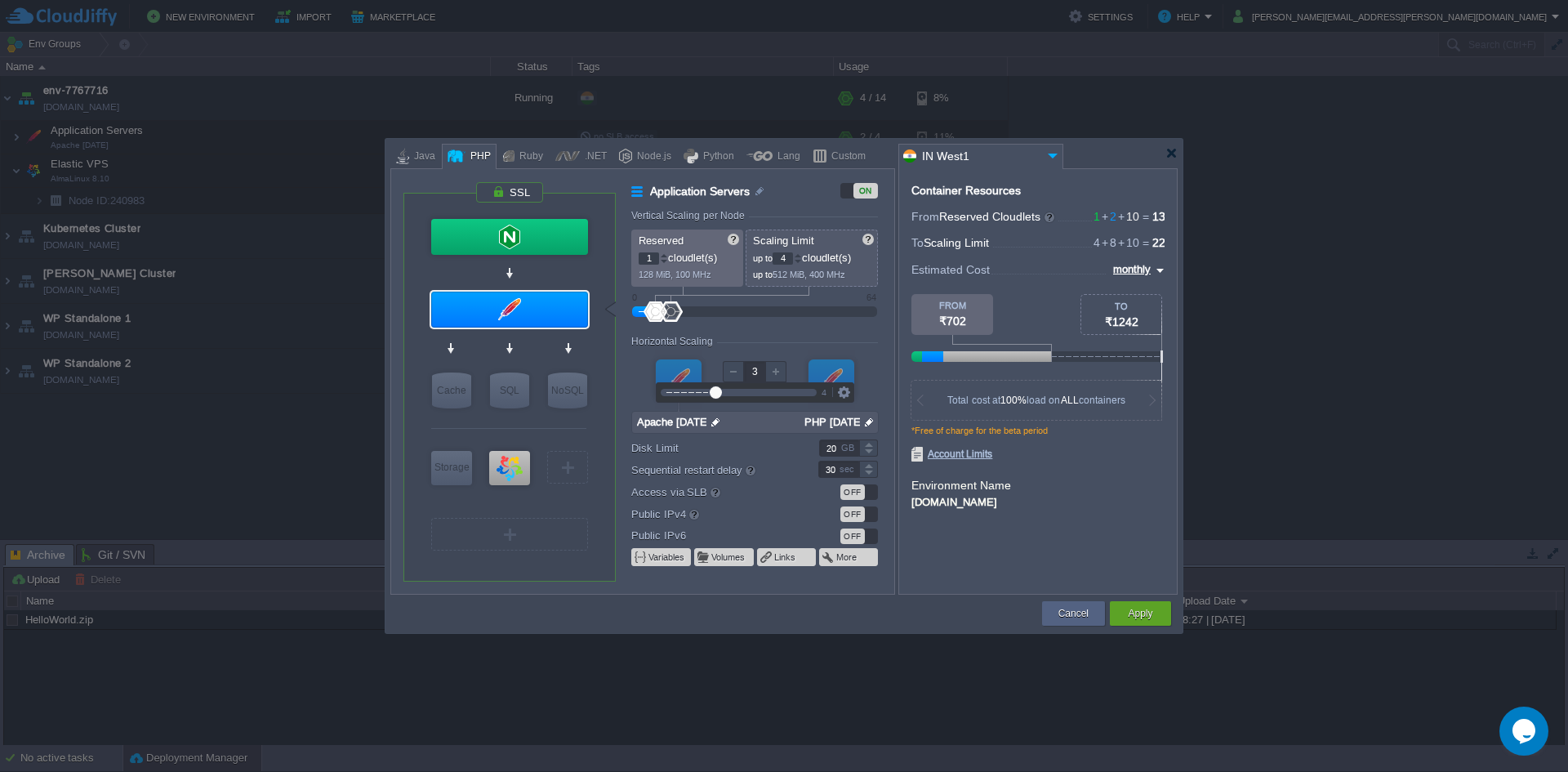
click at [784, 378] on div at bounding box center [776, 371] width 21 height 21
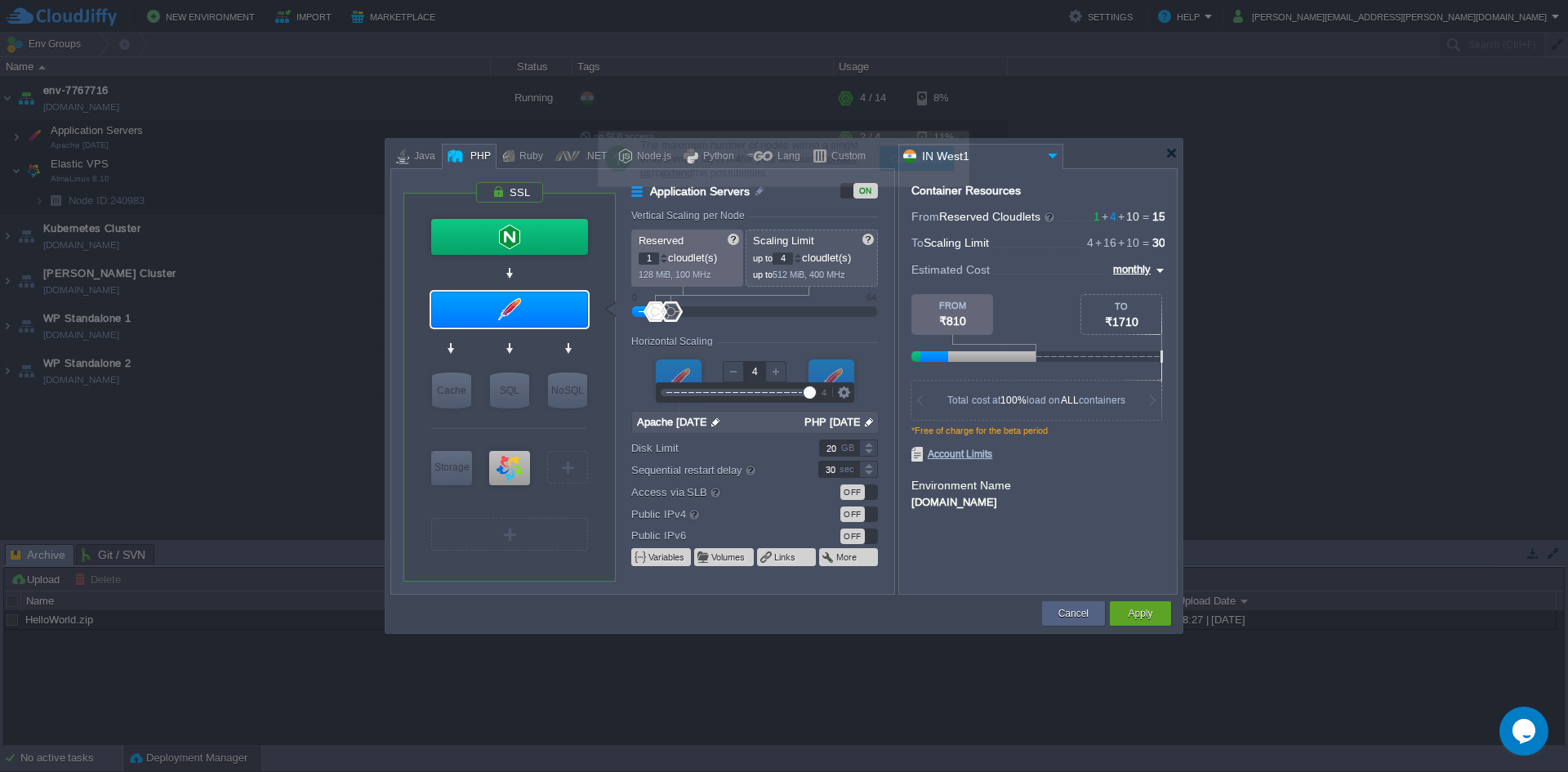
click at [781, 374] on div at bounding box center [776, 371] width 21 height 21
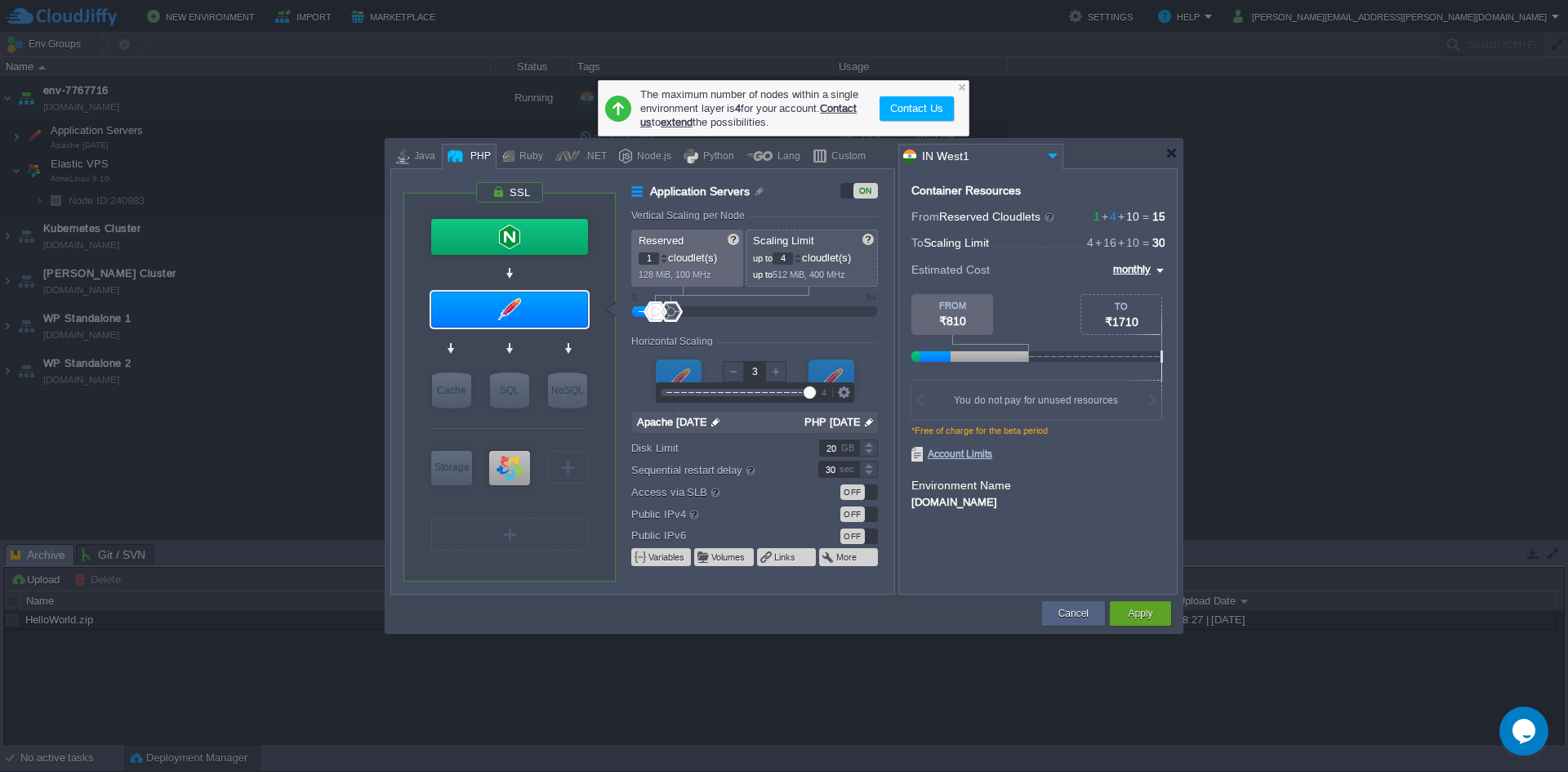
click at [731, 378] on div at bounding box center [733, 371] width 21 height 21
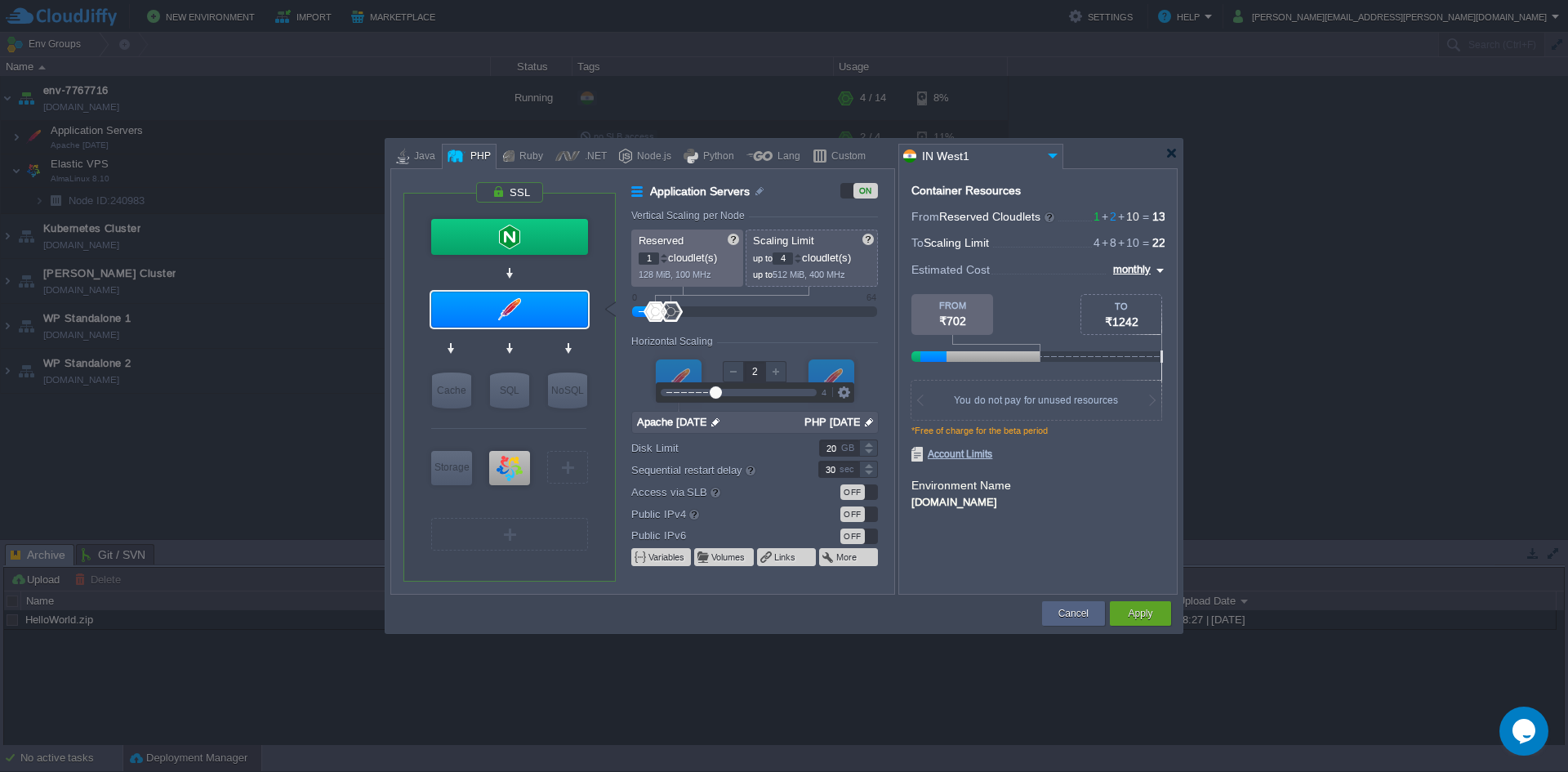
click at [731, 378] on div at bounding box center [733, 371] width 21 height 21
type input "1"
click at [731, 378] on div at bounding box center [733, 371] width 21 height 21
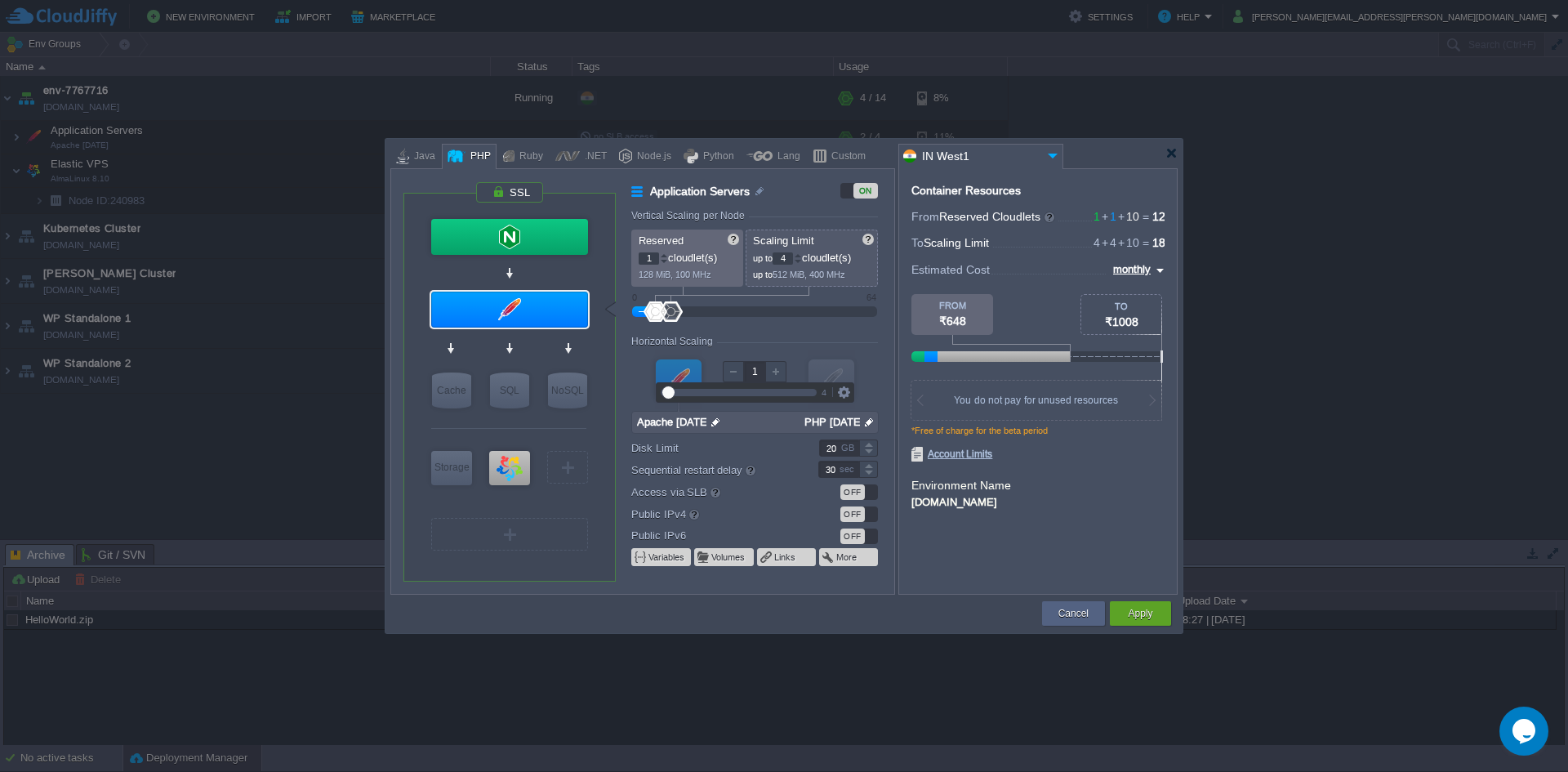
click at [732, 338] on div "Horizontal Scaling" at bounding box center [755, 342] width 247 height 14
click at [1164, 158] on div at bounding box center [784, 153] width 788 height 29
click at [1168, 156] on div at bounding box center [1171, 152] width 12 height 12
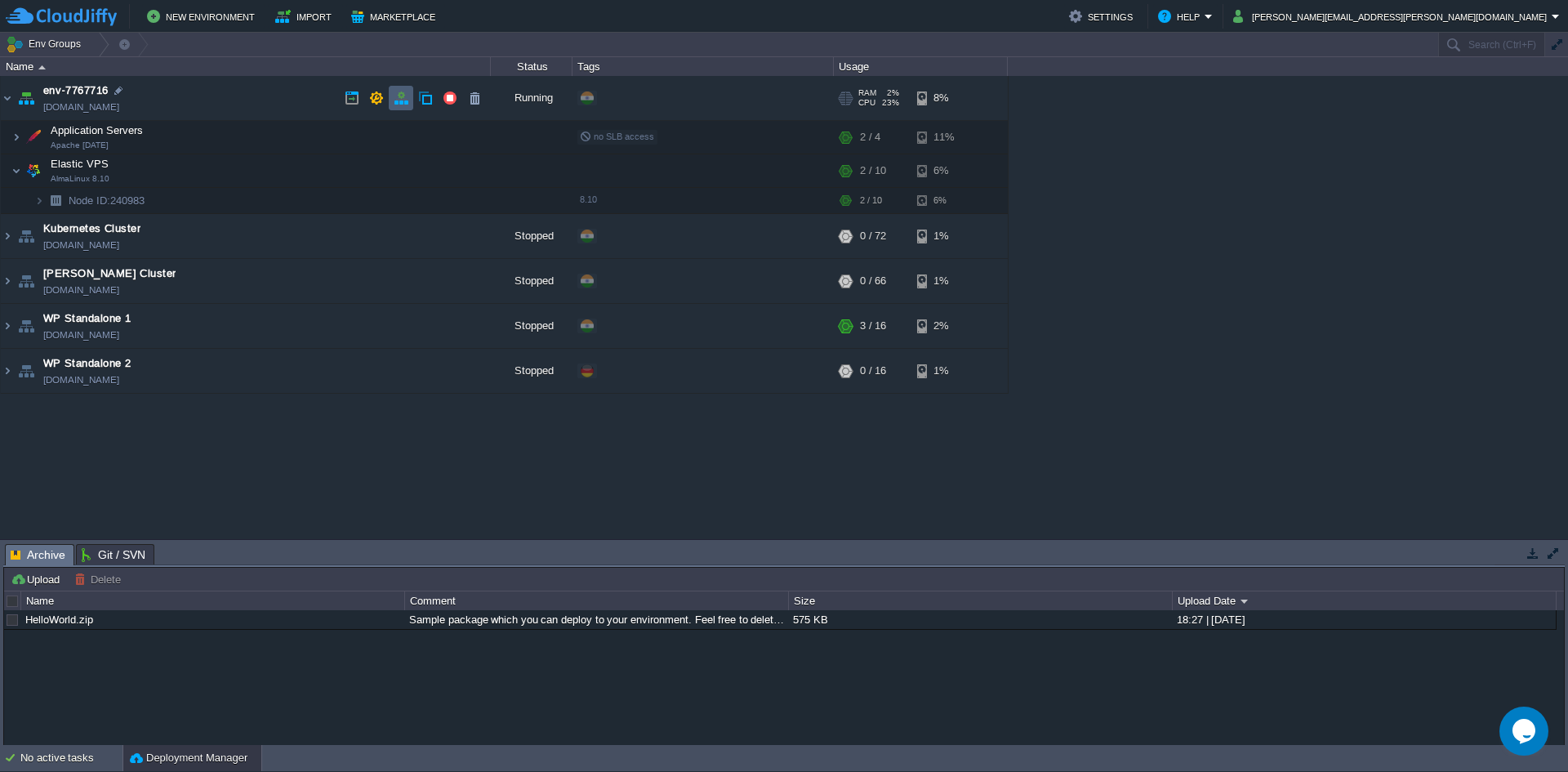
click at [392, 102] on td at bounding box center [401, 98] width 25 height 25
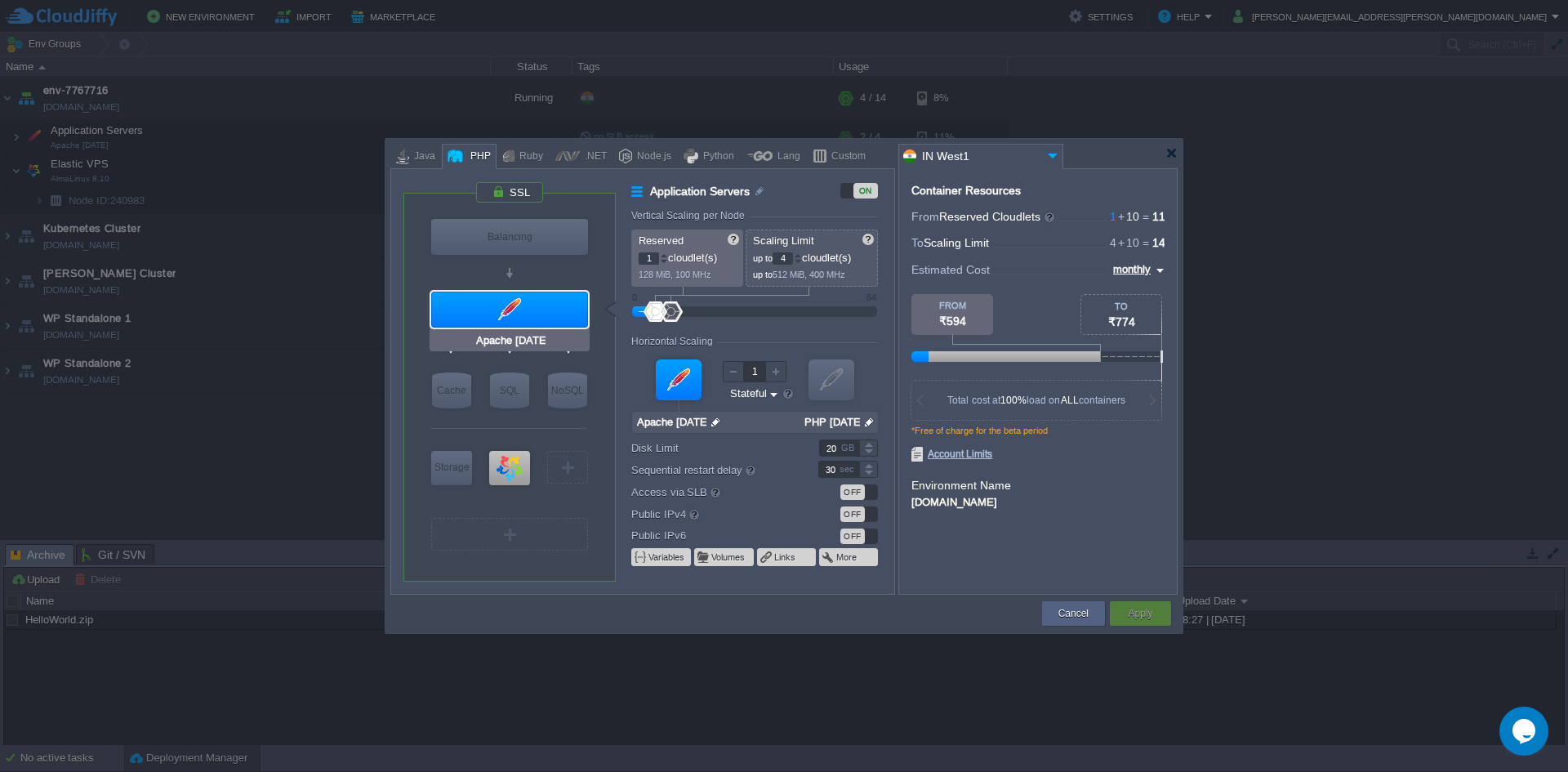
type input "NGINX 1.28.0"
click at [531, 236] on div "Balancing" at bounding box center [509, 237] width 157 height 36
type input "Load Balancer"
type input "NGINX 1.28.0"
type input "1.28.0-almalinux-9"
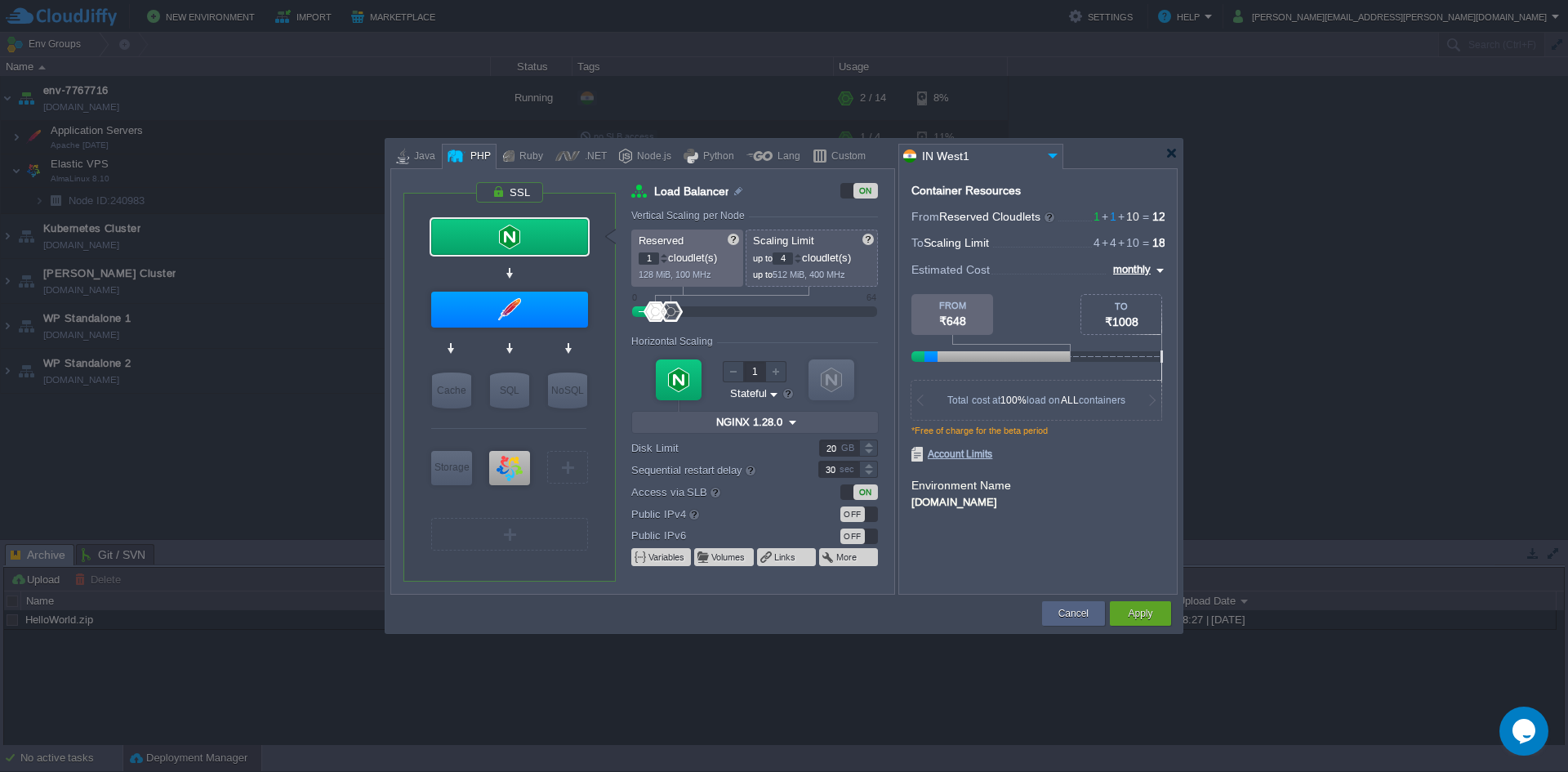
click at [496, 288] on div "VM Application Servers" at bounding box center [510, 309] width 161 height 43
click at [497, 288] on div "VM Application Servers" at bounding box center [510, 309] width 161 height 43
type input "Apache 2.4.65"
click at [498, 297] on div at bounding box center [509, 309] width 157 height 36
type input "Application Servers"
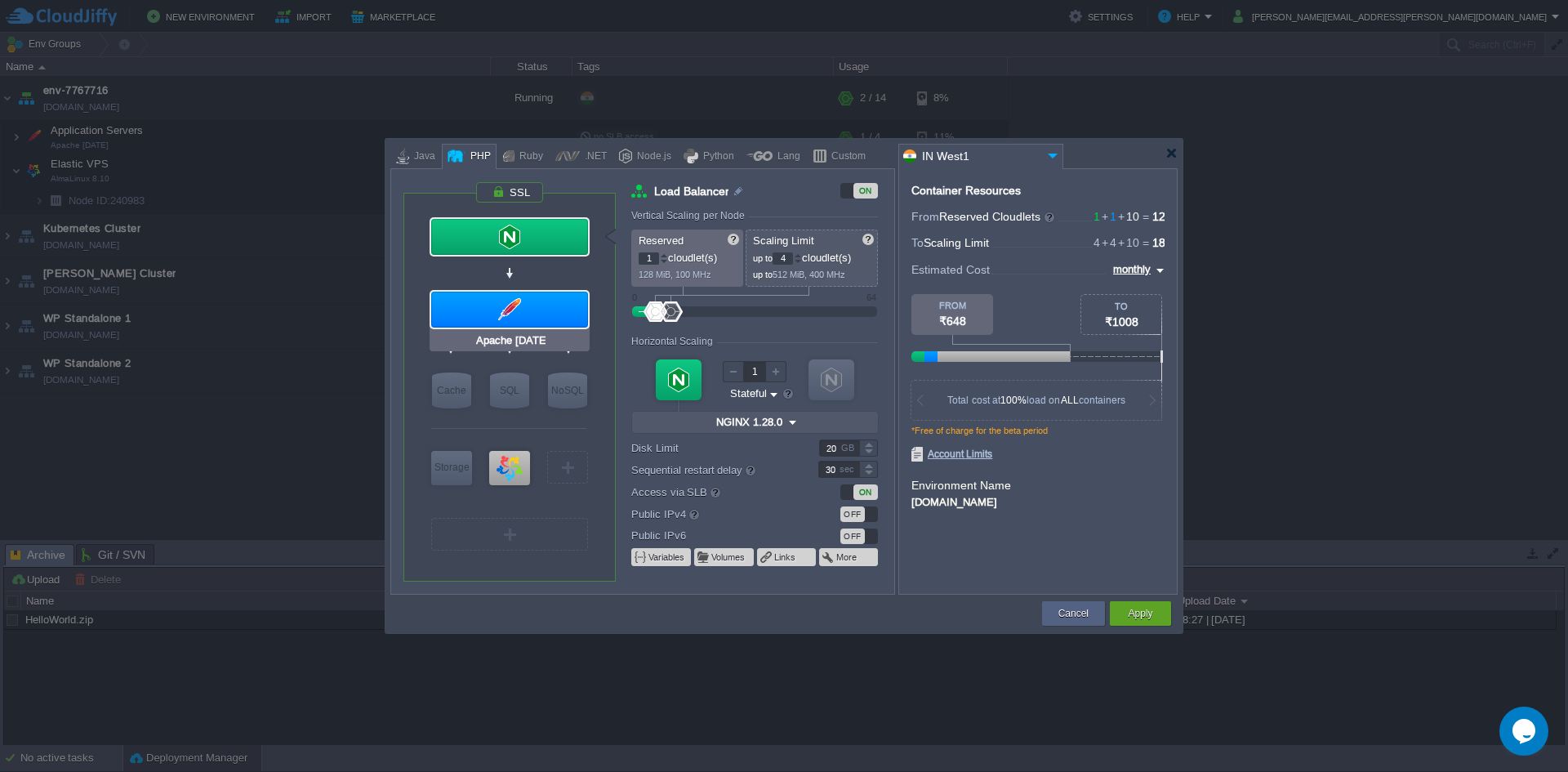
type input "Apache 2.4.65"
type input "null"
type input "PHP 8.4.11"
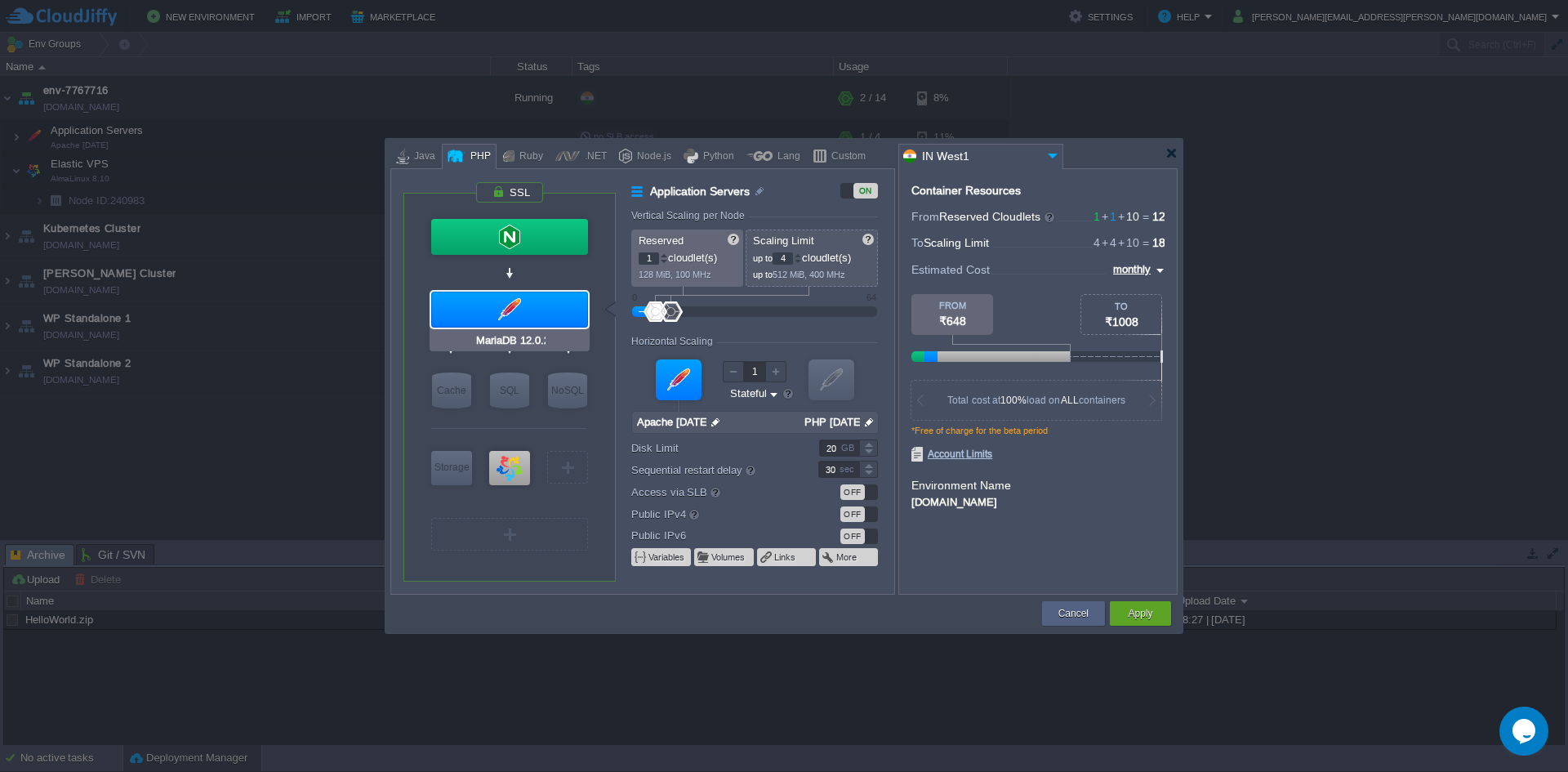
type input "AlmaLinux 8.10"
click at [511, 467] on div at bounding box center [510, 468] width 41 height 34
type input "Elastic VPS"
type input "10"
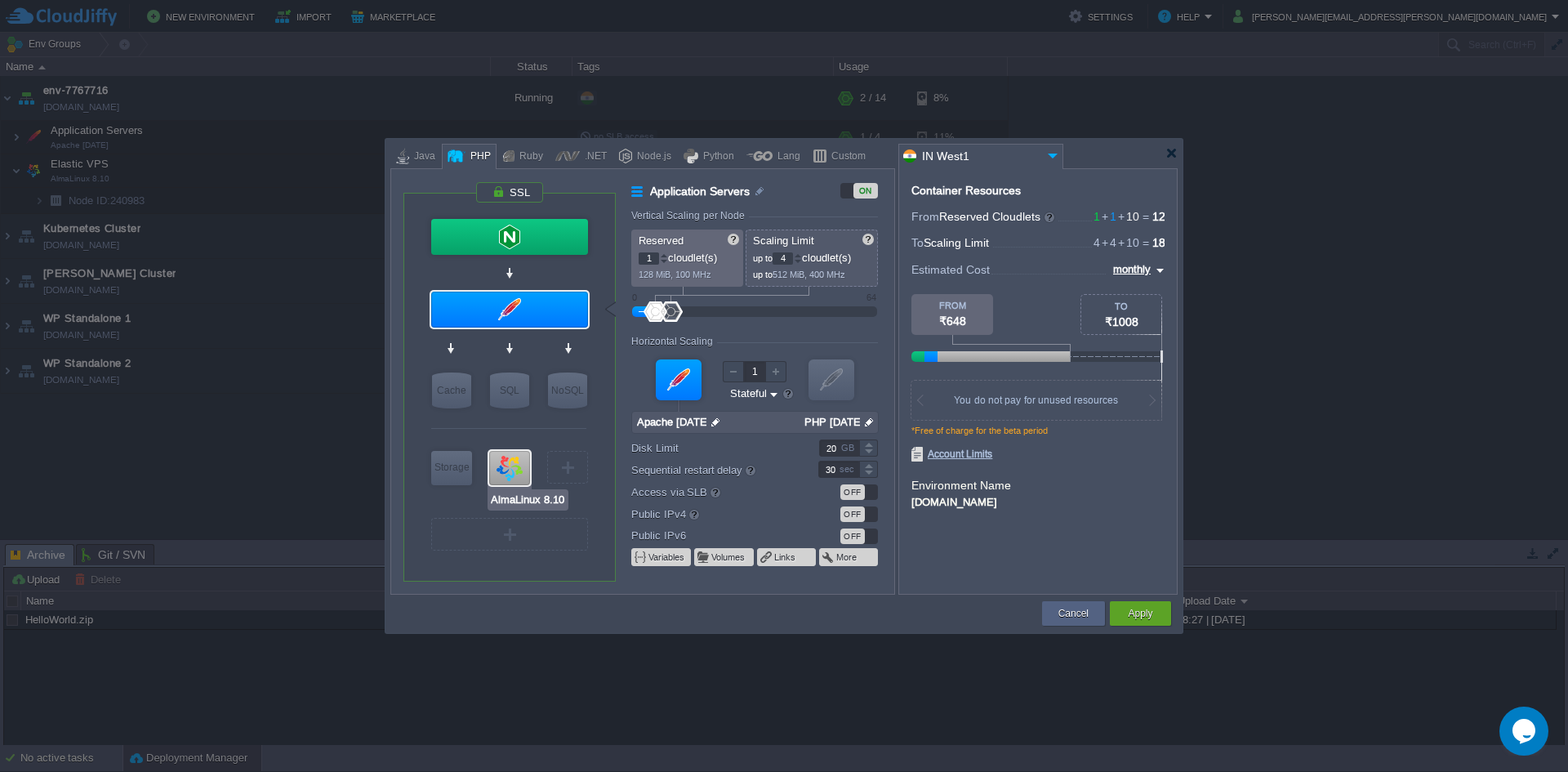
type input "AlmaLinux 8.10"
type input "null"
type input "8.10"
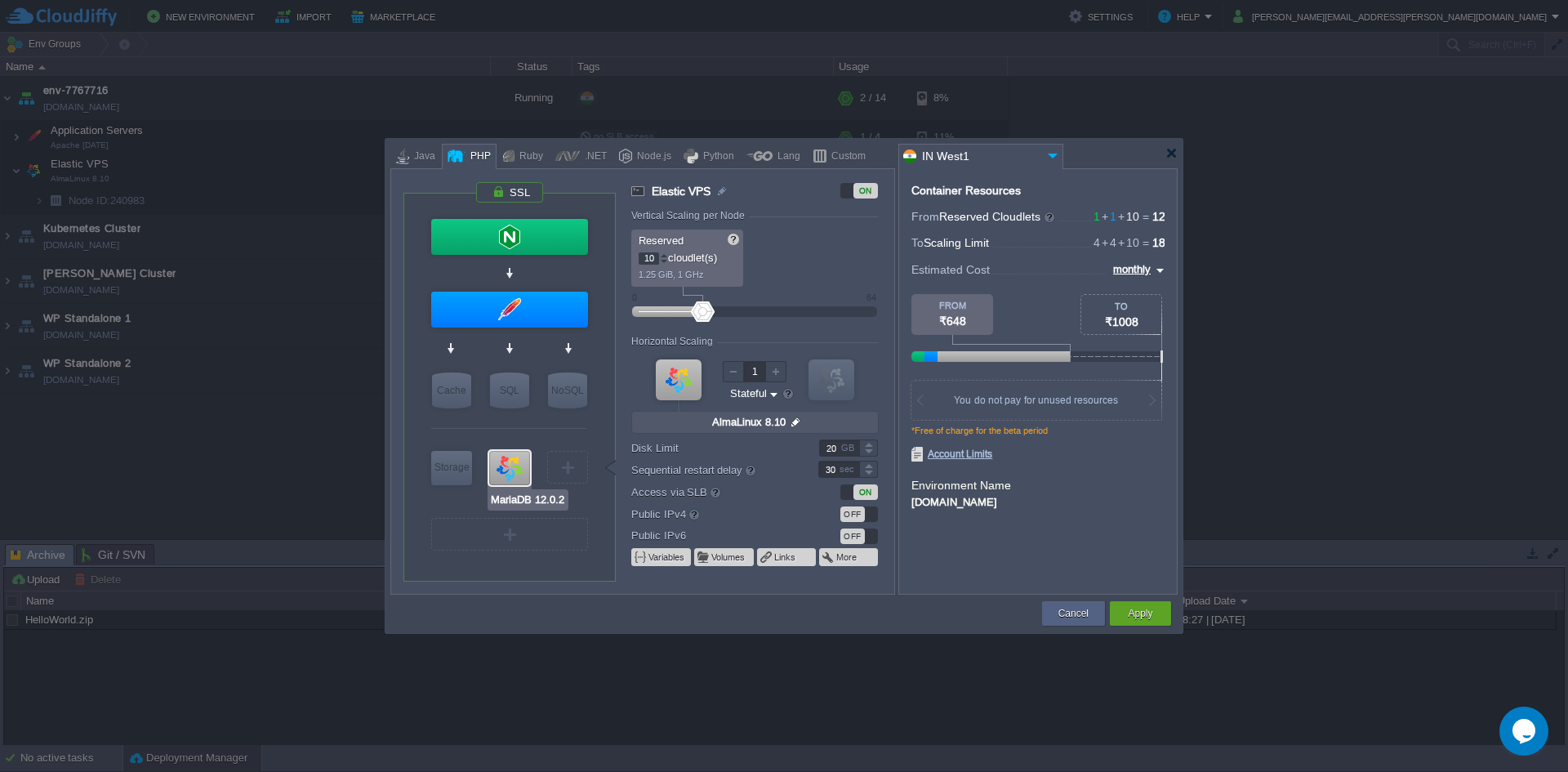
type input "Apache 2.4.65"
click at [500, 303] on div at bounding box center [509, 309] width 157 height 36
type input "Application Servers"
type input "1"
type input "4"
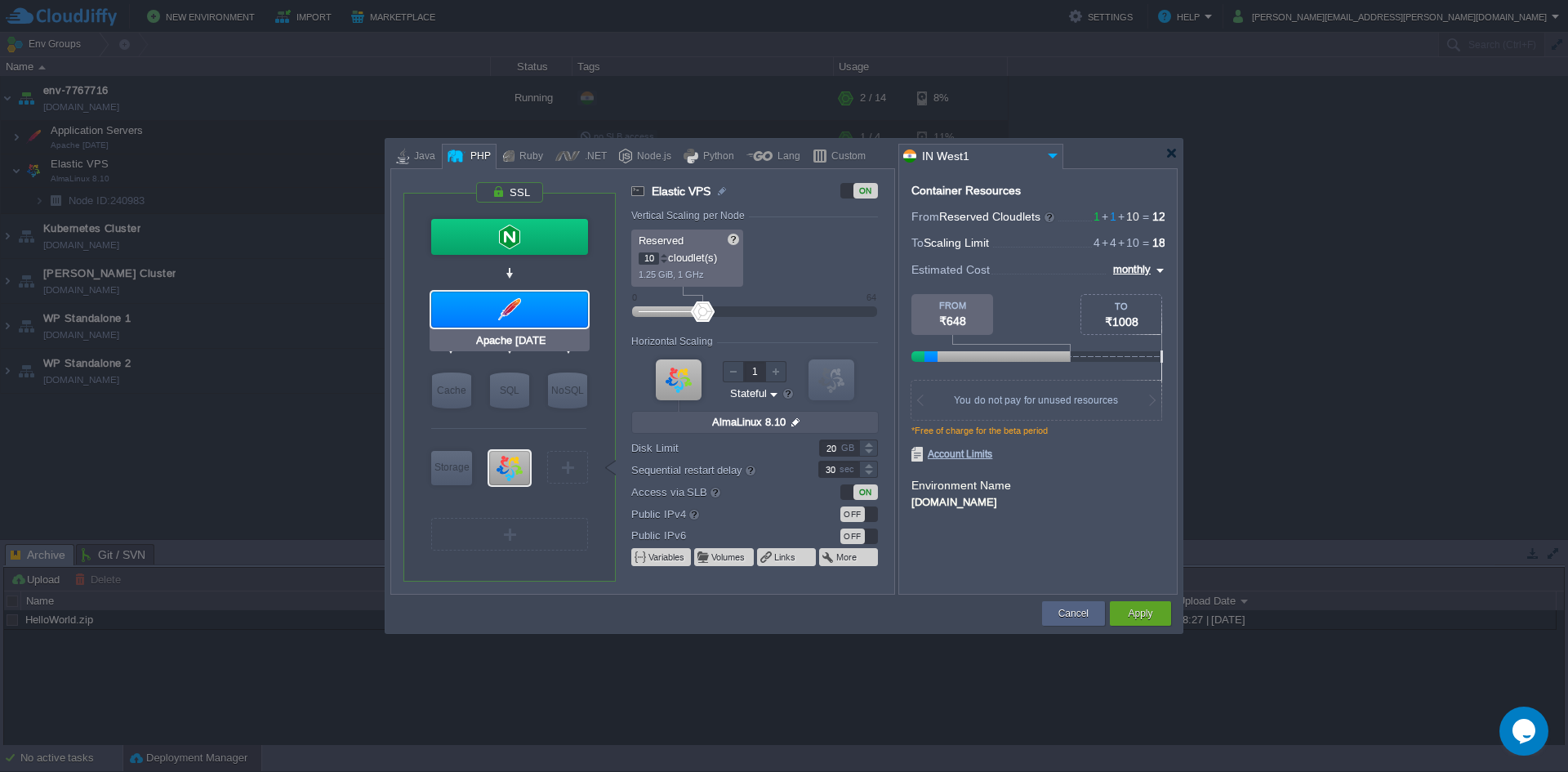
type input "Apache 2.4.65"
type input "null"
type input "PHP 8.4.11"
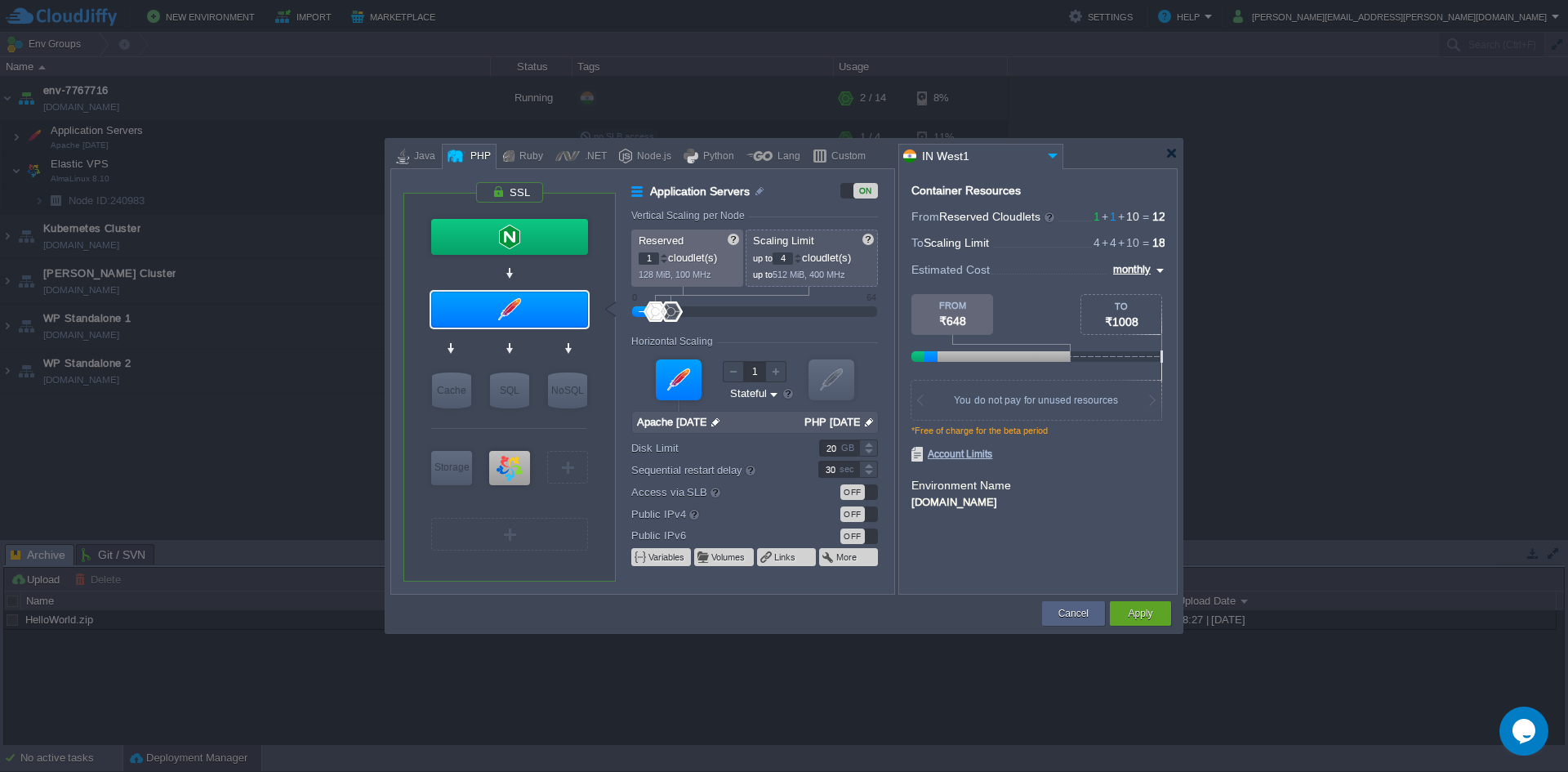
click at [689, 318] on div at bounding box center [755, 312] width 209 height 18
click at [693, 318] on div at bounding box center [755, 312] width 209 height 18
drag, startPoint x: 686, startPoint y: 314, endPoint x: 692, endPoint y: 330, distance: 17.1
click at [692, 330] on form "Vertical Scaling per Node Reserved 1 cloudlet(s) 128 MiB, 100 MHz Scaling Limit…" at bounding box center [763, 402] width 262 height 384
click at [687, 316] on div at bounding box center [692, 312] width 24 height 20
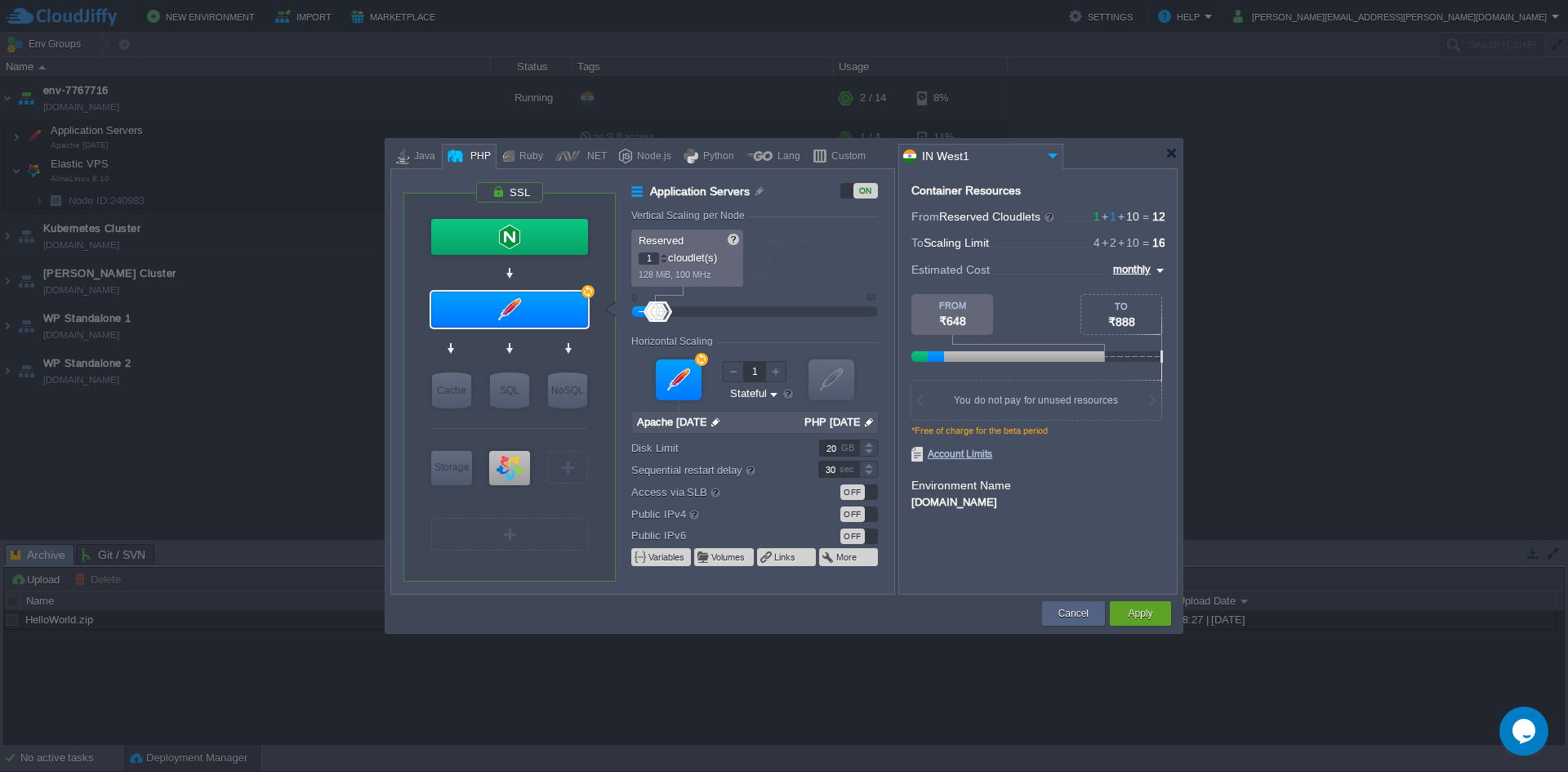
drag, startPoint x: 684, startPoint y: 315, endPoint x: 668, endPoint y: 315, distance: 16.0
click at [662, 314] on div at bounding box center [660, 312] width 24 height 20
drag, startPoint x: 668, startPoint y: 315, endPoint x: 701, endPoint y: 318, distance: 33.1
click at [723, 316] on div at bounding box center [729, 312] width 24 height 20
type input "1"
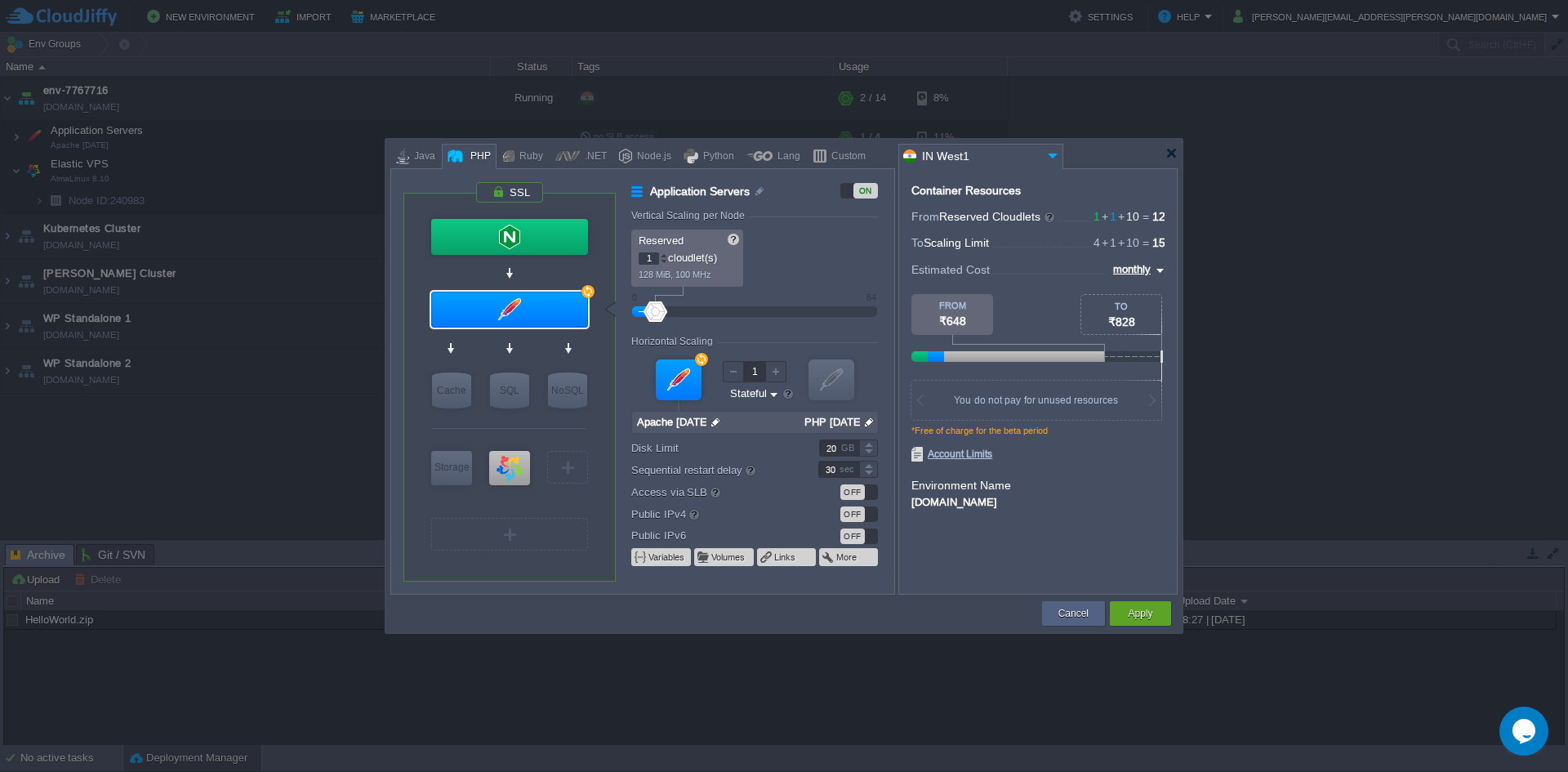
drag, startPoint x: 701, startPoint y: 318, endPoint x: 654, endPoint y: 319, distance: 47.0
click at [654, 319] on div at bounding box center [656, 312] width 24 height 20
type input "2"
click at [771, 381] on body "New Environment Import Marketplace Bonus ₹0.00 Upgrade Account Settings Help du…" at bounding box center [784, 386] width 1568 height 772
type input "AlmaLinux 8.10"
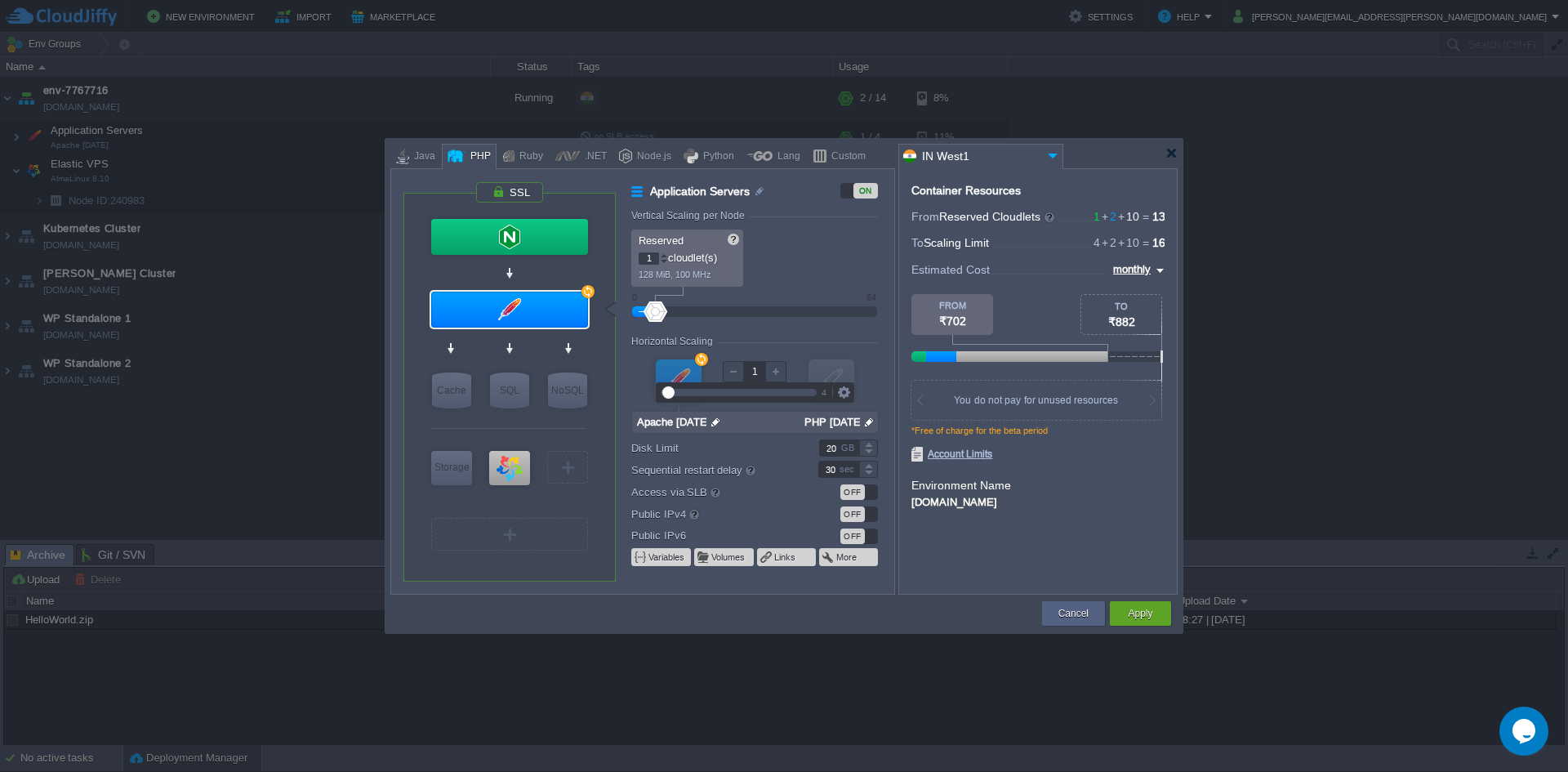
click at [728, 366] on div at bounding box center [733, 371] width 21 height 21
click at [779, 376] on div at bounding box center [776, 371] width 21 height 21
click at [727, 370] on div at bounding box center [733, 371] width 21 height 21
click at [772, 373] on div at bounding box center [776, 371] width 21 height 21
click at [720, 373] on div "VM VM" at bounding box center [755, 392] width 247 height 87
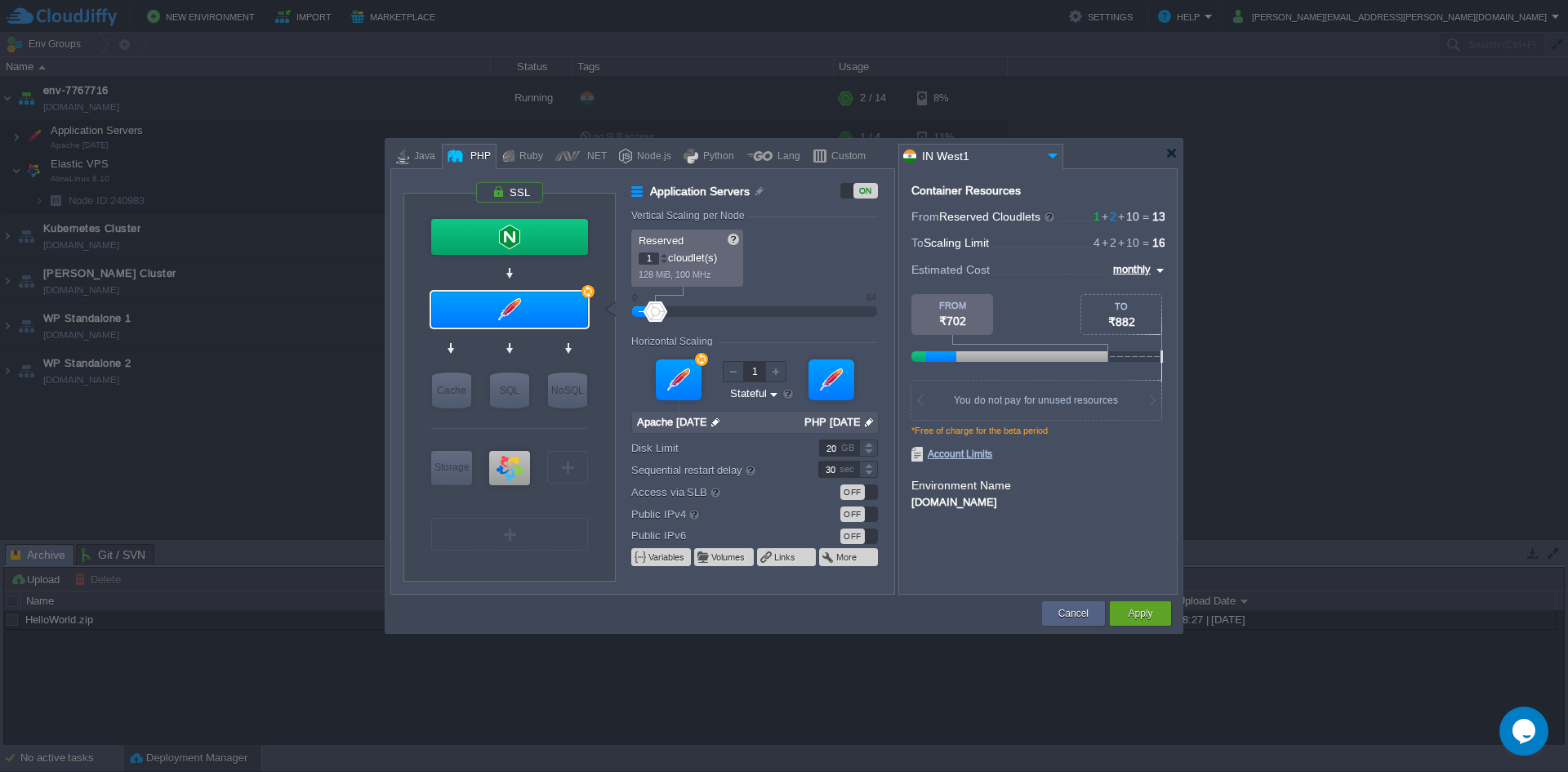
click at [726, 373] on div at bounding box center [733, 371] width 21 height 21
click at [771, 372] on div at bounding box center [776, 371] width 21 height 21
click at [726, 378] on div at bounding box center [733, 371] width 21 height 21
type input "1"
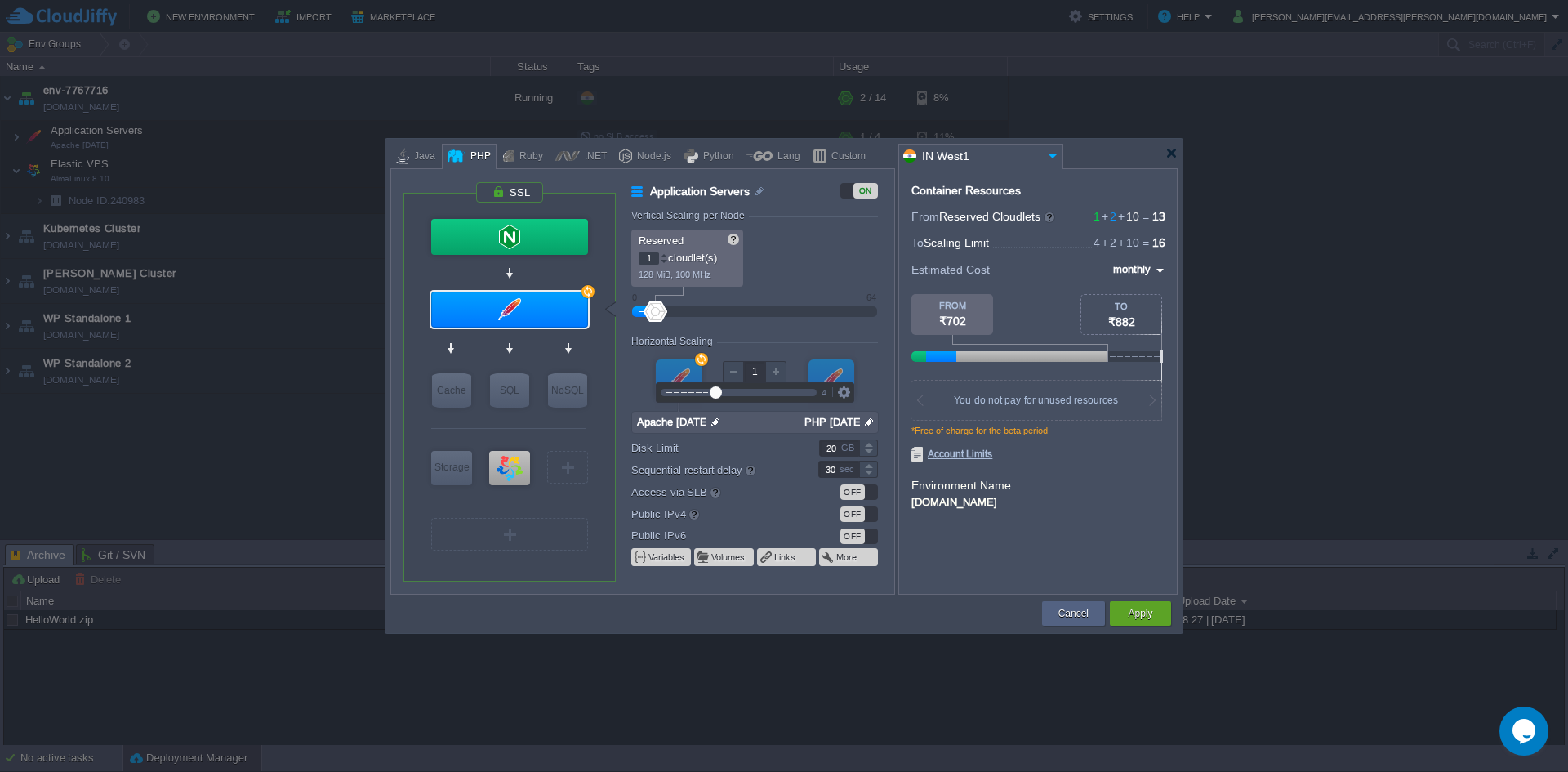
click at [727, 375] on div at bounding box center [733, 371] width 21 height 21
click at [728, 368] on div at bounding box center [733, 371] width 21 height 21
type input "Apache 2.4.65"
click at [501, 304] on div at bounding box center [509, 309] width 157 height 36
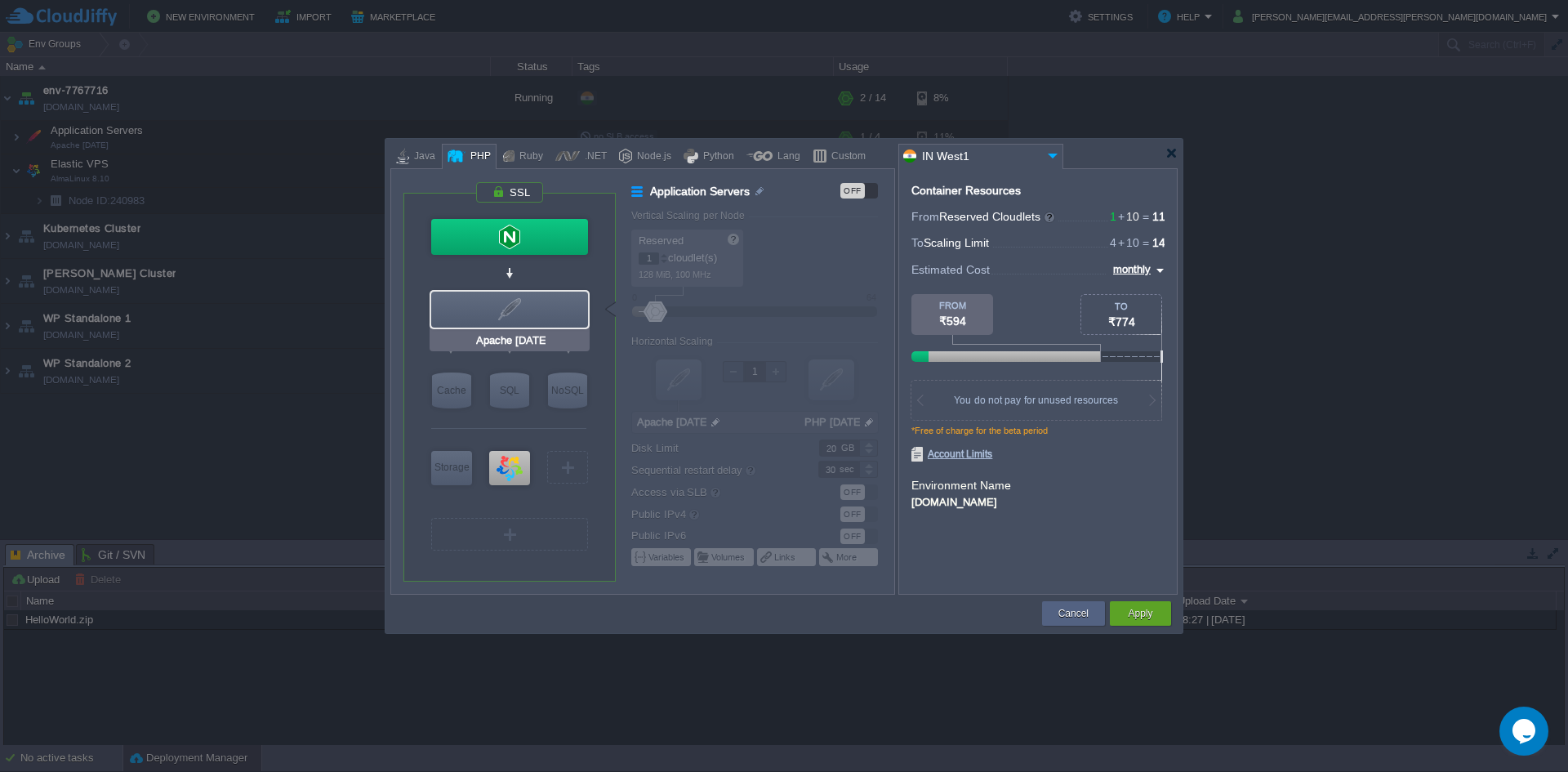
click at [518, 318] on div at bounding box center [509, 309] width 157 height 36
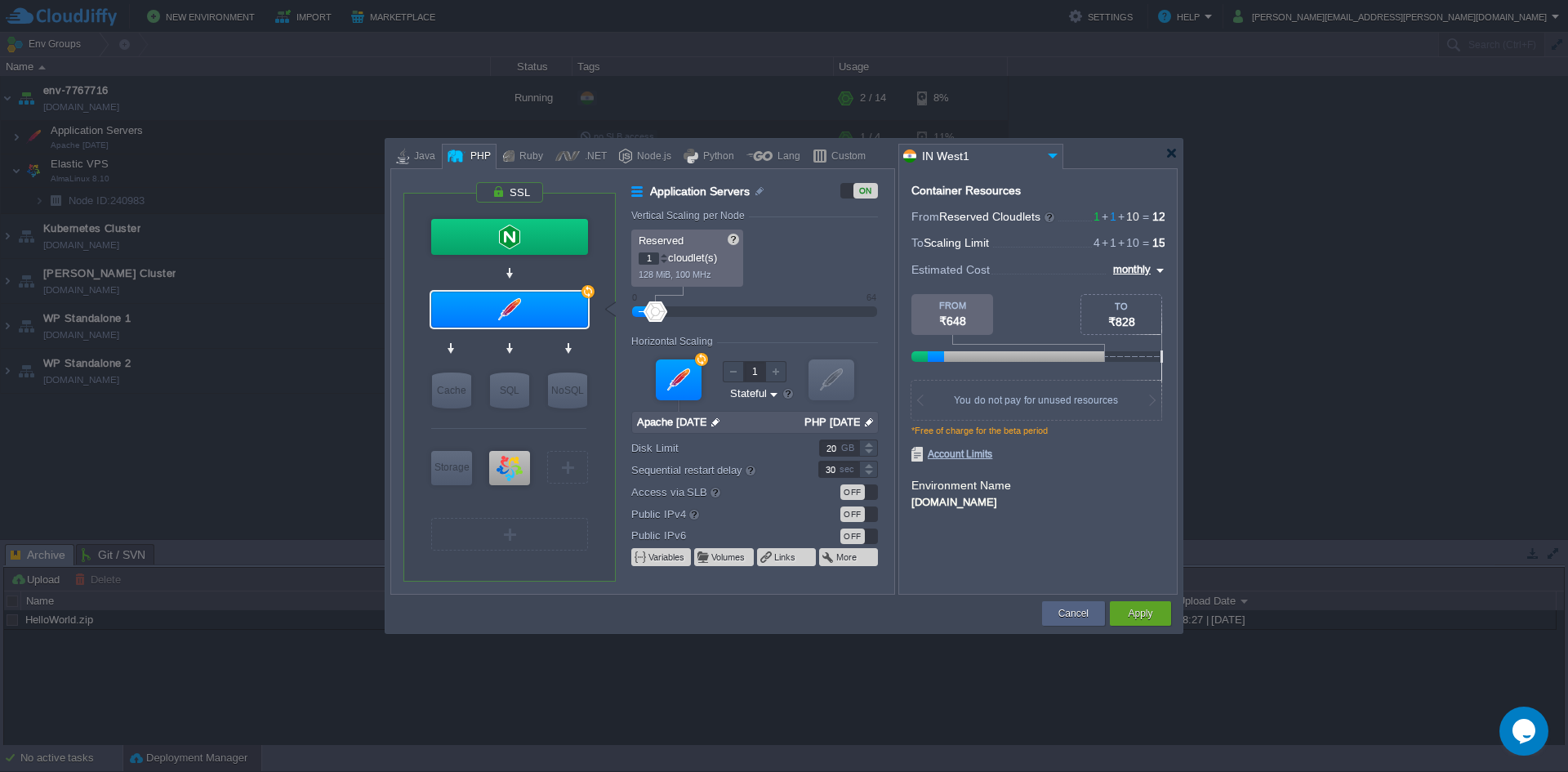
click at [699, 264] on p "1 cloudlet(s)" at bounding box center [689, 256] width 99 height 17
drag, startPoint x: 635, startPoint y: 218, endPoint x: 703, endPoint y: 208, distance: 68.7
click at [703, 208] on div "Application Servers ON Vertical Scaling per Node Reserved 1 cloudlet(s) 128 MiB…" at bounding box center [763, 388] width 262 height 412
drag, startPoint x: 652, startPoint y: 315, endPoint x: 679, endPoint y: 314, distance: 27.0
click at [678, 314] on div at bounding box center [667, 312] width 24 height 20
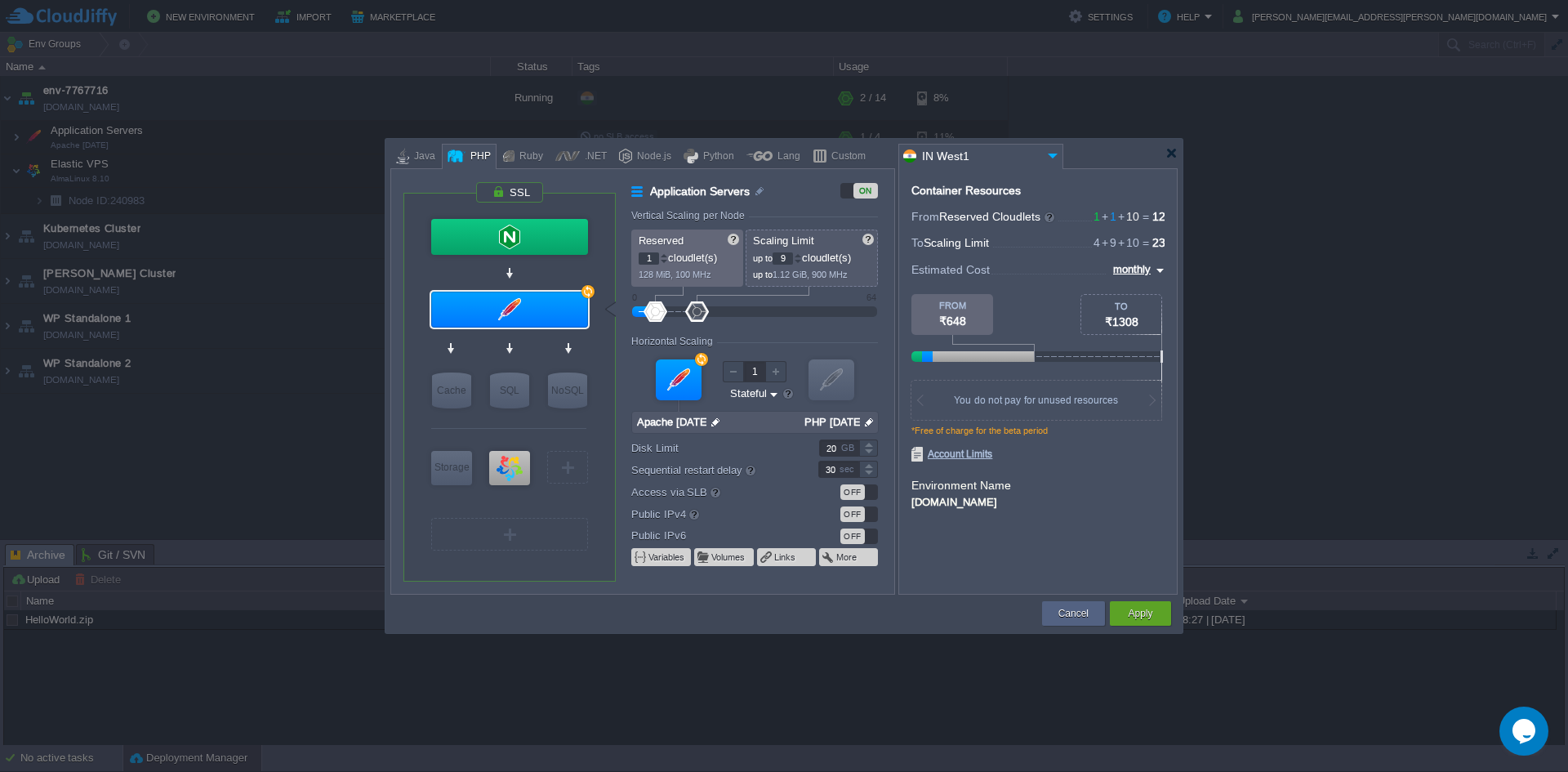
drag, startPoint x: 679, startPoint y: 315, endPoint x: 700, endPoint y: 321, distance: 21.8
click at [700, 321] on div at bounding box center [697, 312] width 24 height 20
type input "14"
drag, startPoint x: 693, startPoint y: 318, endPoint x: 723, endPoint y: 311, distance: 30.8
click at [723, 311] on div at bounding box center [723, 312] width 24 height 20
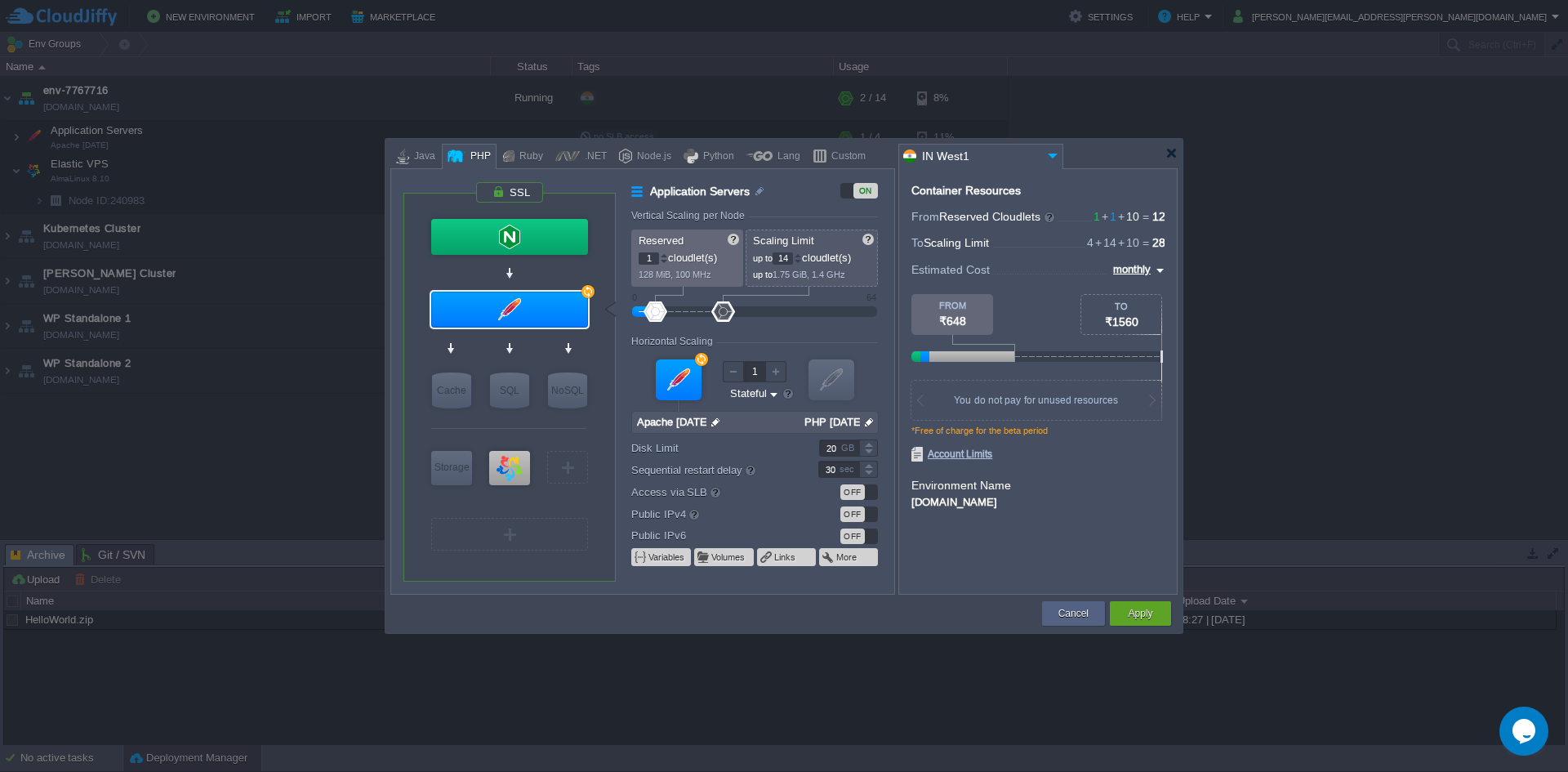
click at [765, 397] on input "Stateless Stateful" at bounding box center [748, 393] width 39 height 16
click at [774, 379] on div at bounding box center [776, 371] width 21 height 21
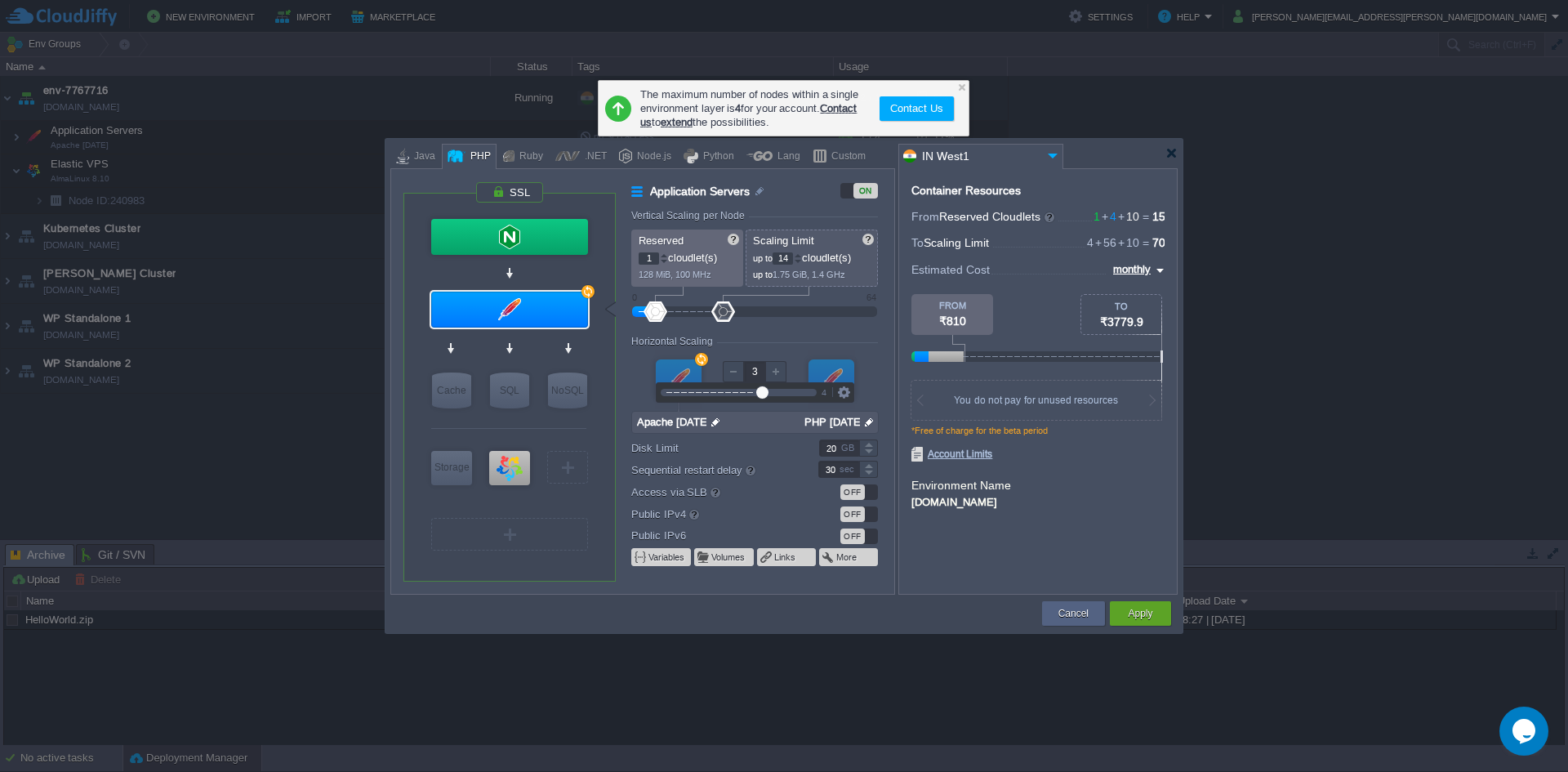
click at [729, 378] on div at bounding box center [733, 371] width 21 height 21
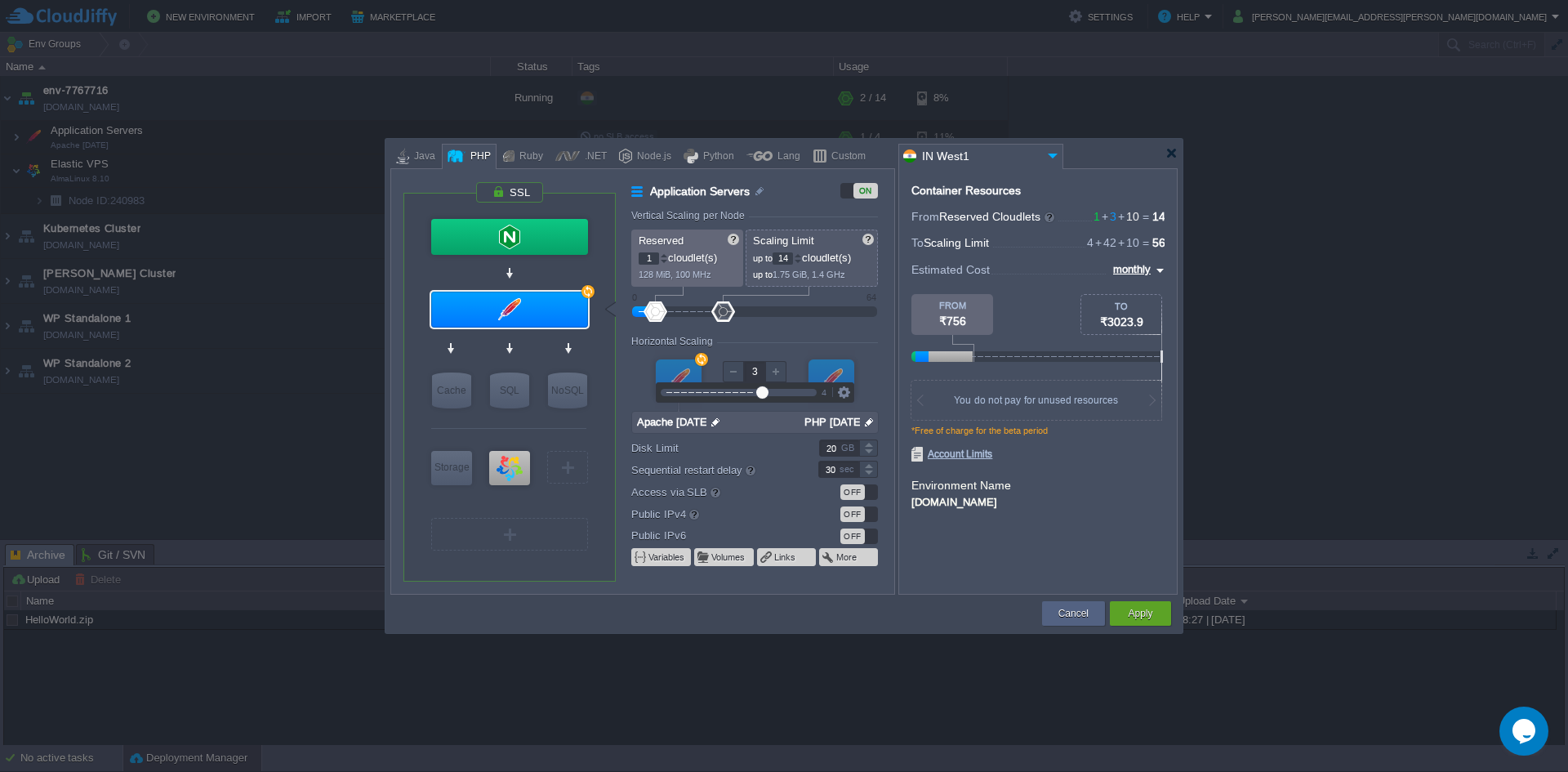
type input "2"
click at [729, 376] on div at bounding box center [733, 371] width 21 height 21
click at [1079, 610] on button "Cancel" at bounding box center [1073, 613] width 30 height 17
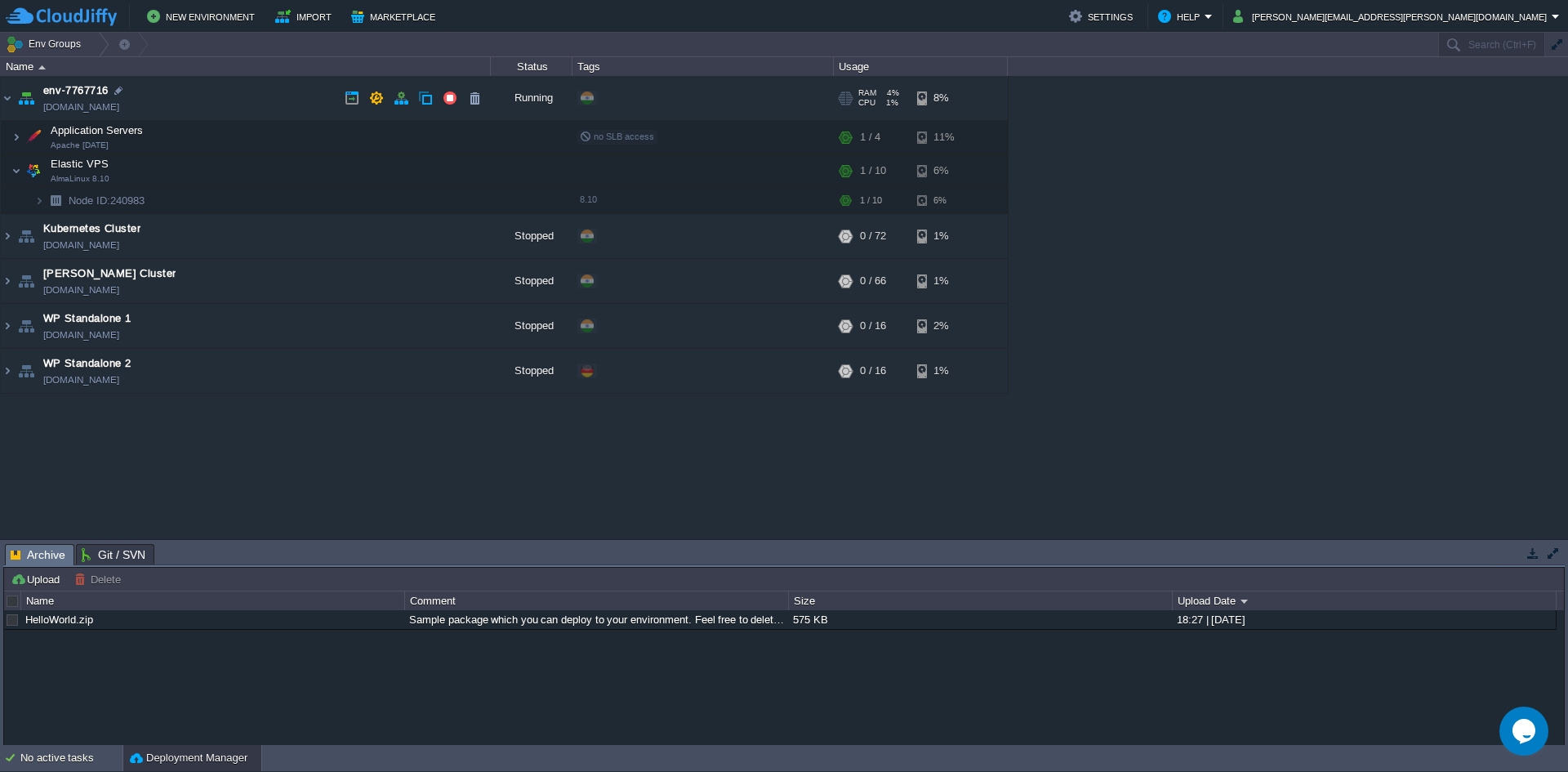
click at [92, 108] on link "env-7767716.cloudjiffy.net" at bounding box center [81, 107] width 76 height 17
